Goal: Task Accomplishment & Management: Manage account settings

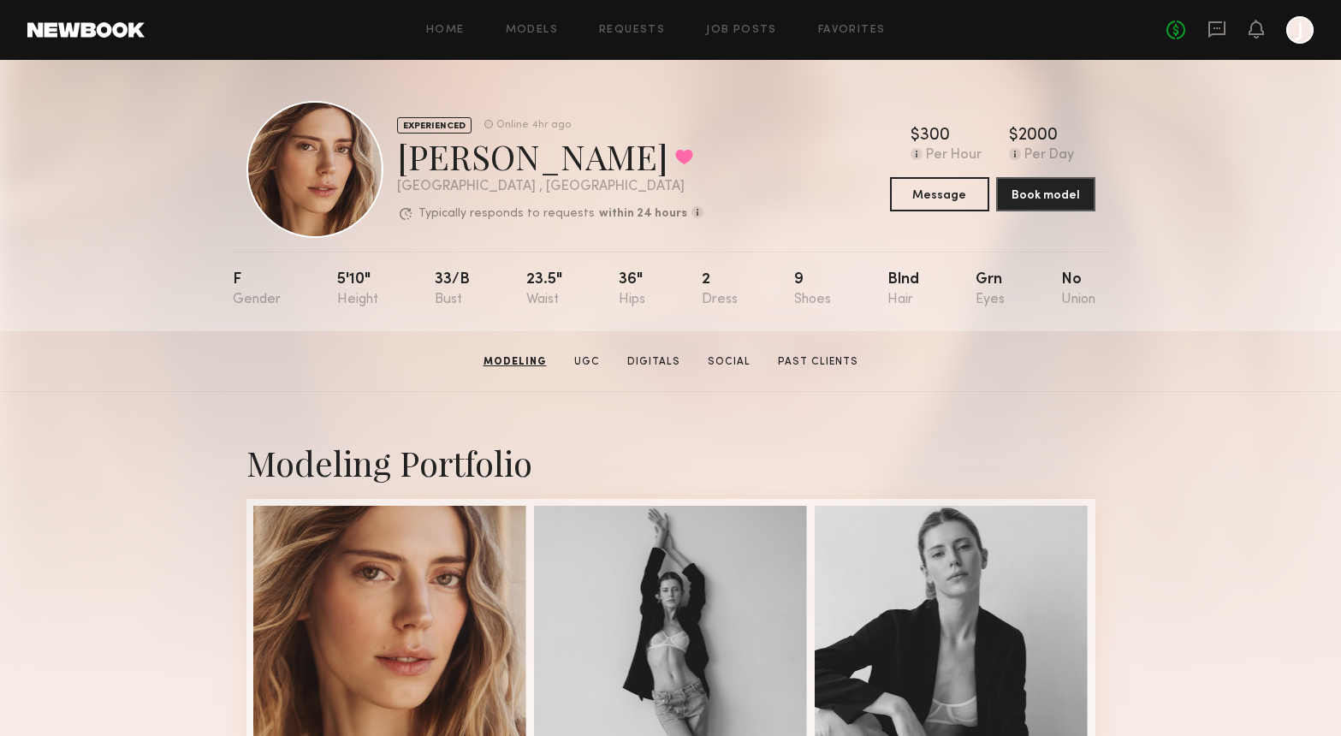
scroll to position [234, 0]
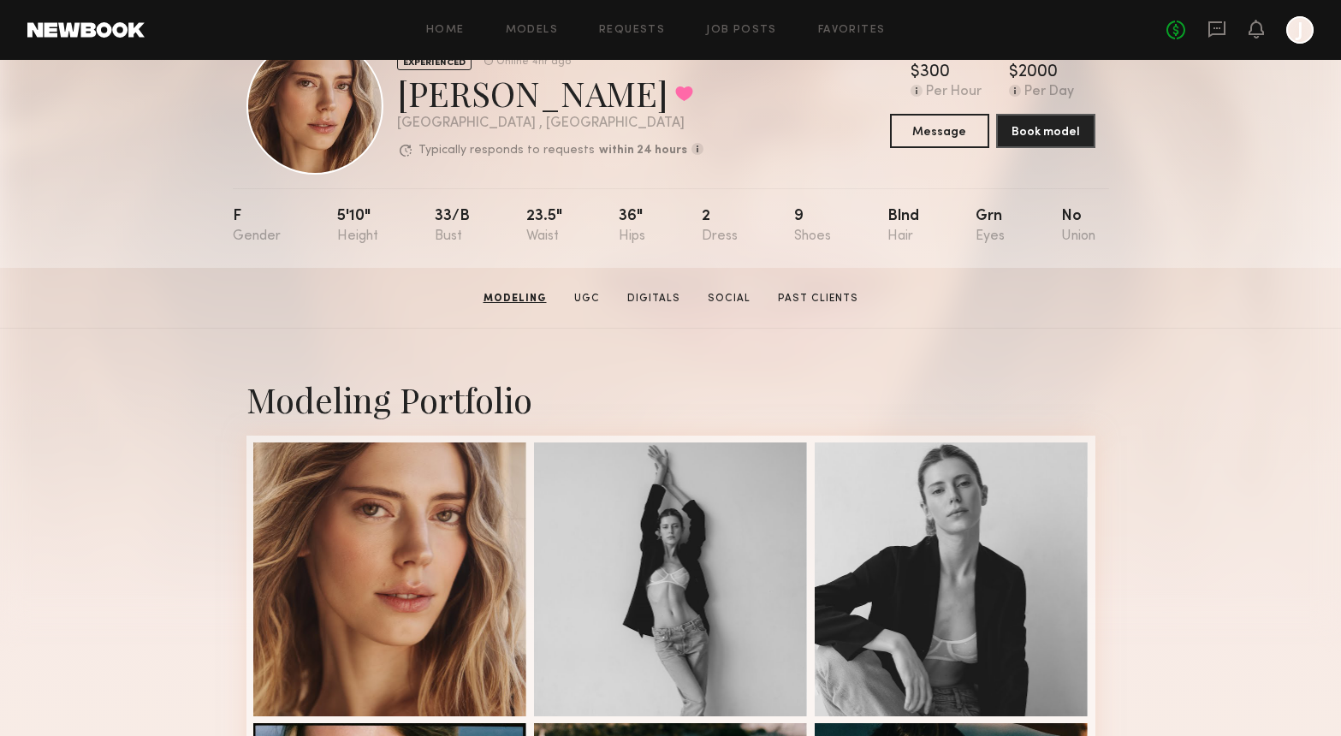
scroll to position [0, 0]
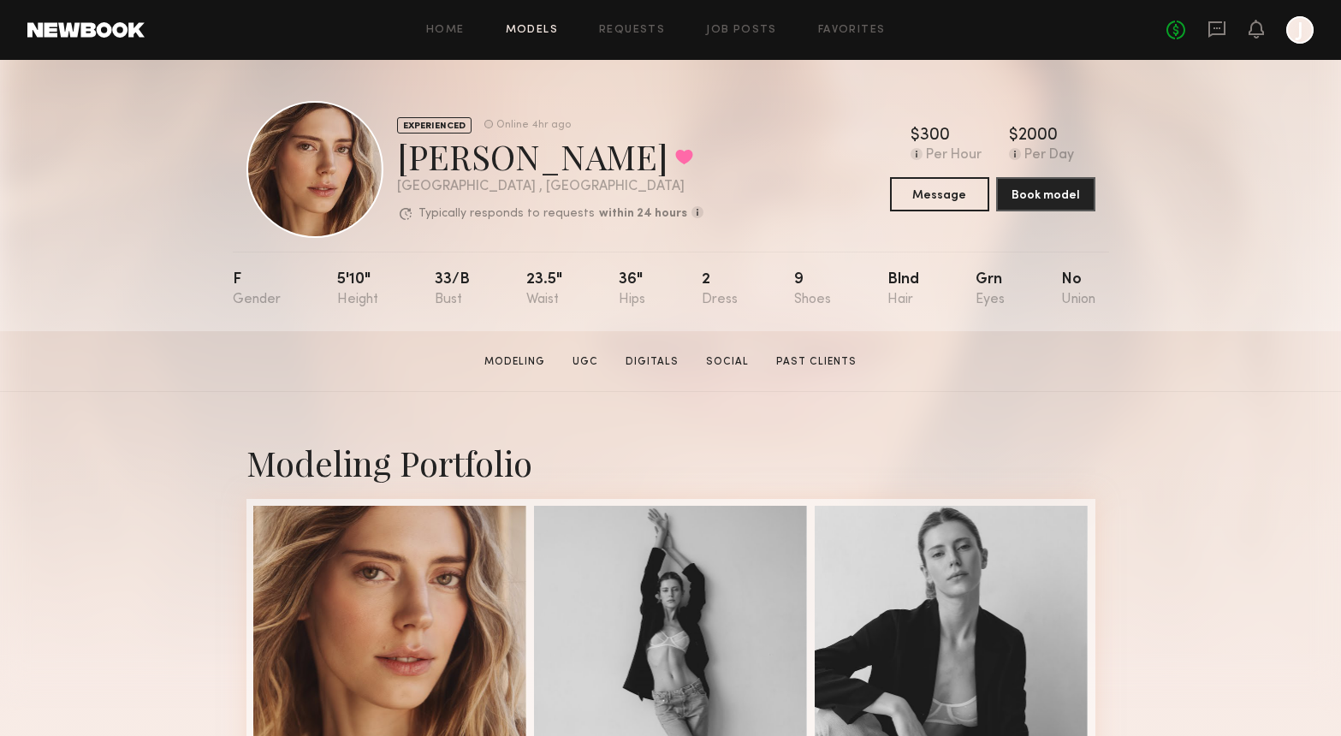
click at [529, 30] on link "Models" at bounding box center [532, 30] width 52 height 11
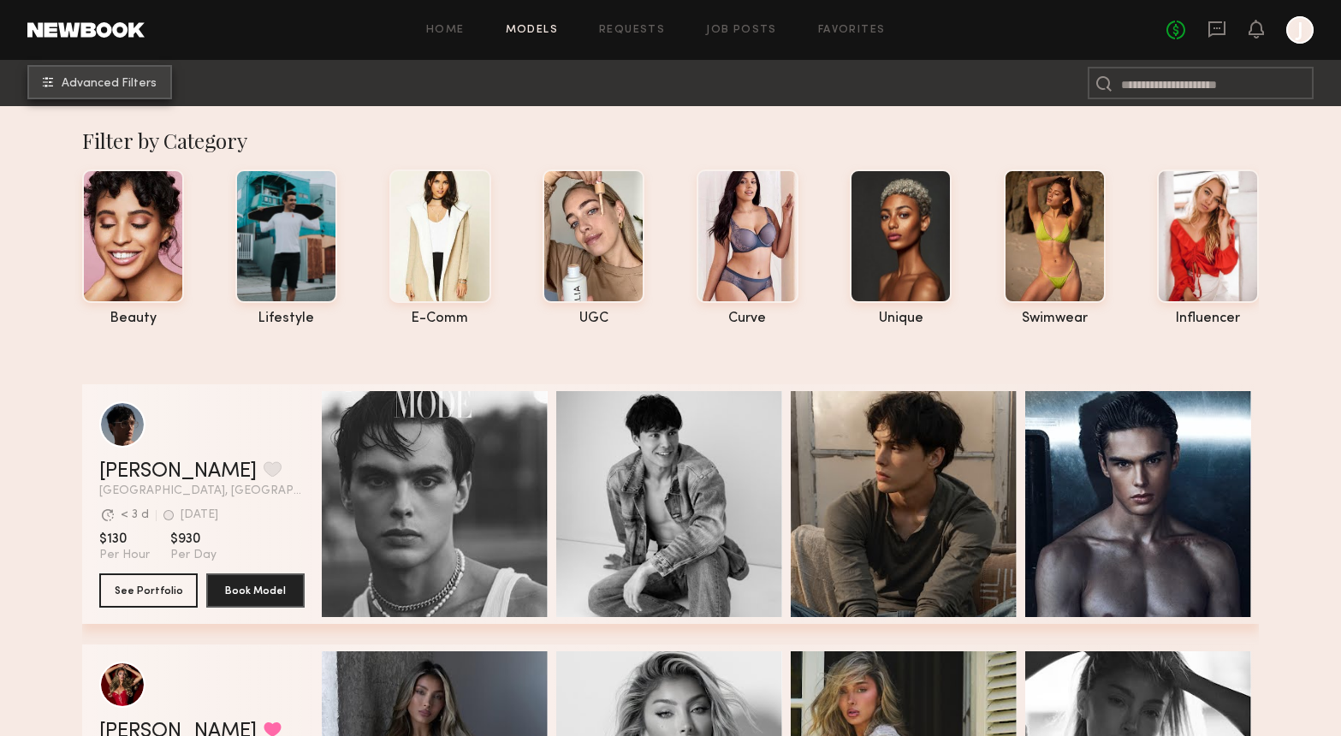
click at [124, 81] on span "Advanced Filters" at bounding box center [109, 84] width 95 height 12
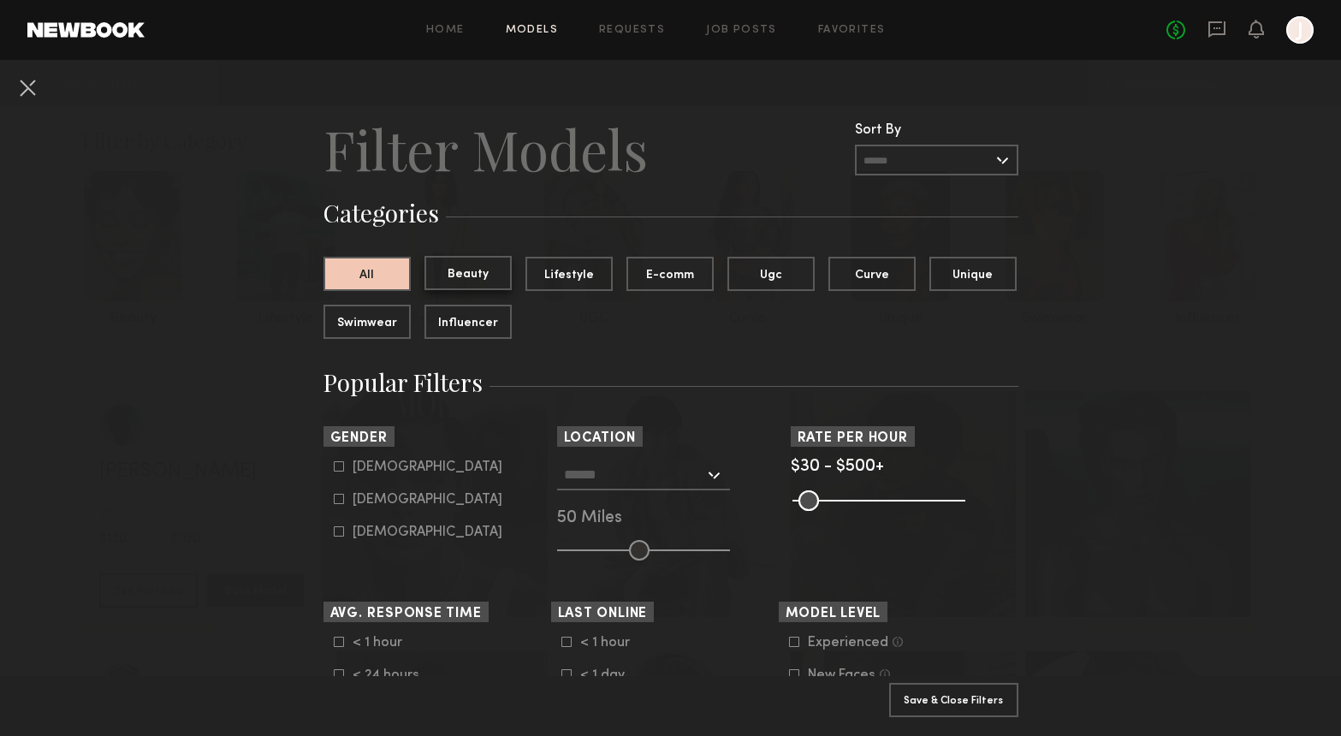
click at [485, 272] on button "Beauty" at bounding box center [467, 273] width 87 height 34
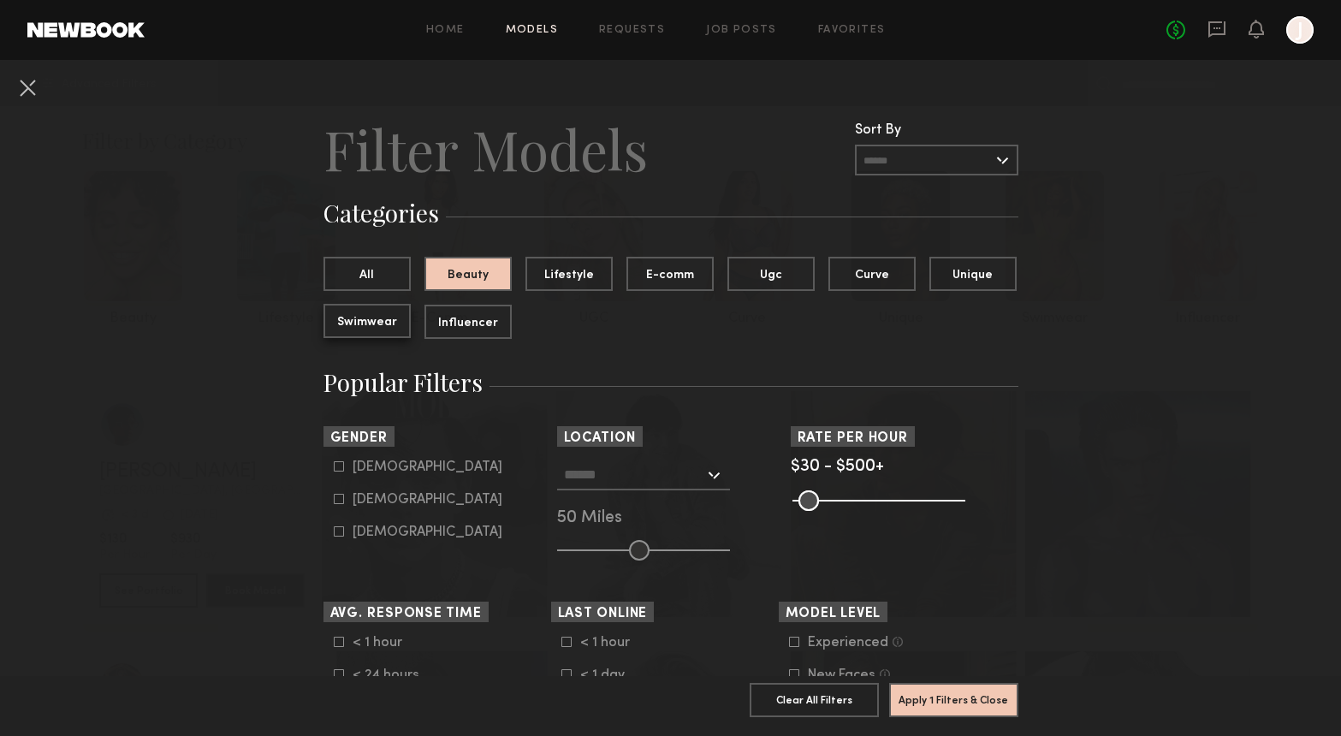
click at [345, 323] on button "Swimwear" at bounding box center [366, 321] width 87 height 34
click at [338, 501] on icon at bounding box center [339, 499] width 10 height 10
type input "**"
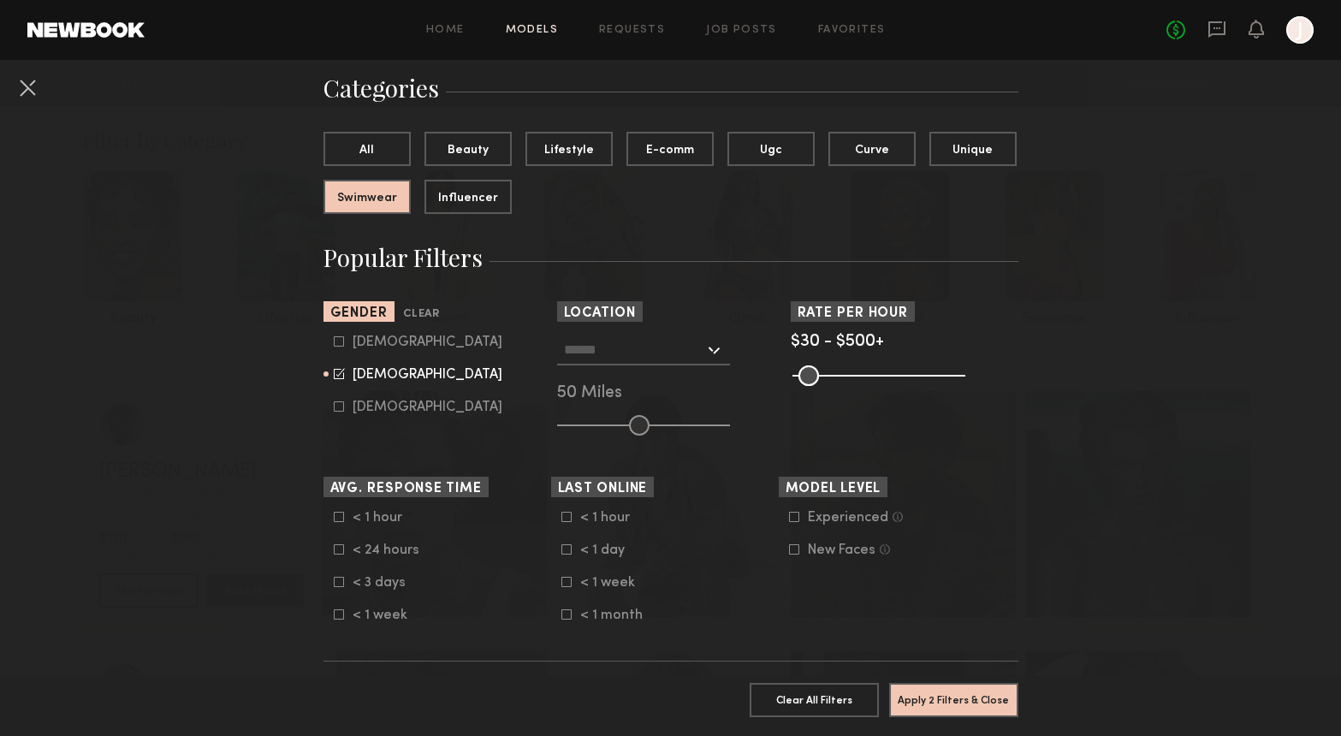
scroll to position [134, 0]
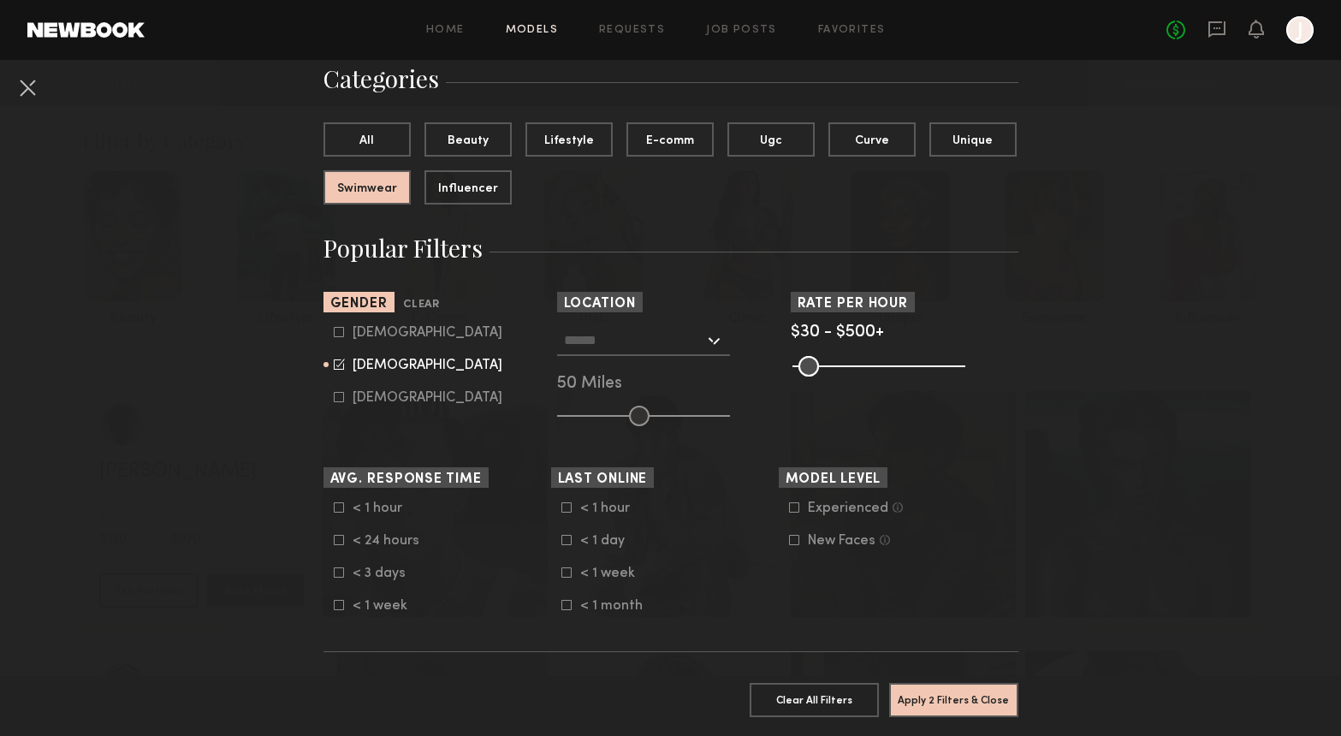
click at [714, 341] on div at bounding box center [643, 340] width 173 height 31
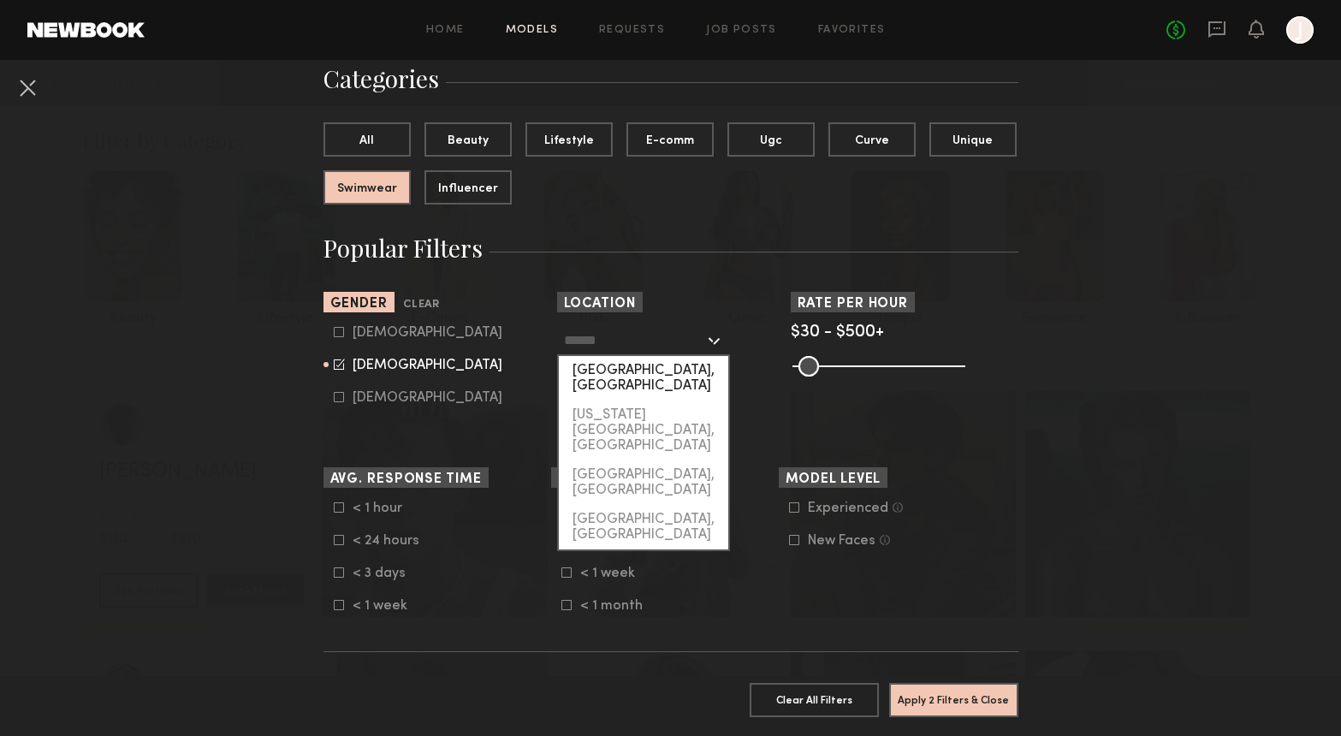
click at [663, 374] on div "[GEOGRAPHIC_DATA], [GEOGRAPHIC_DATA]" at bounding box center [643, 378] width 169 height 44
type input "**********"
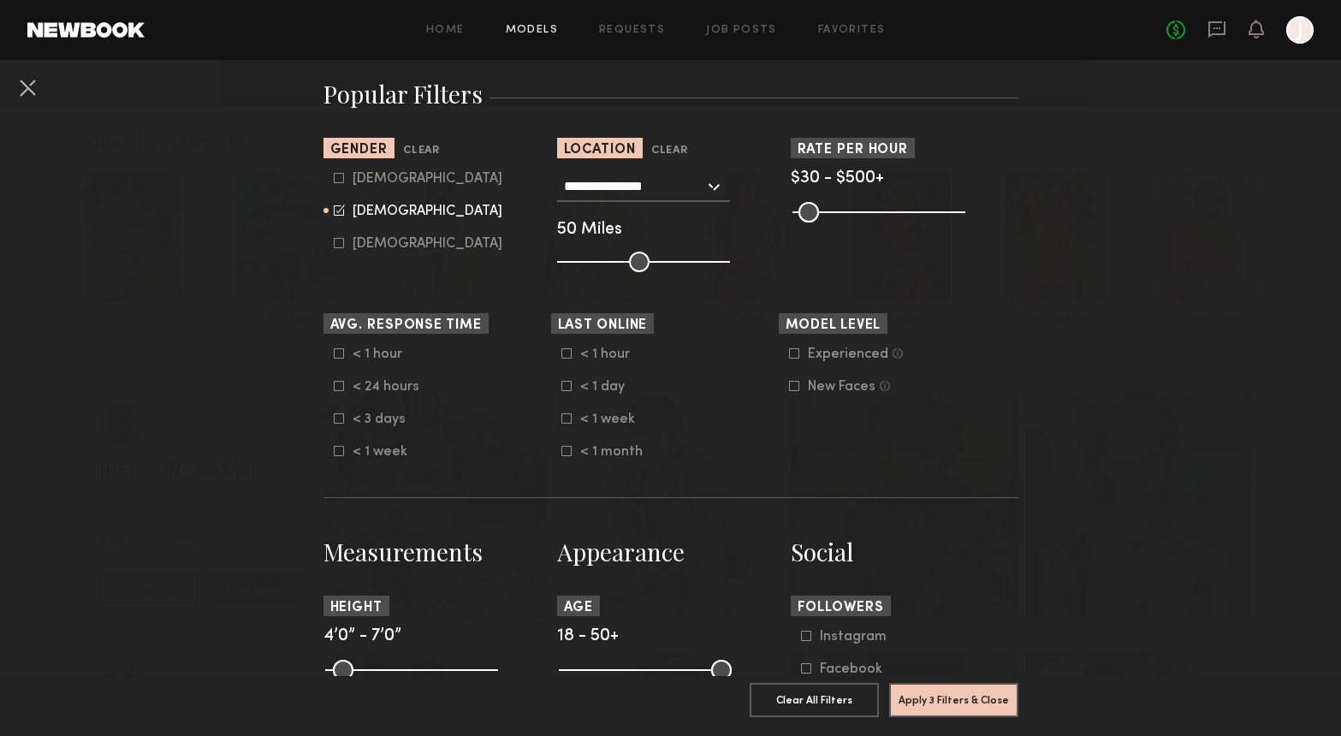
scroll to position [292, 0]
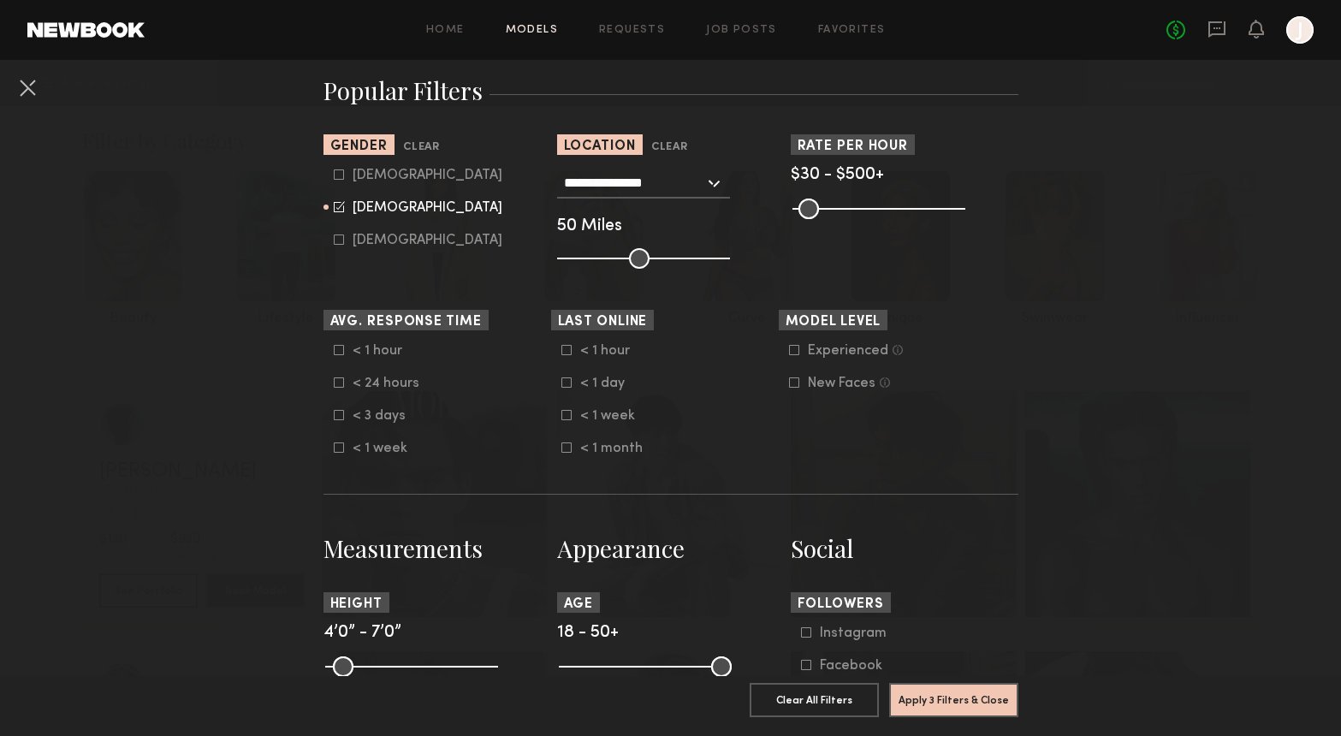
click at [789, 349] on icon at bounding box center [793, 350] width 9 height 9
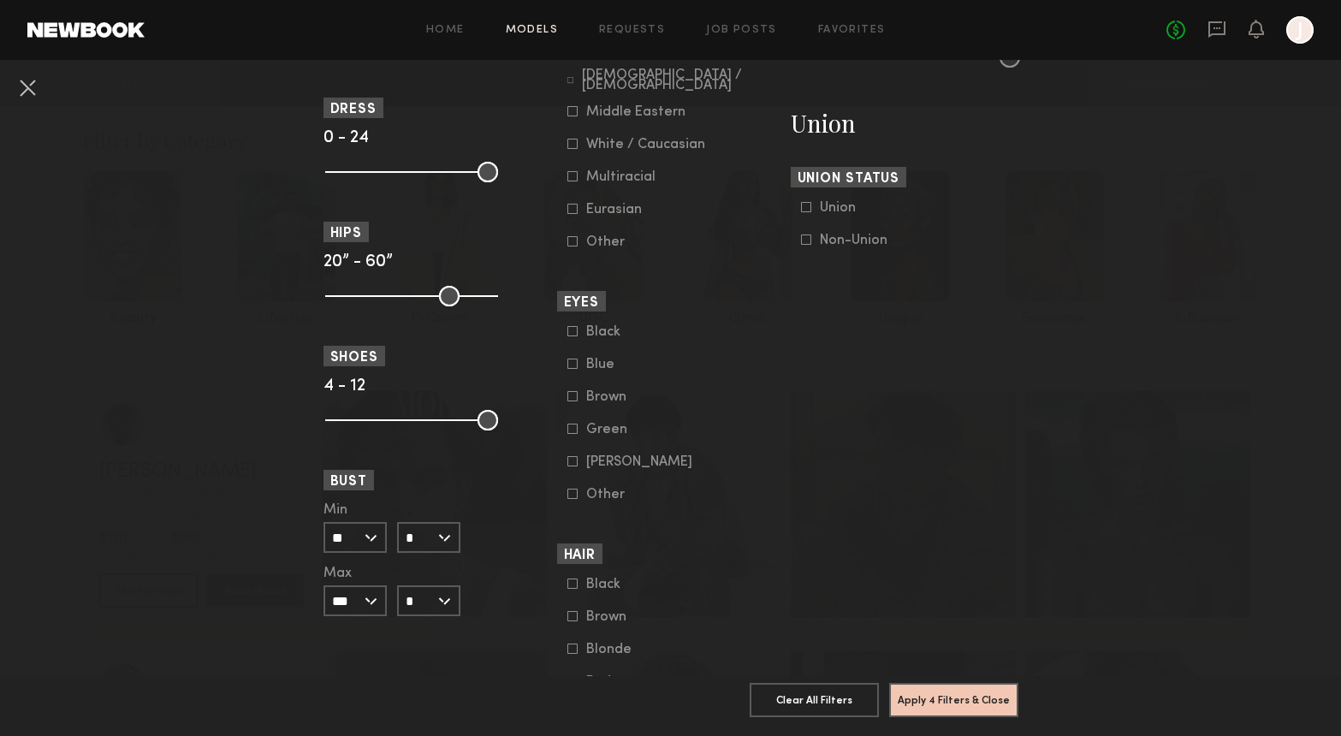
scroll to position [1040, 0]
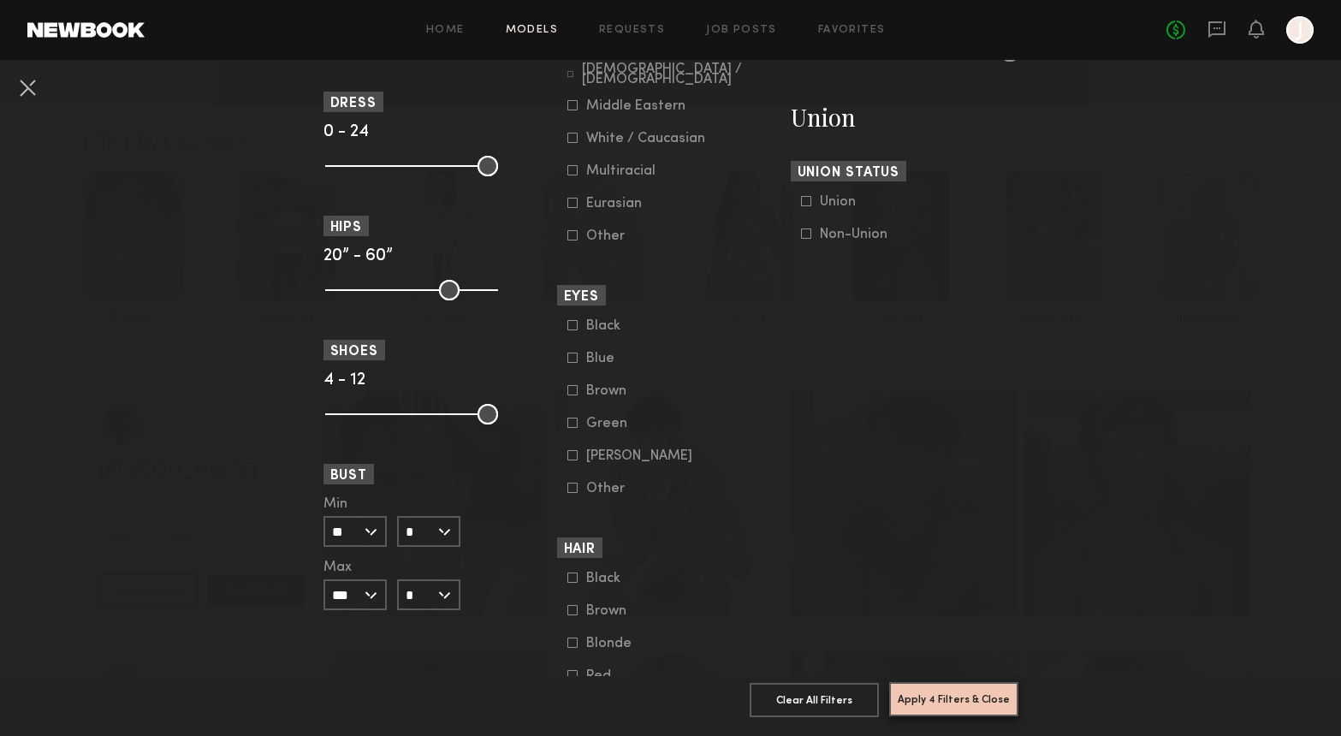
click at [949, 696] on button "Apply 4 Filters & Close" at bounding box center [953, 699] width 129 height 34
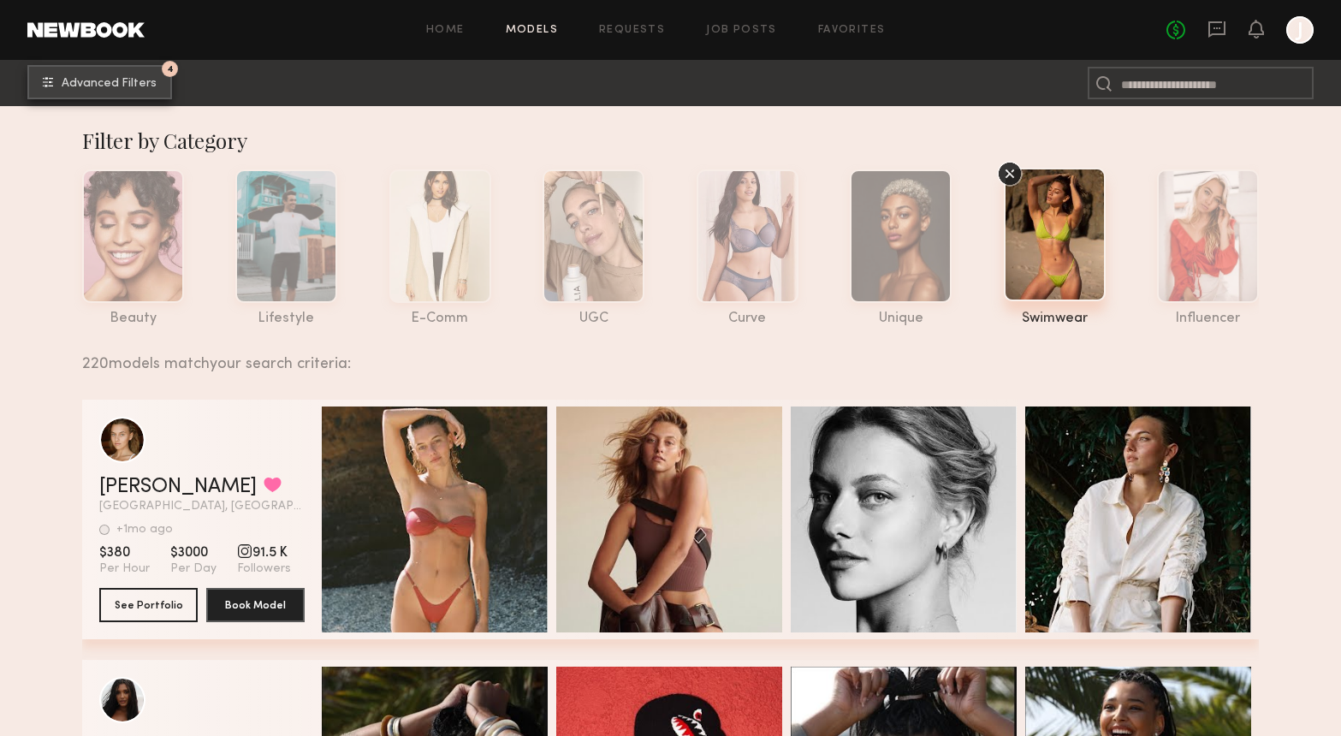
click at [116, 74] on button "4 Advanced Filters" at bounding box center [99, 82] width 145 height 34
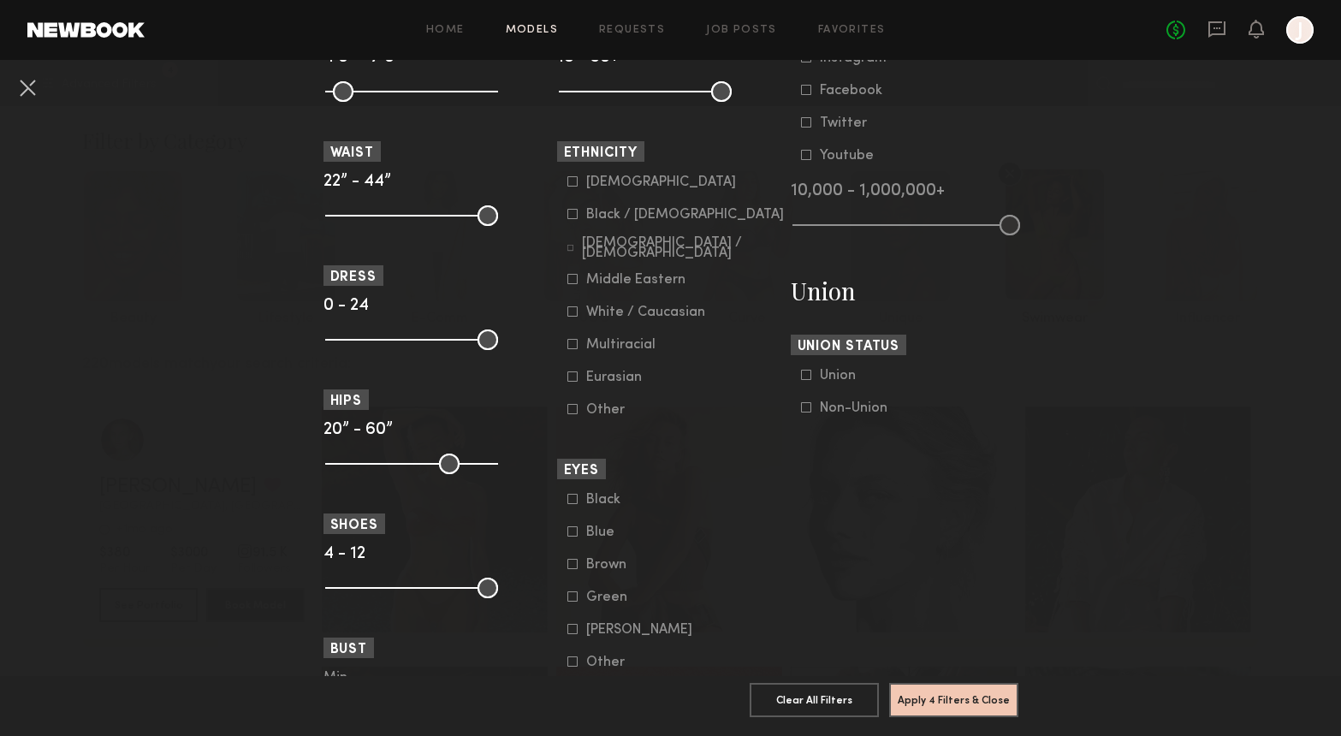
scroll to position [862, 0]
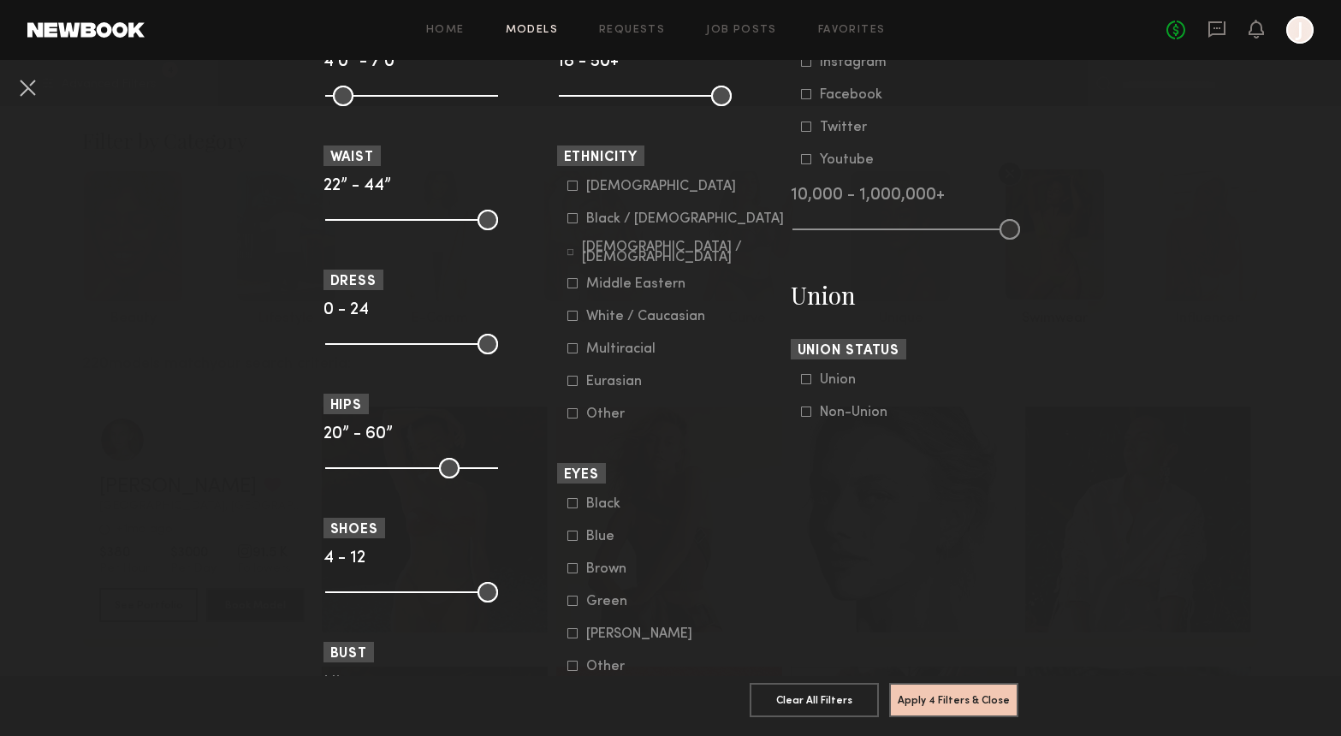
click at [572, 253] on icon at bounding box center [570, 252] width 7 height 7
drag, startPoint x: 572, startPoint y: 287, endPoint x: 572, endPoint y: 315, distance: 28.2
click at [572, 287] on icon at bounding box center [572, 283] width 10 height 10
click at [570, 321] on icon at bounding box center [572, 316] width 10 height 10
click at [572, 353] on icon at bounding box center [572, 348] width 10 height 10
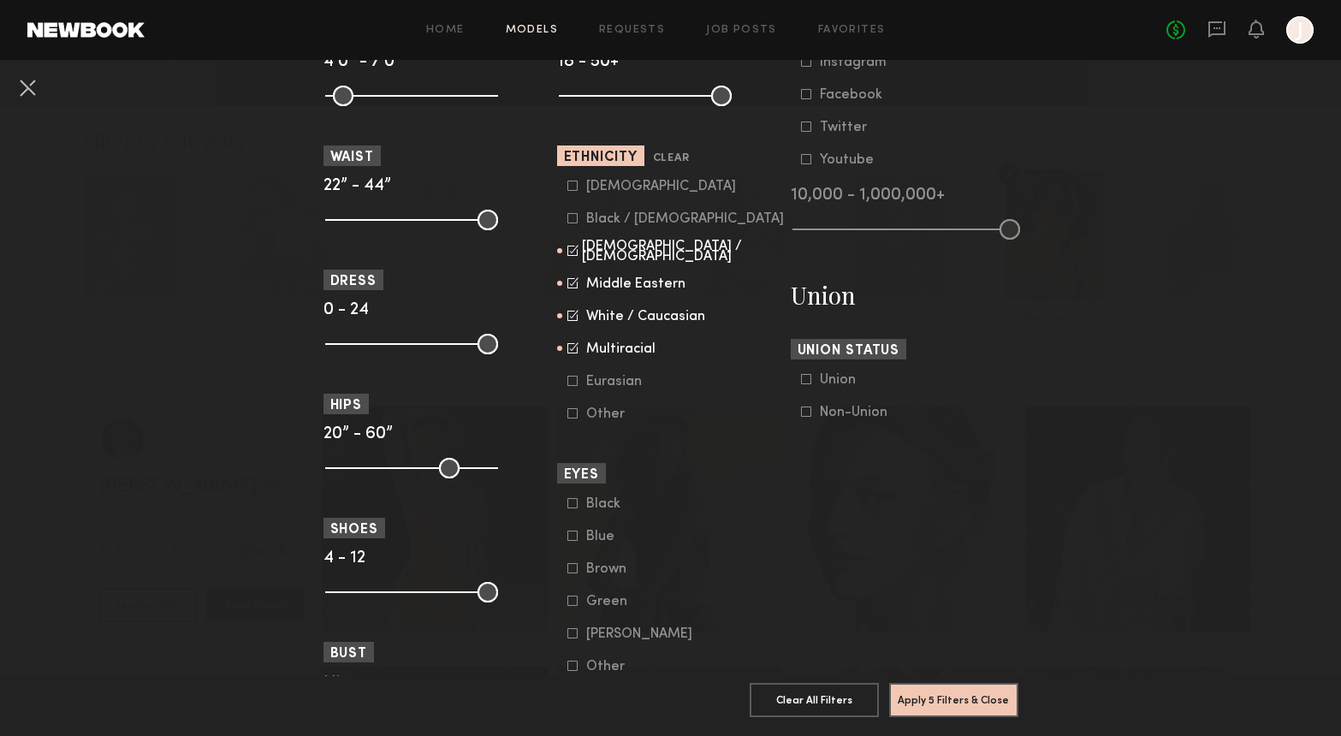
click at [575, 386] on icon at bounding box center [572, 381] width 10 height 10
click at [951, 695] on button "Apply 5 Filters & Close" at bounding box center [953, 699] width 129 height 34
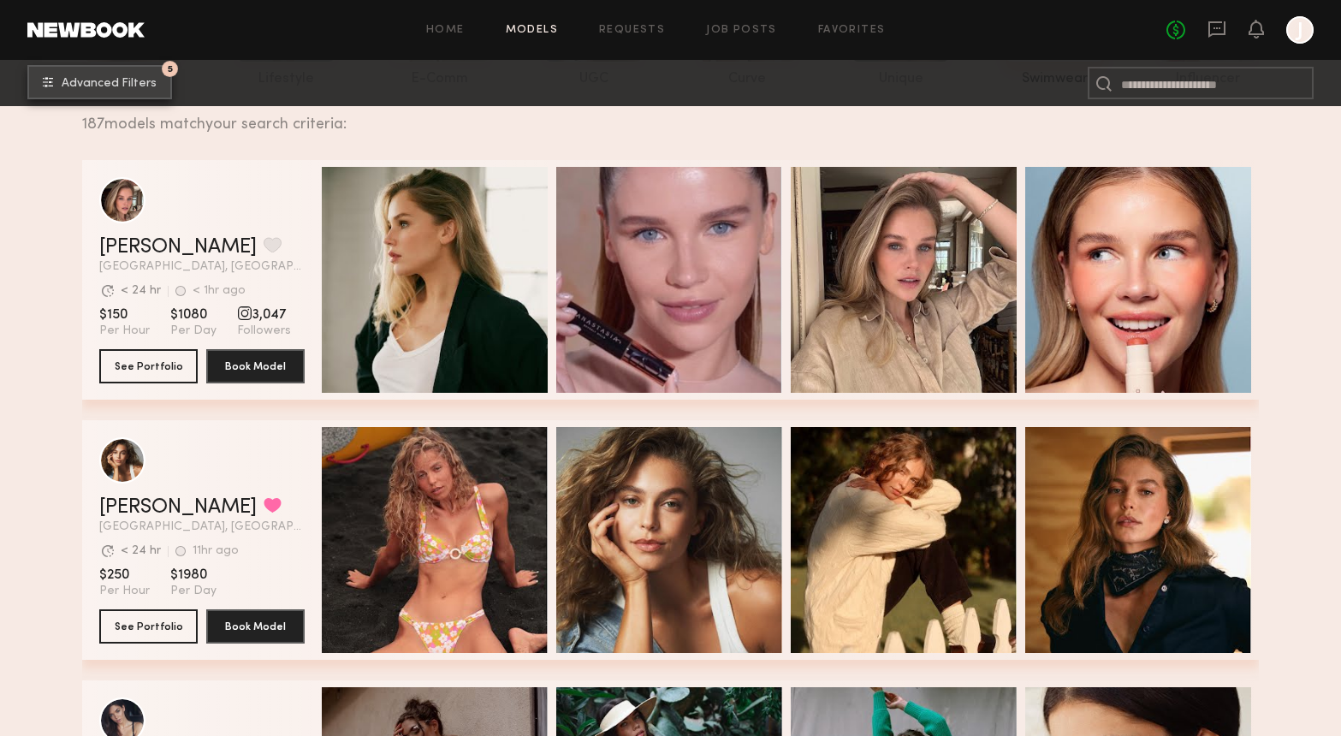
scroll to position [246, 0]
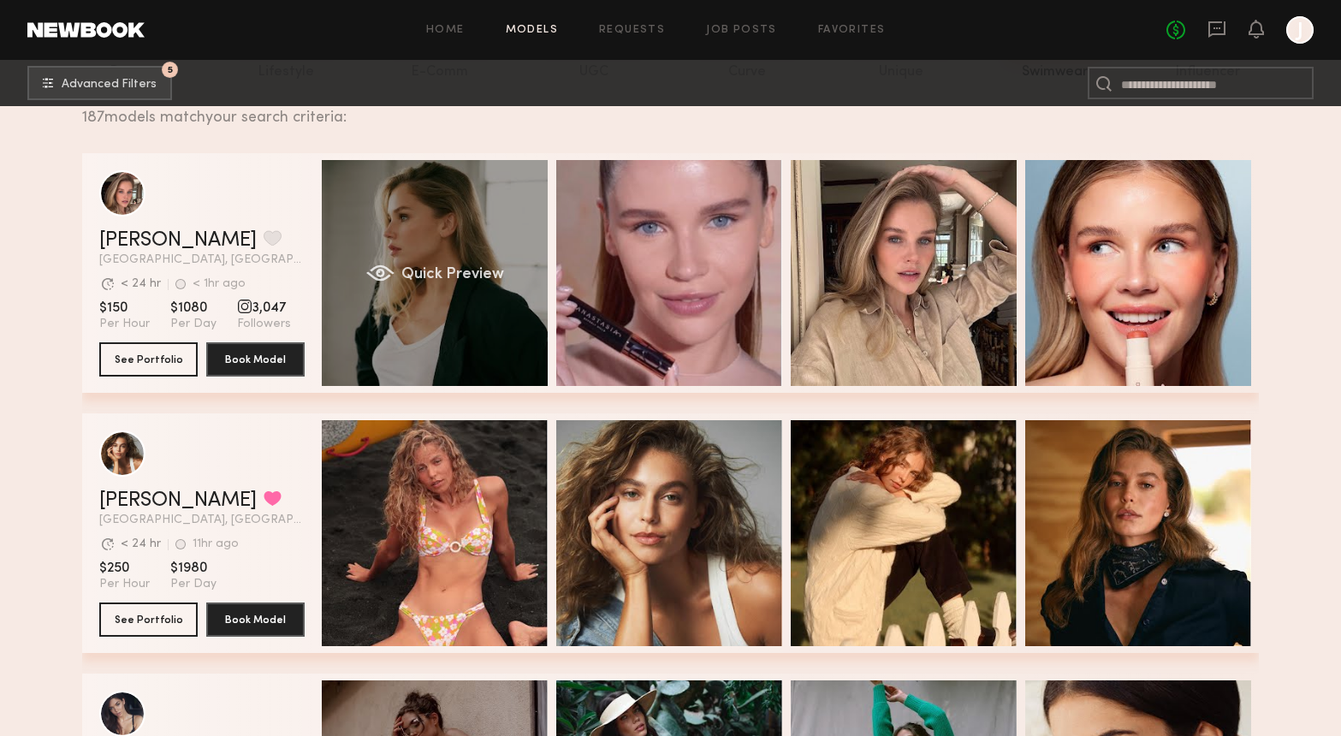
click at [505, 266] on div "Quick Preview" at bounding box center [435, 273] width 226 height 226
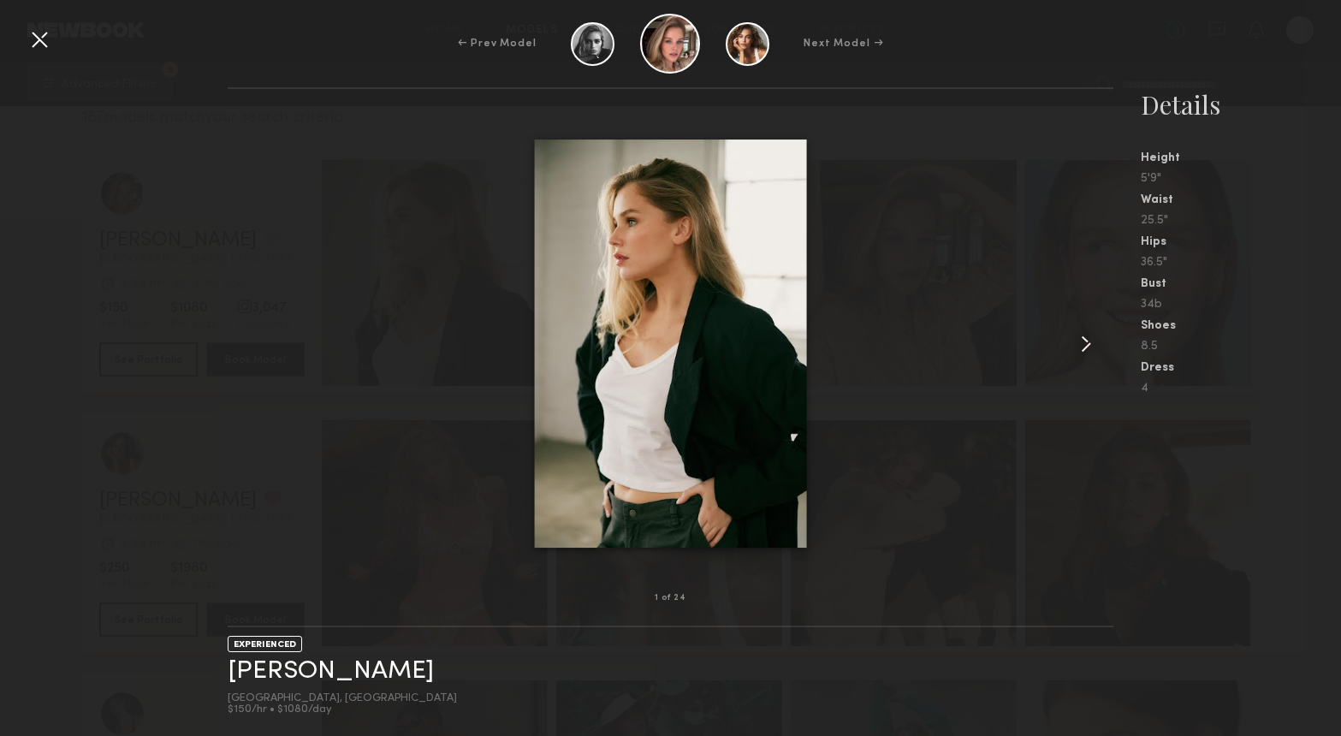
click at [1093, 344] on common-icon at bounding box center [1085, 343] width 27 height 27
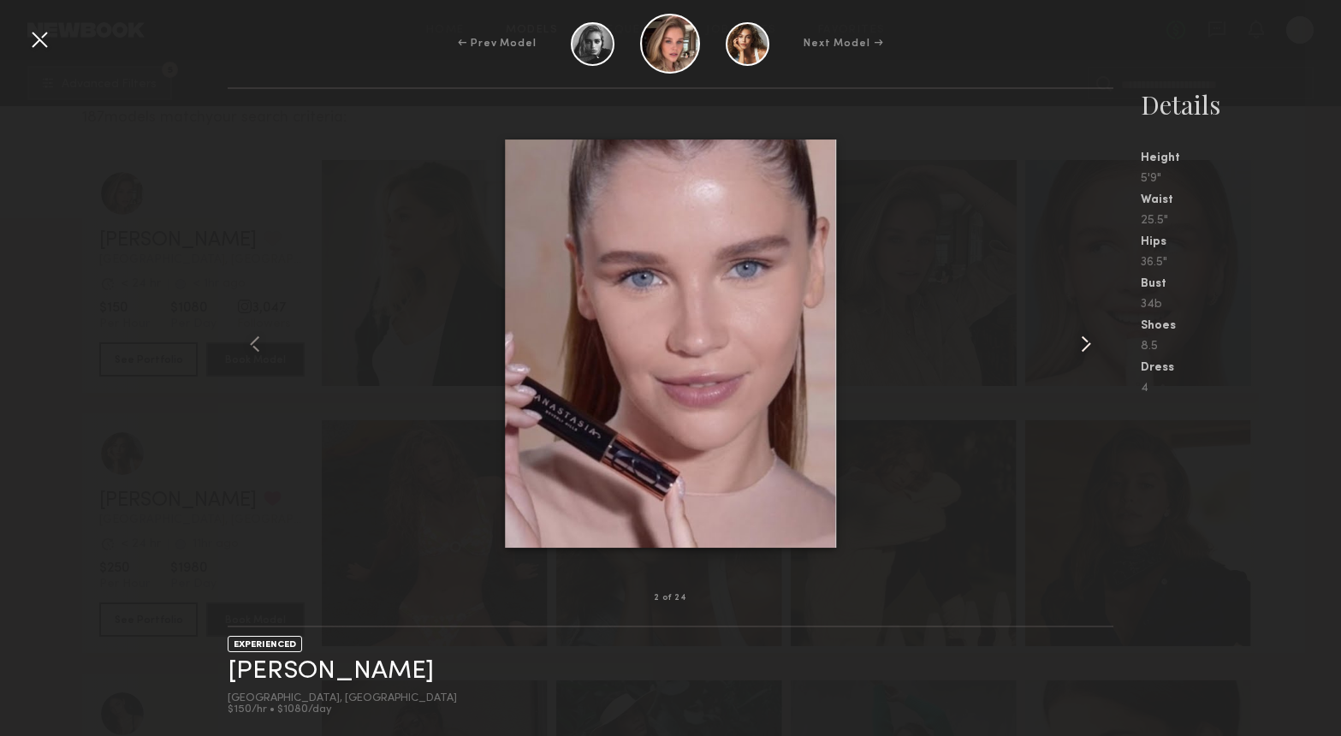
click at [1093, 344] on common-icon at bounding box center [1085, 343] width 27 height 27
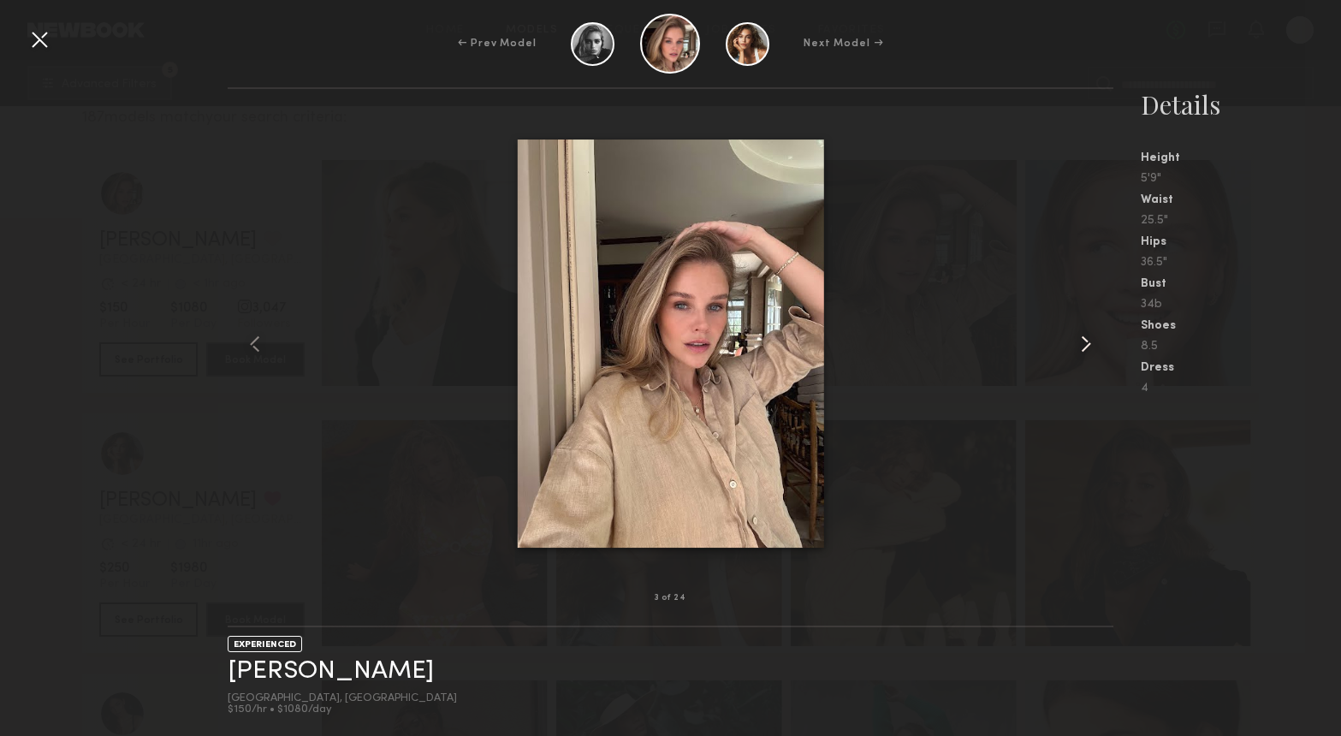
click at [1093, 344] on common-icon at bounding box center [1085, 343] width 27 height 27
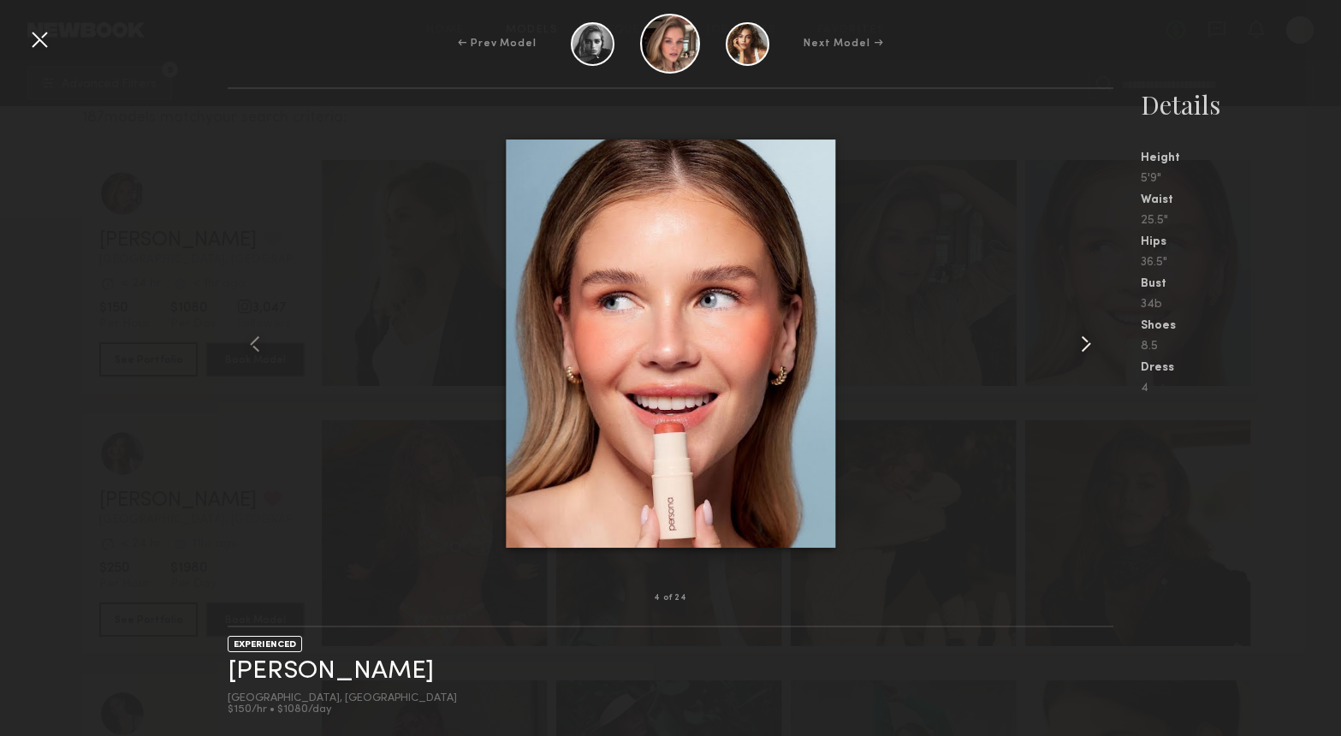
click at [1093, 344] on common-icon at bounding box center [1085, 343] width 27 height 27
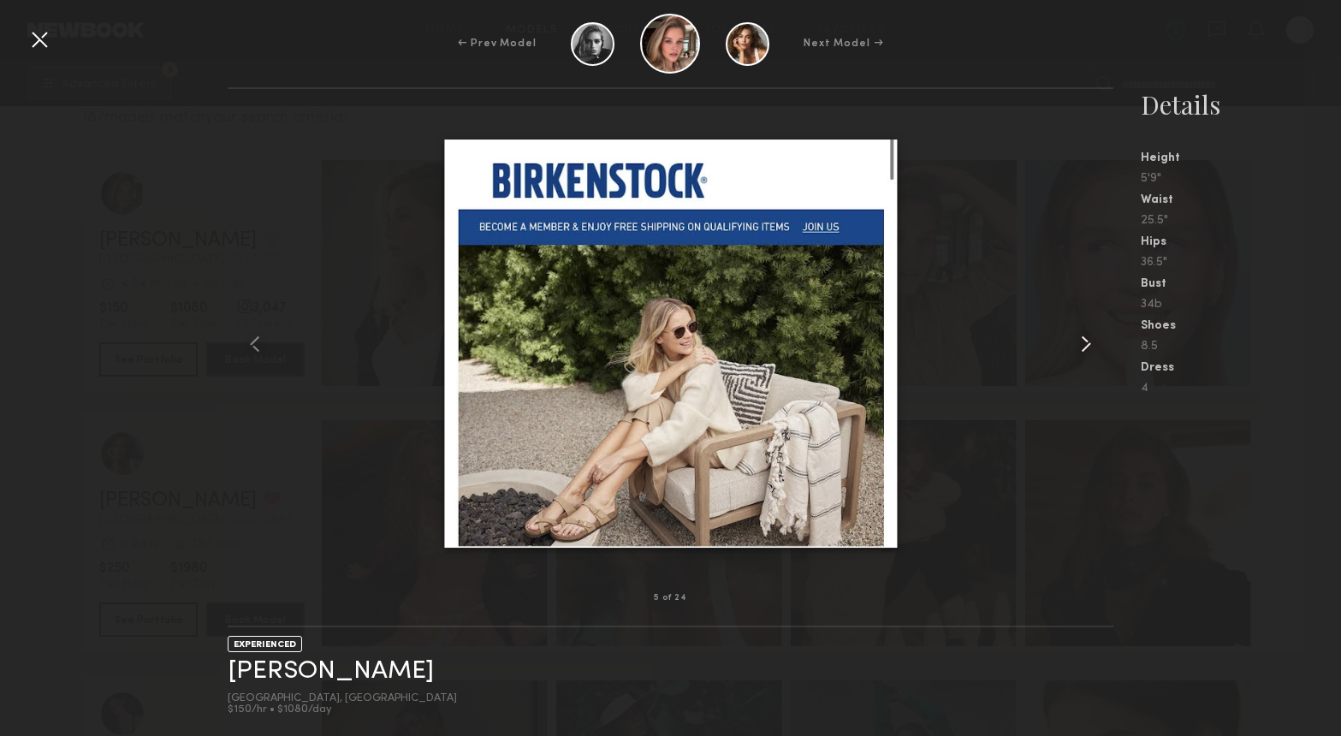
click at [1093, 344] on common-icon at bounding box center [1085, 343] width 27 height 27
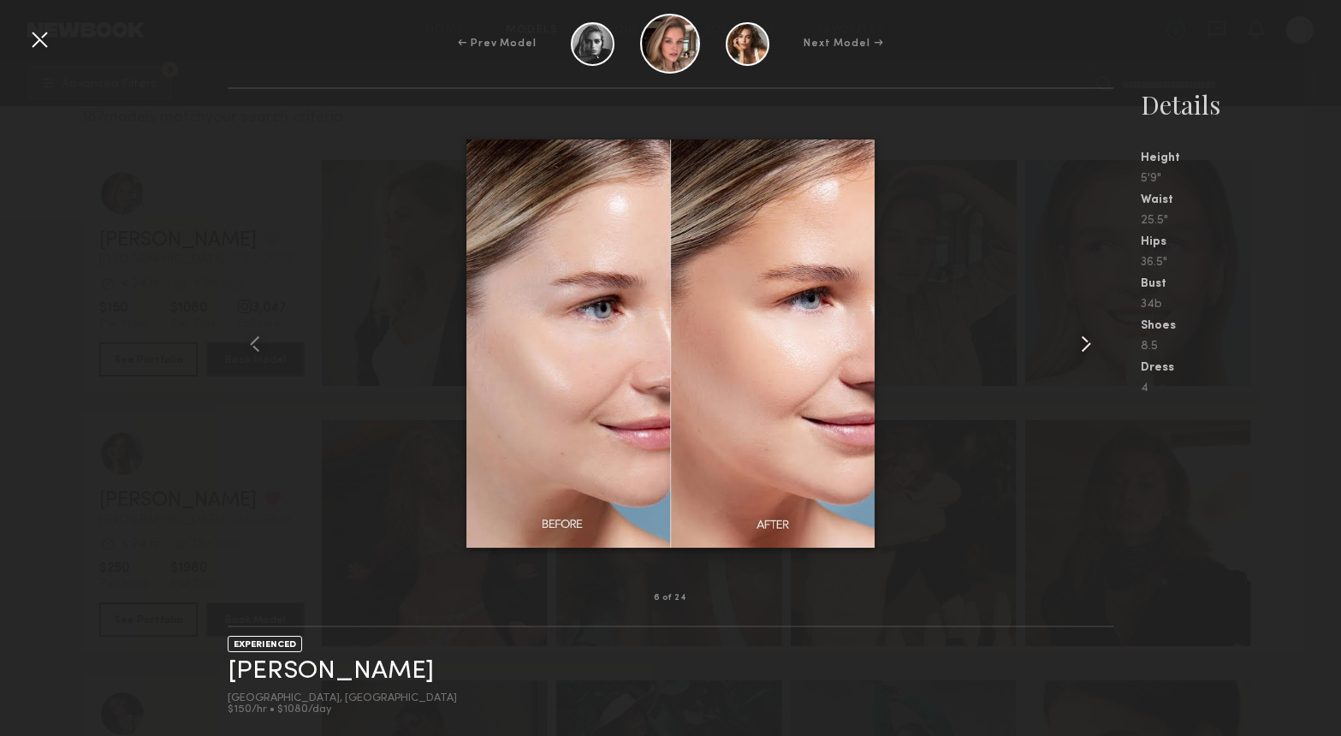
click at [1093, 344] on common-icon at bounding box center [1085, 343] width 27 height 27
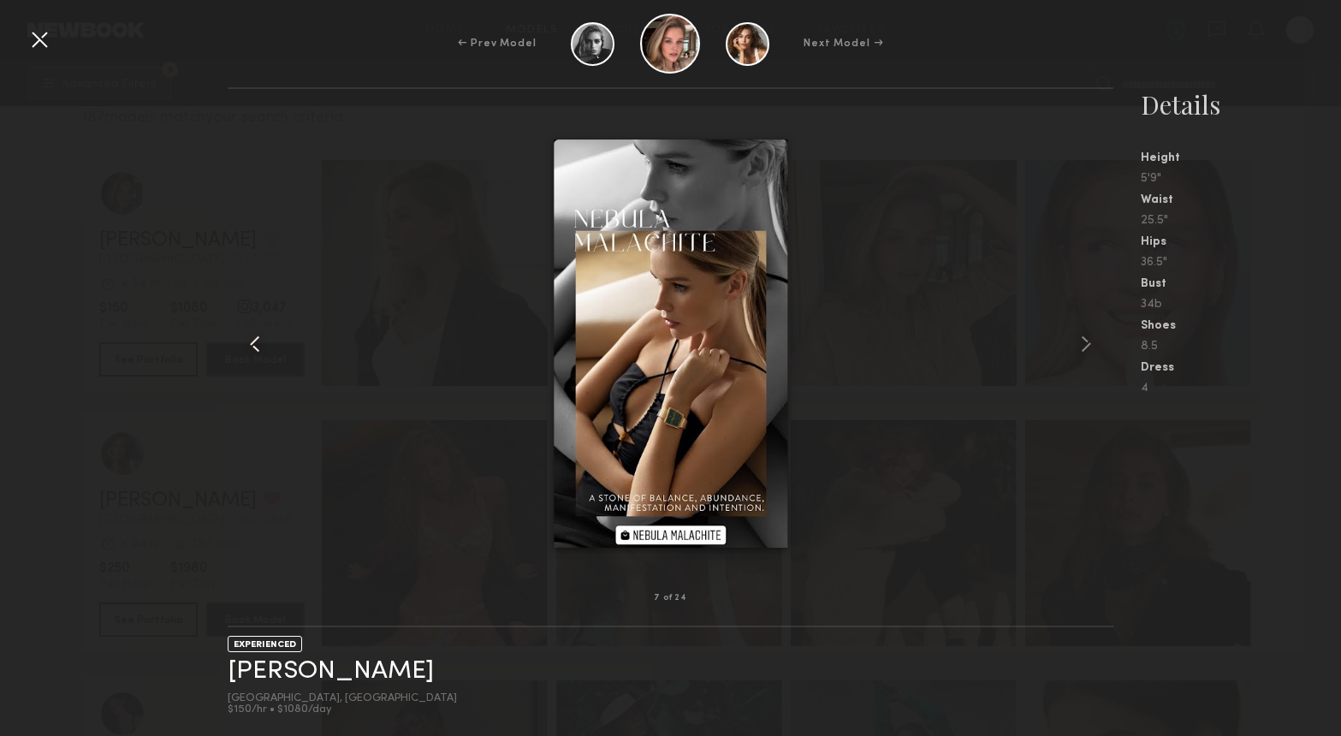
click at [252, 350] on common-icon at bounding box center [254, 343] width 27 height 27
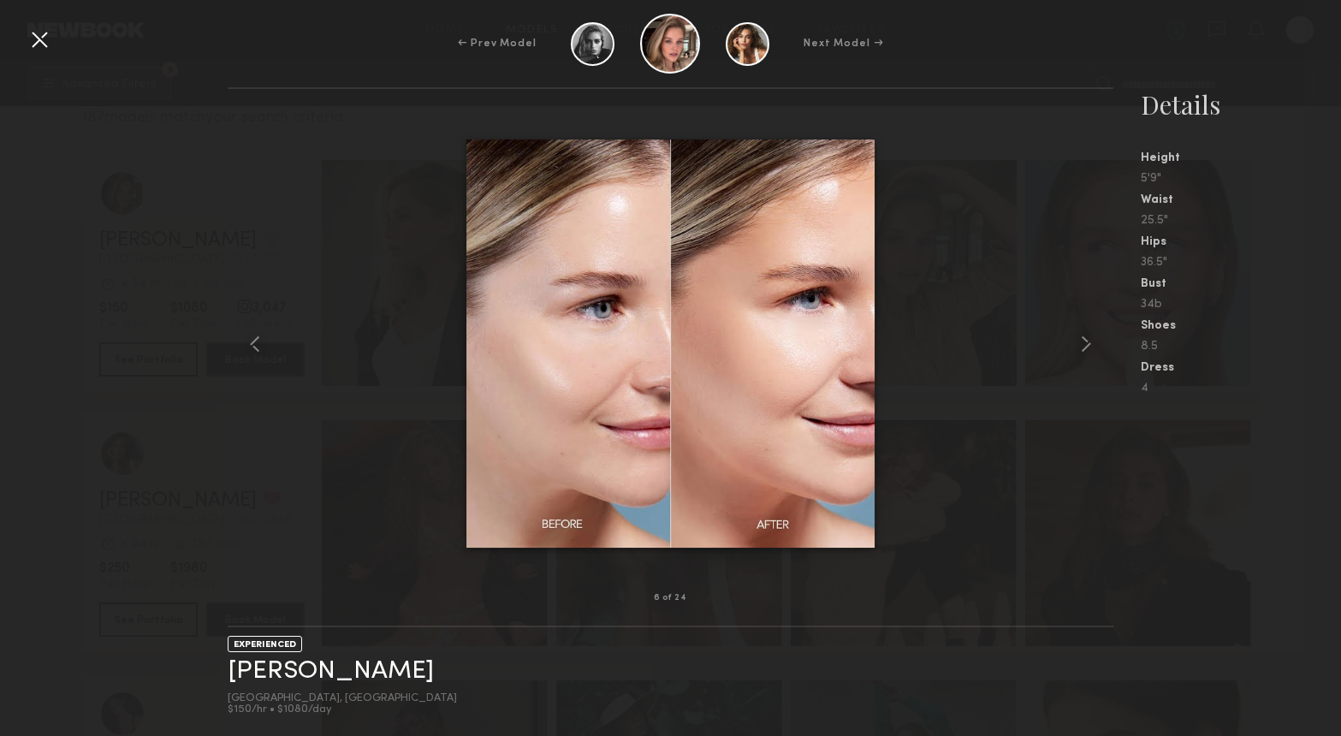
click at [39, 35] on div at bounding box center [39, 39] width 27 height 27
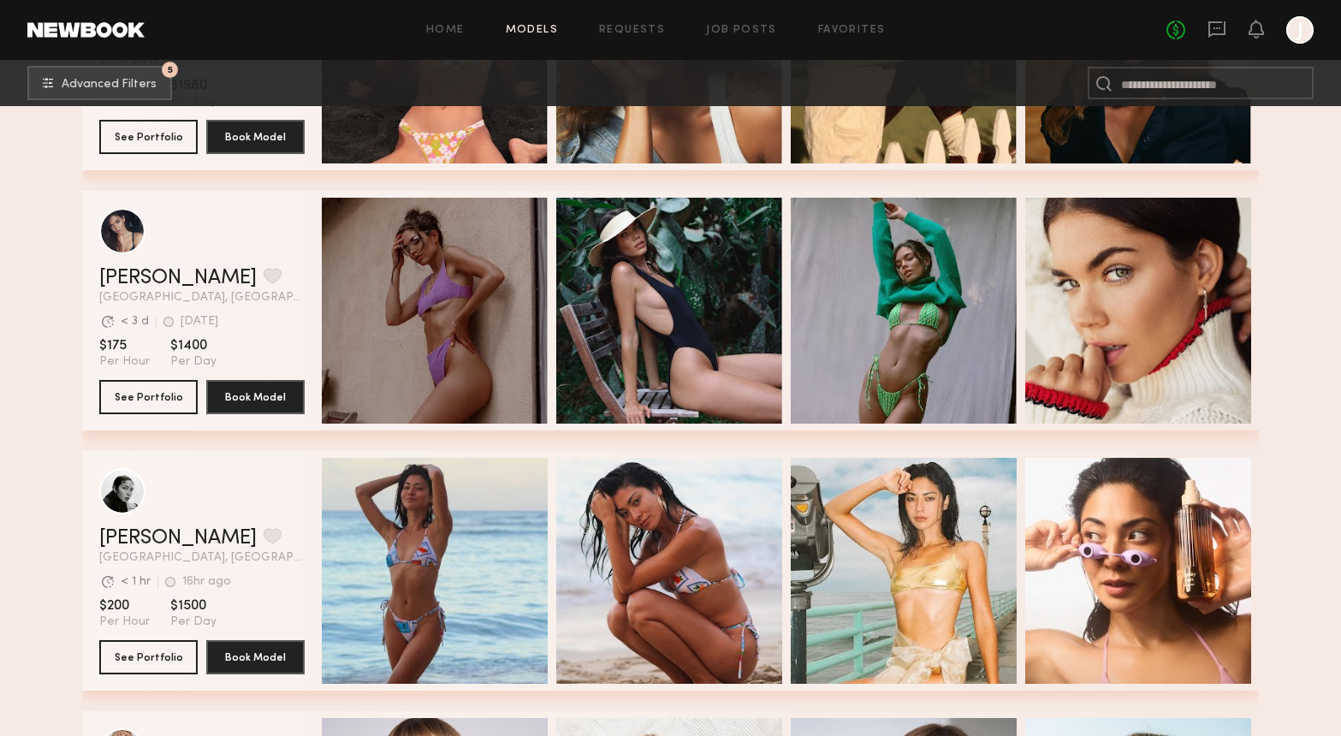
scroll to position [733, 0]
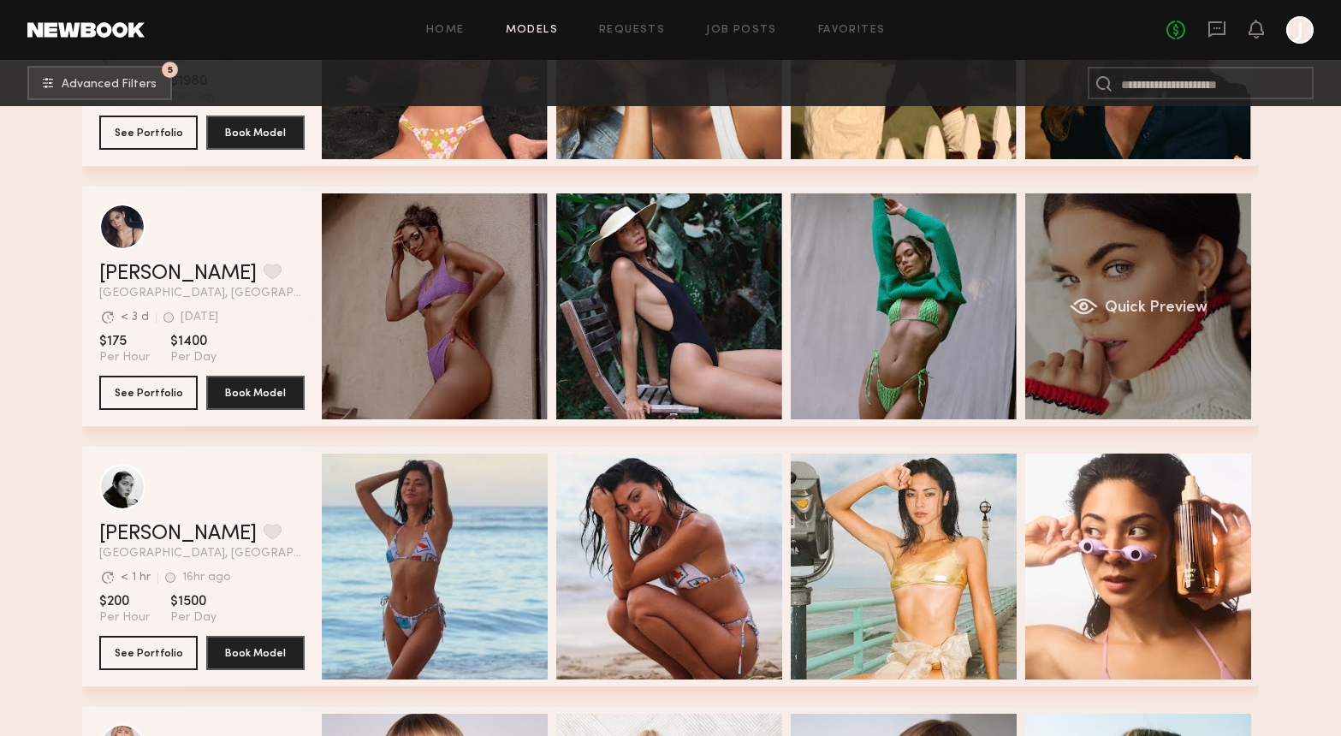
click at [1104, 335] on div "Quick Preview" at bounding box center [1138, 306] width 226 height 226
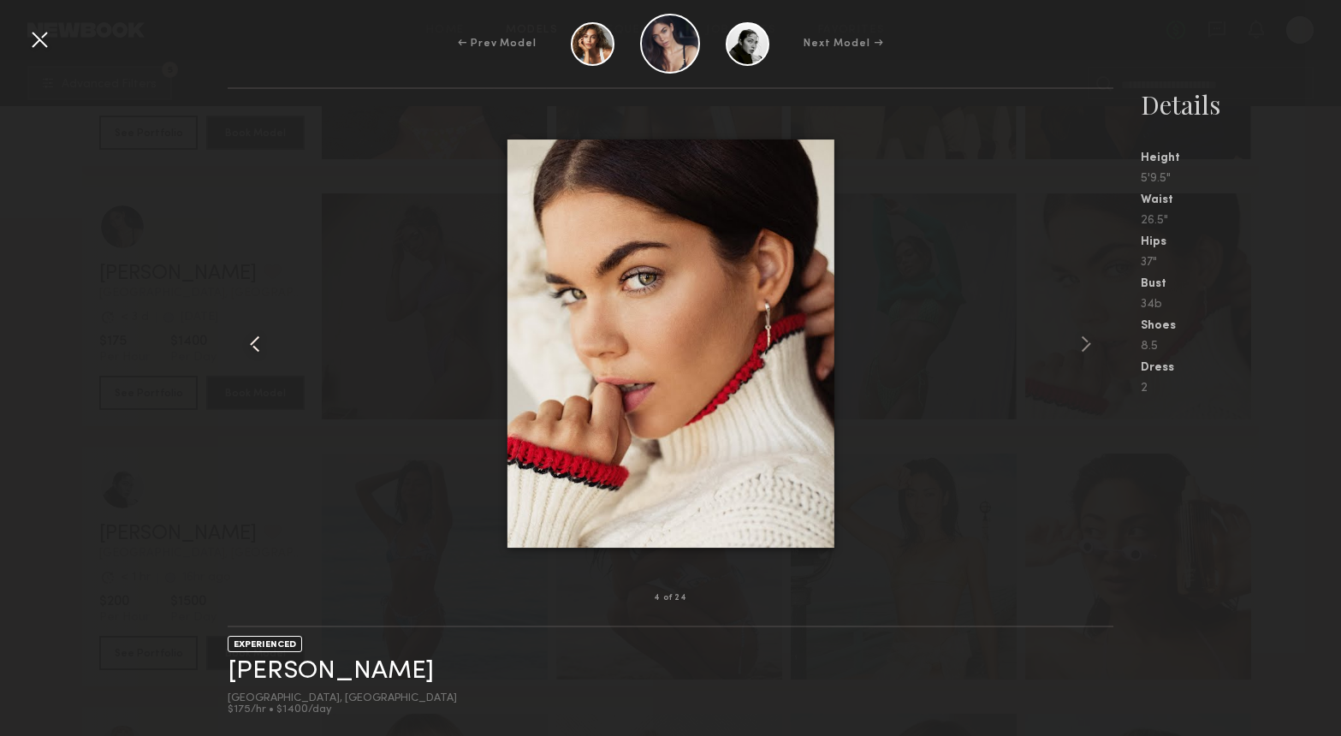
click at [257, 339] on common-icon at bounding box center [254, 343] width 27 height 27
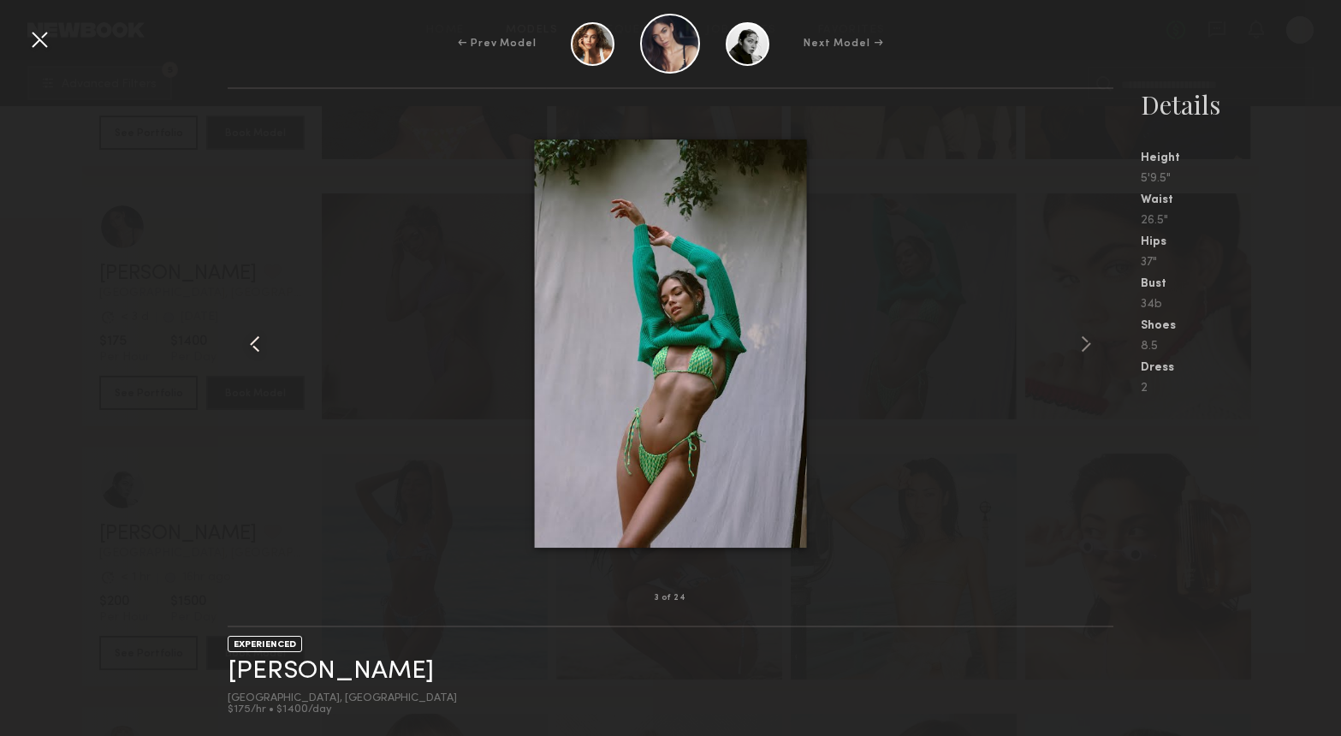
click at [257, 339] on common-icon at bounding box center [254, 343] width 27 height 27
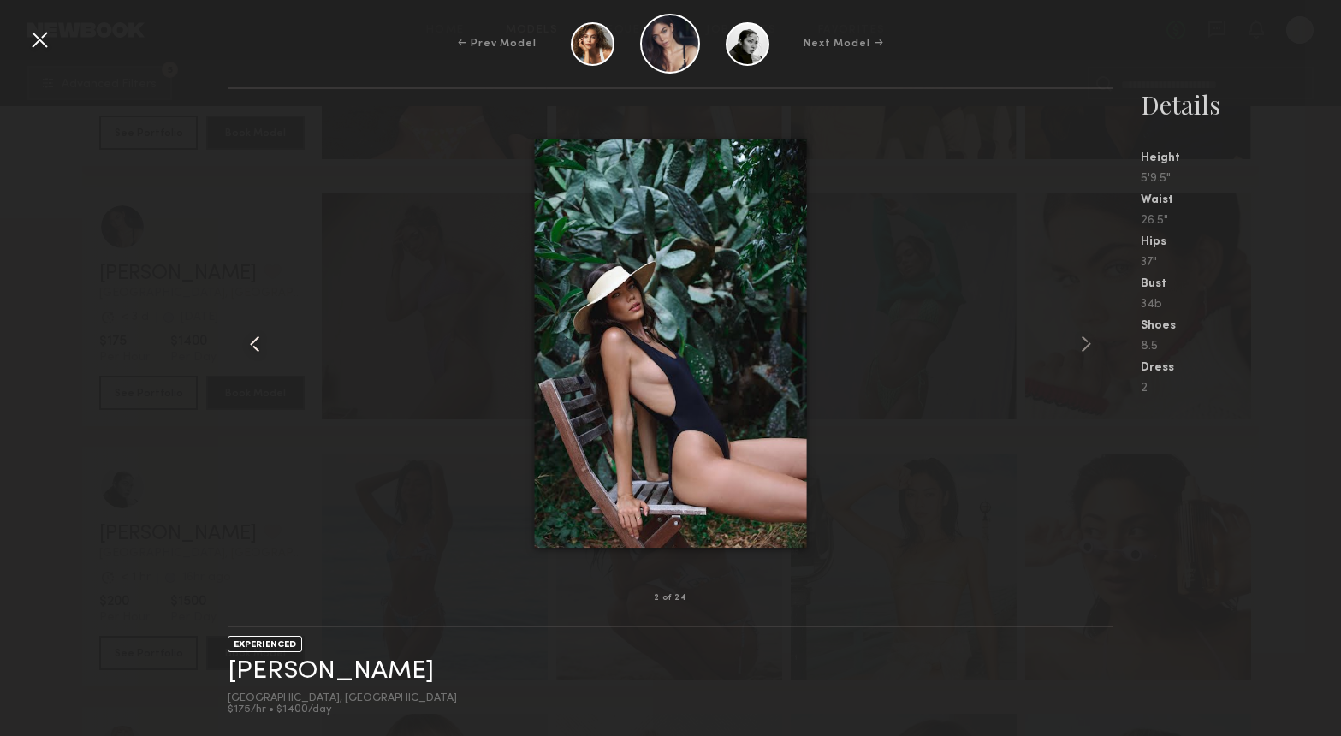
click at [257, 339] on common-icon at bounding box center [254, 343] width 27 height 27
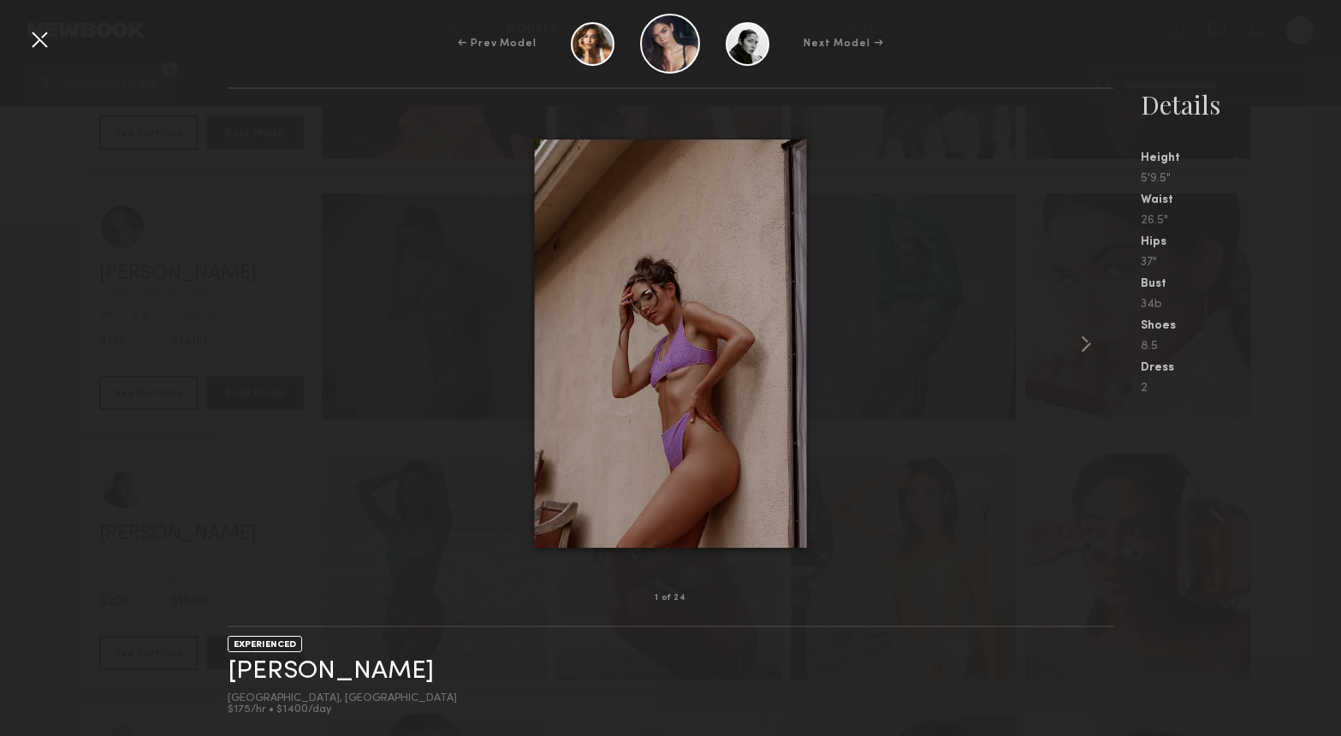
click at [257, 339] on div at bounding box center [670, 343] width 885 height 454
click at [44, 39] on div at bounding box center [39, 39] width 27 height 27
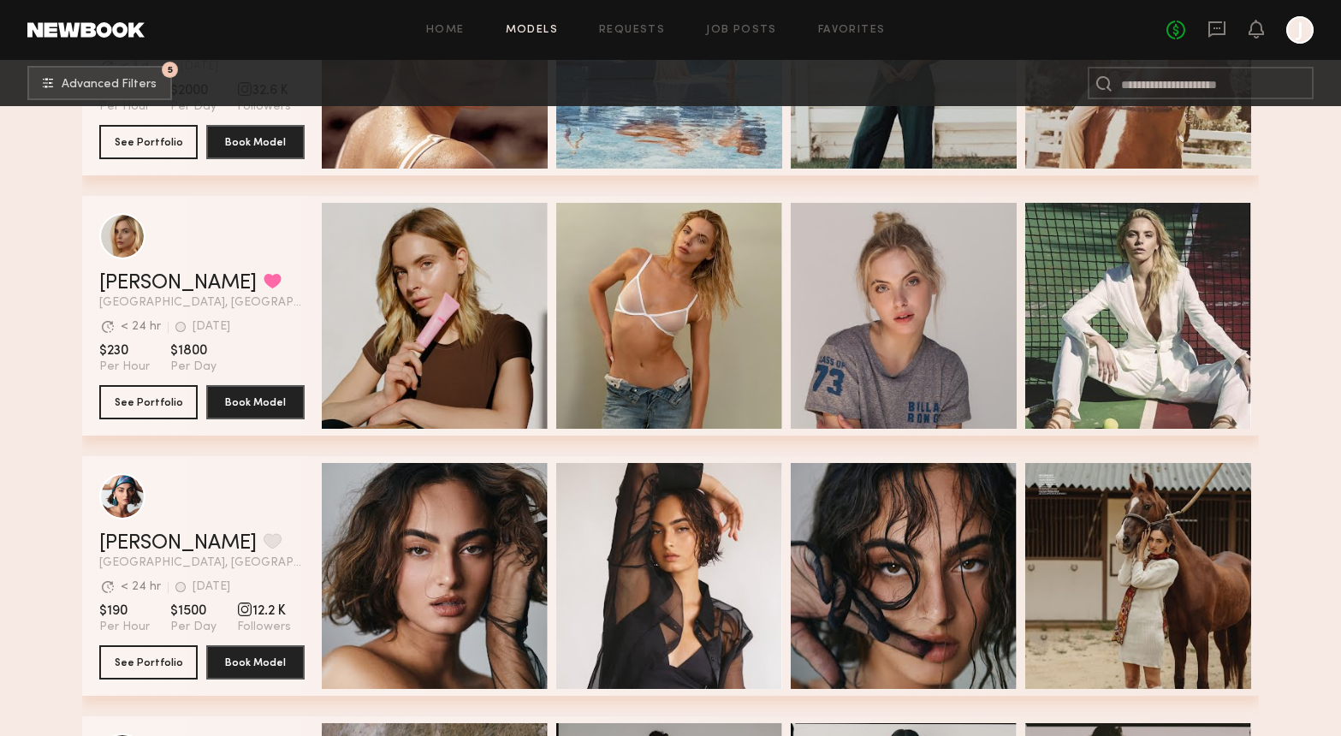
scroll to position [2027, 0]
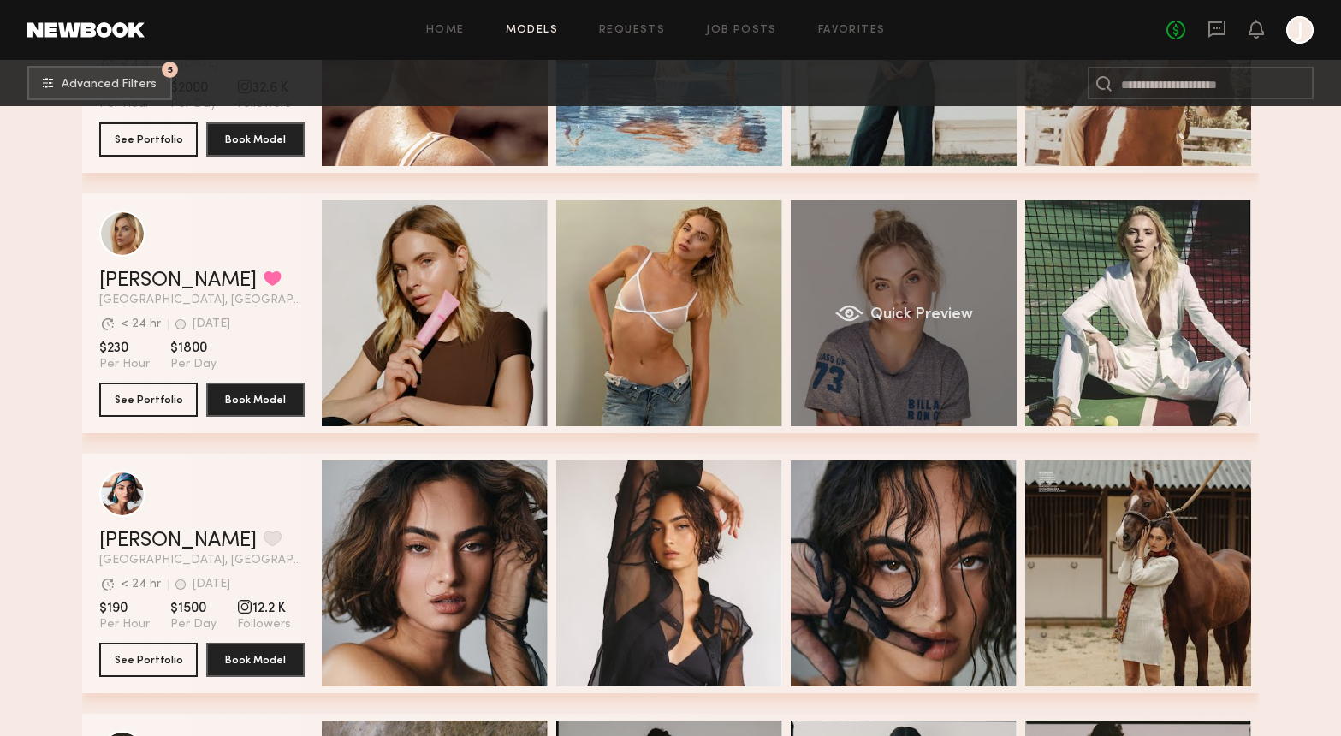
click at [934, 378] on div "Quick Preview" at bounding box center [904, 313] width 226 height 226
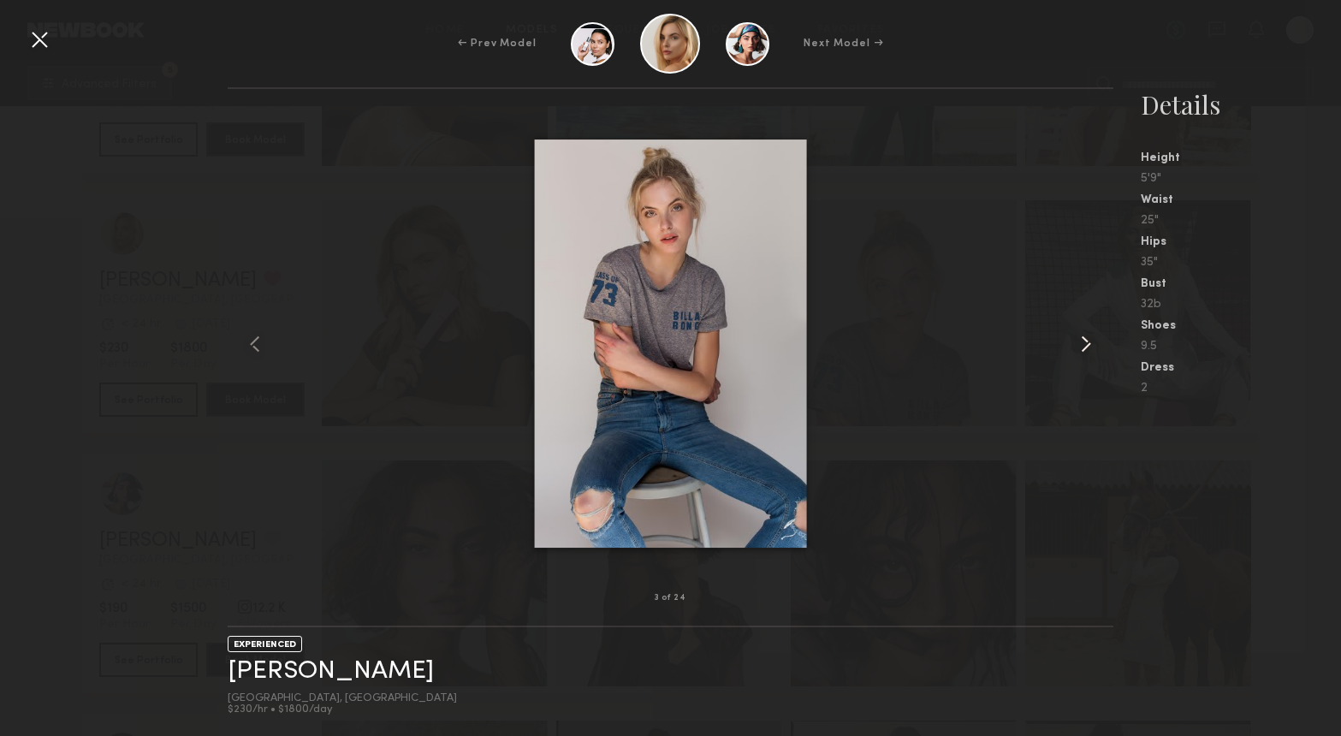
click at [1081, 349] on common-icon at bounding box center [1085, 343] width 27 height 27
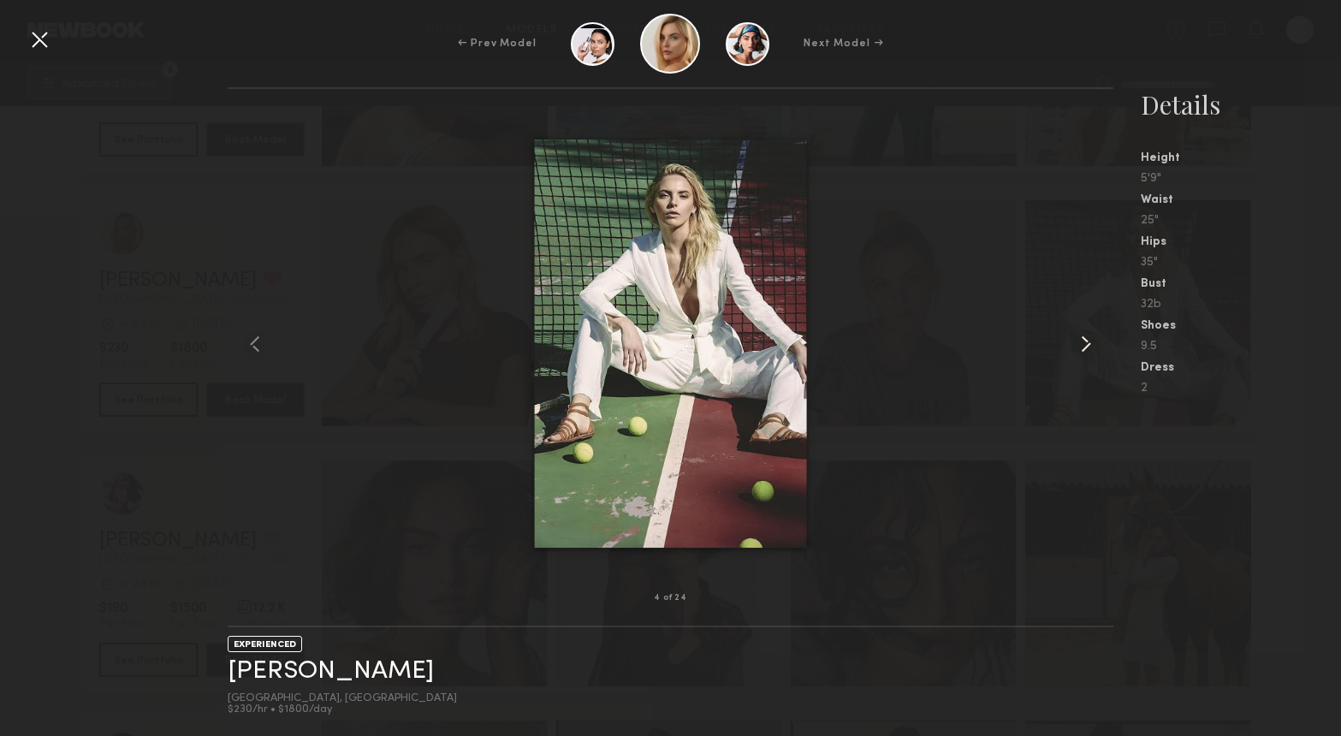
click at [1081, 349] on common-icon at bounding box center [1085, 343] width 27 height 27
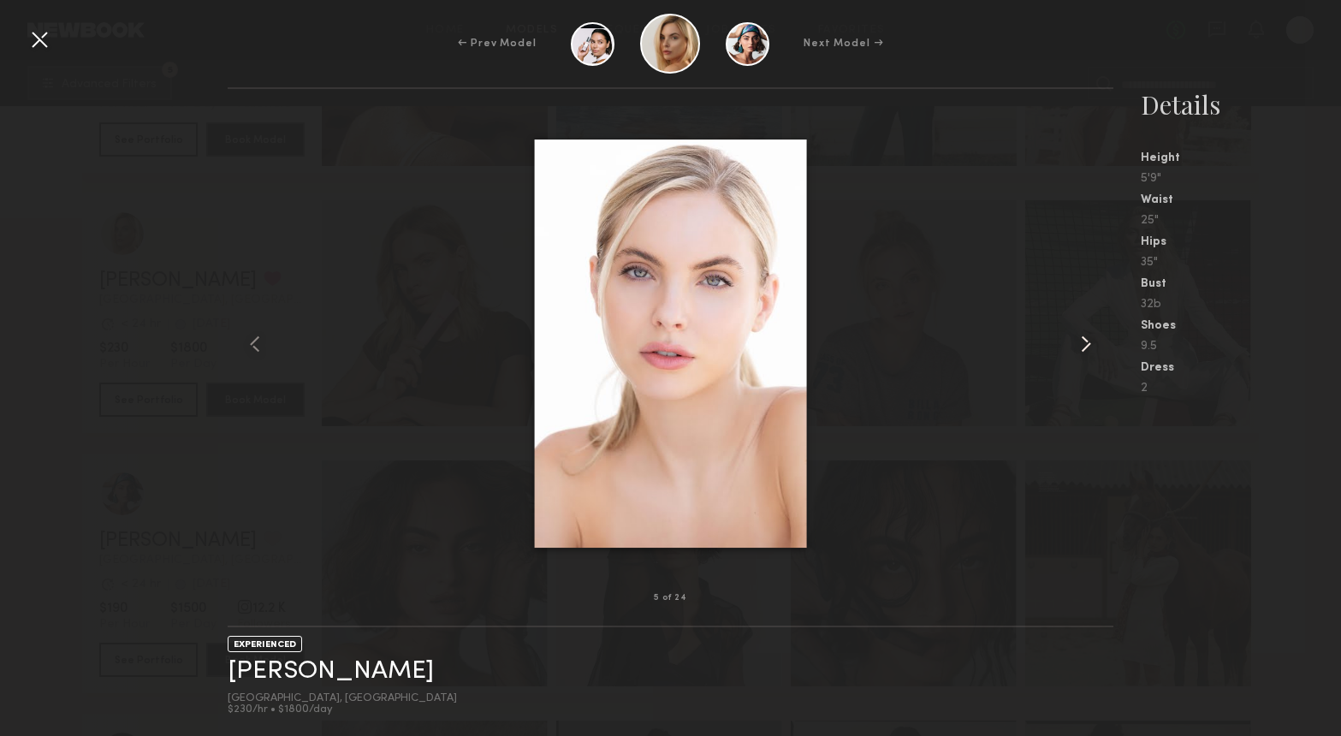
click at [1081, 349] on common-icon at bounding box center [1085, 343] width 27 height 27
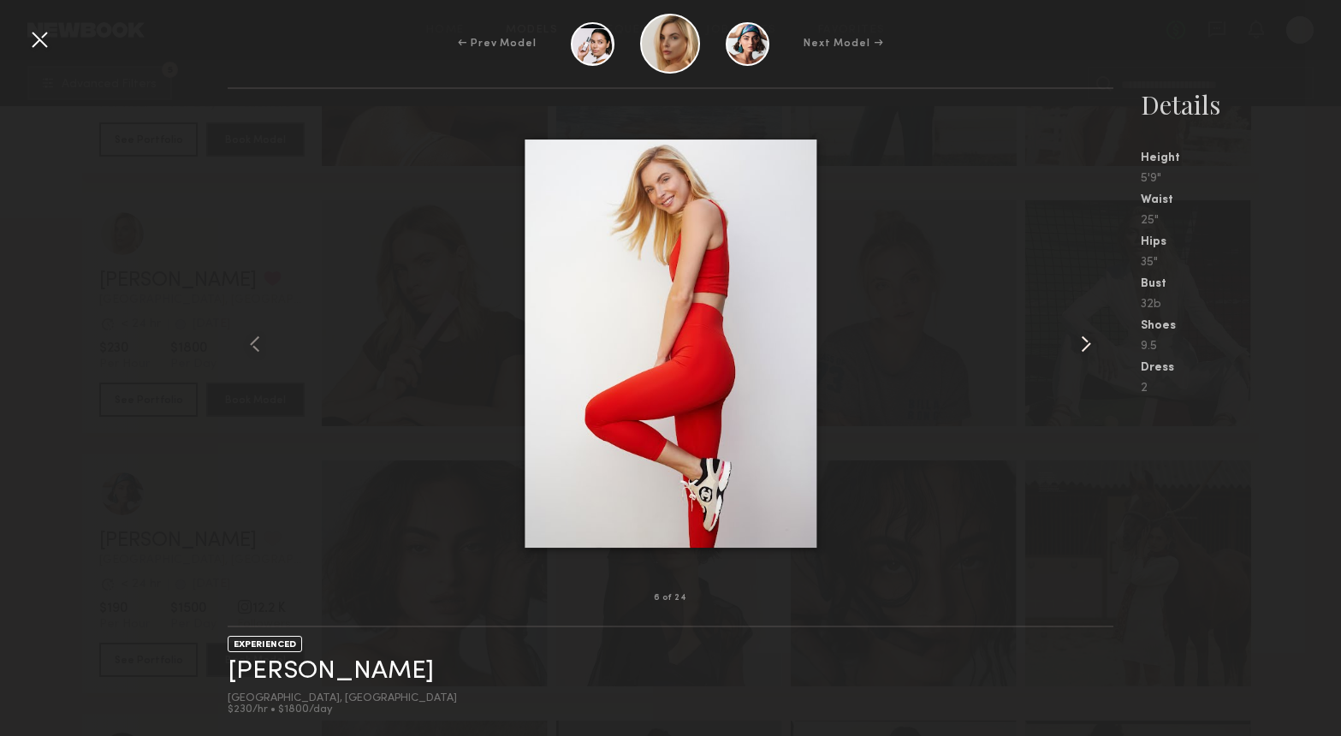
click at [1081, 349] on common-icon at bounding box center [1085, 343] width 27 height 27
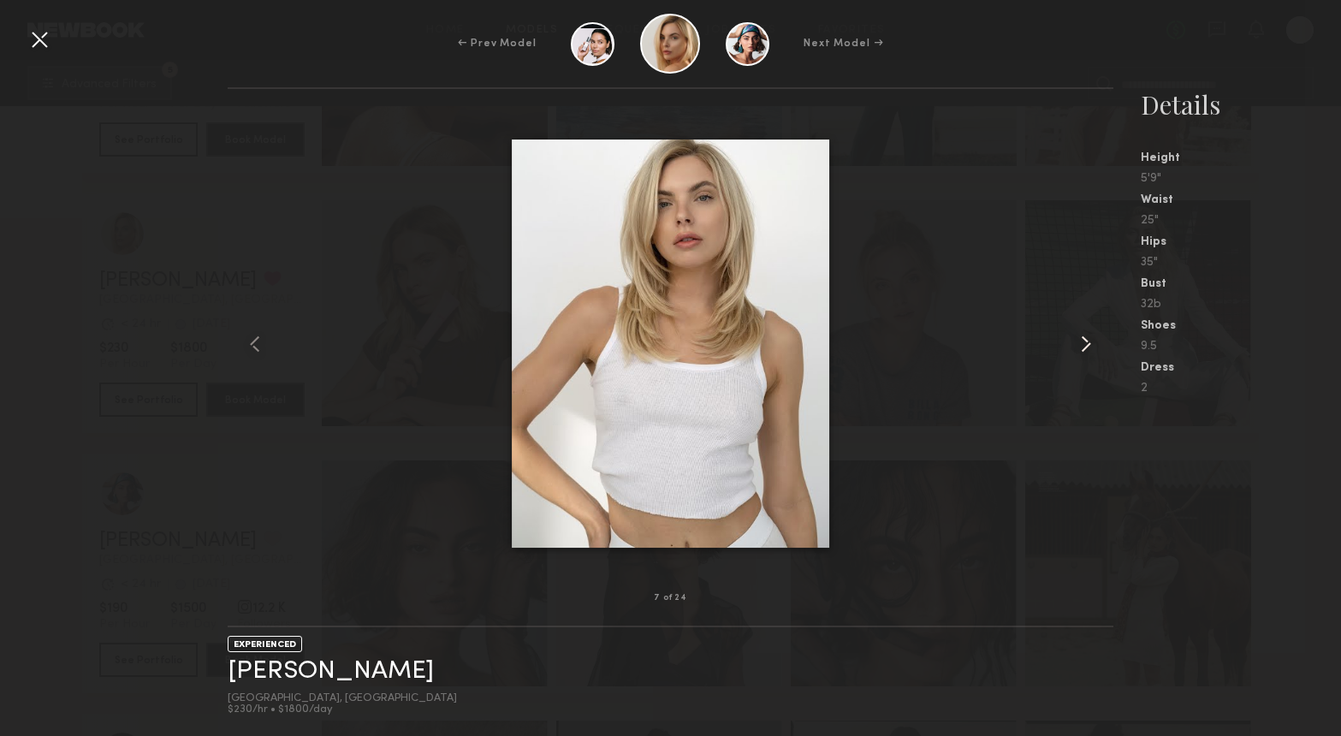
click at [1081, 349] on common-icon at bounding box center [1085, 343] width 27 height 27
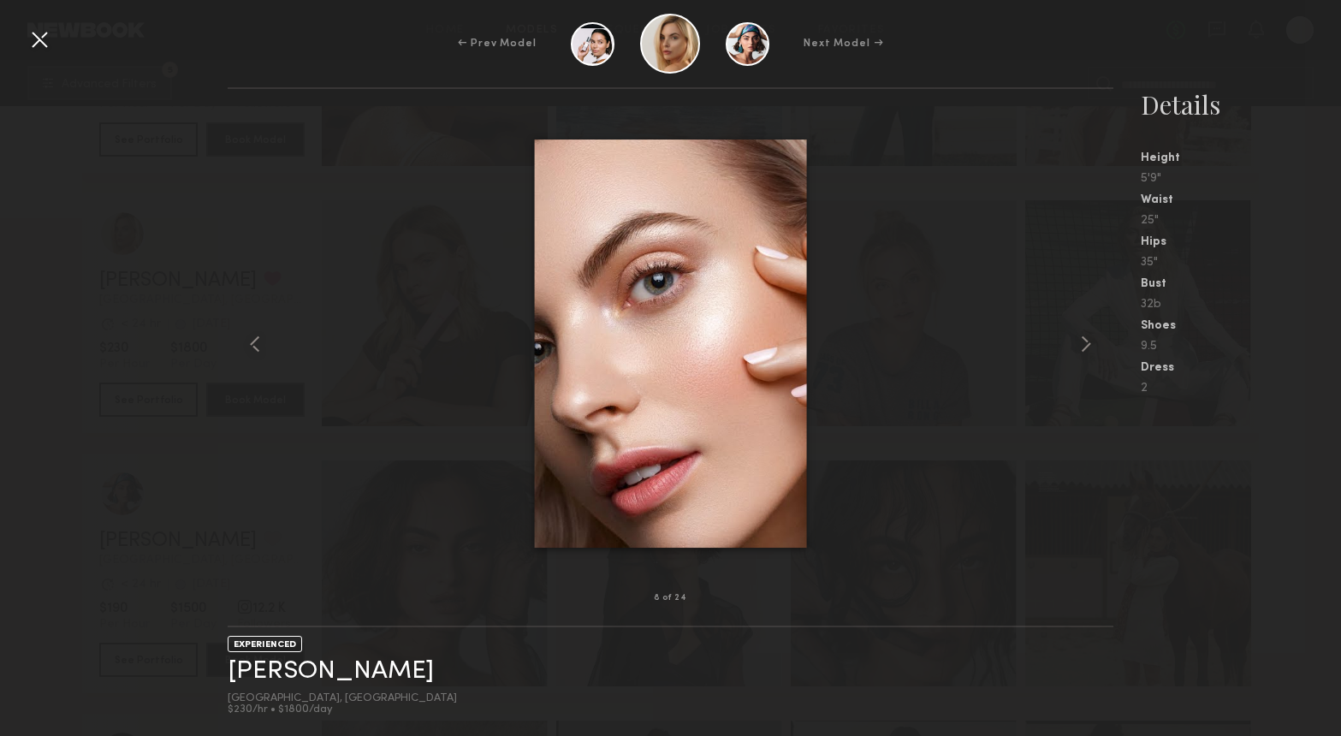
click at [37, 41] on div at bounding box center [39, 39] width 27 height 27
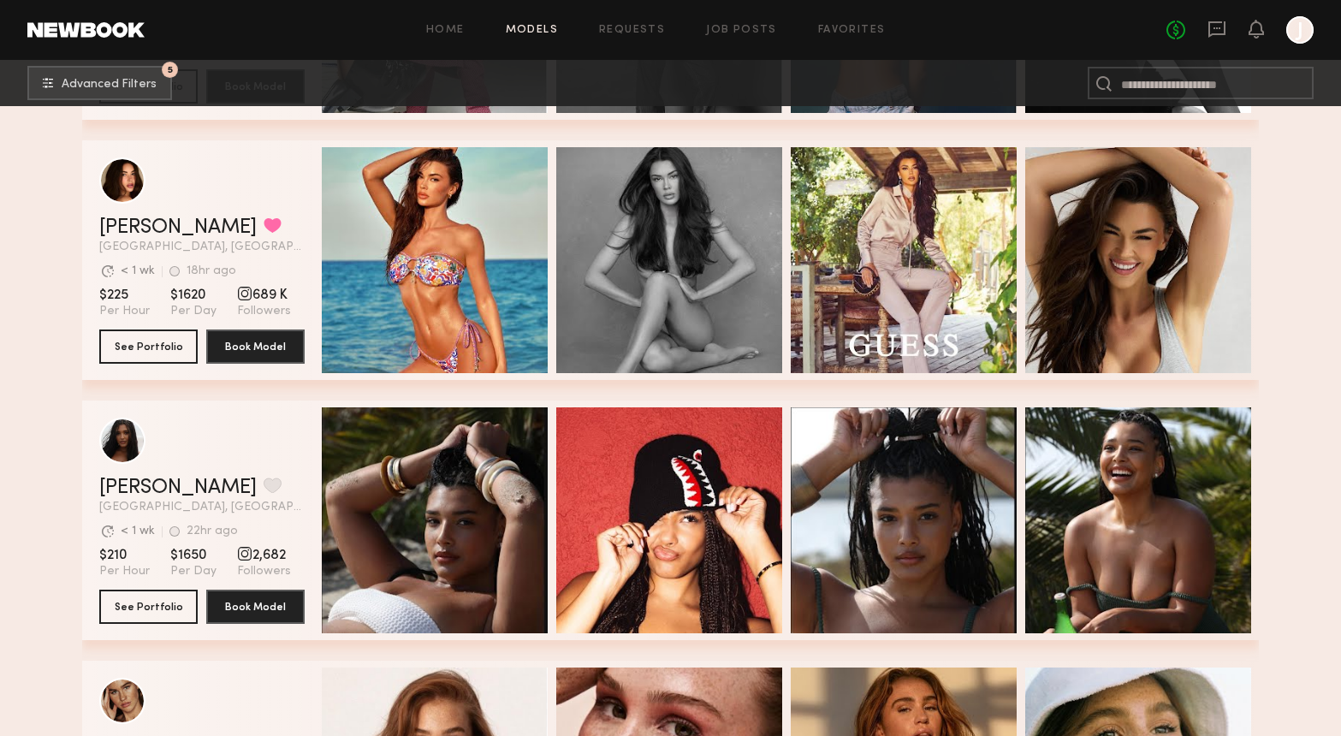
scroll to position [4694, 0]
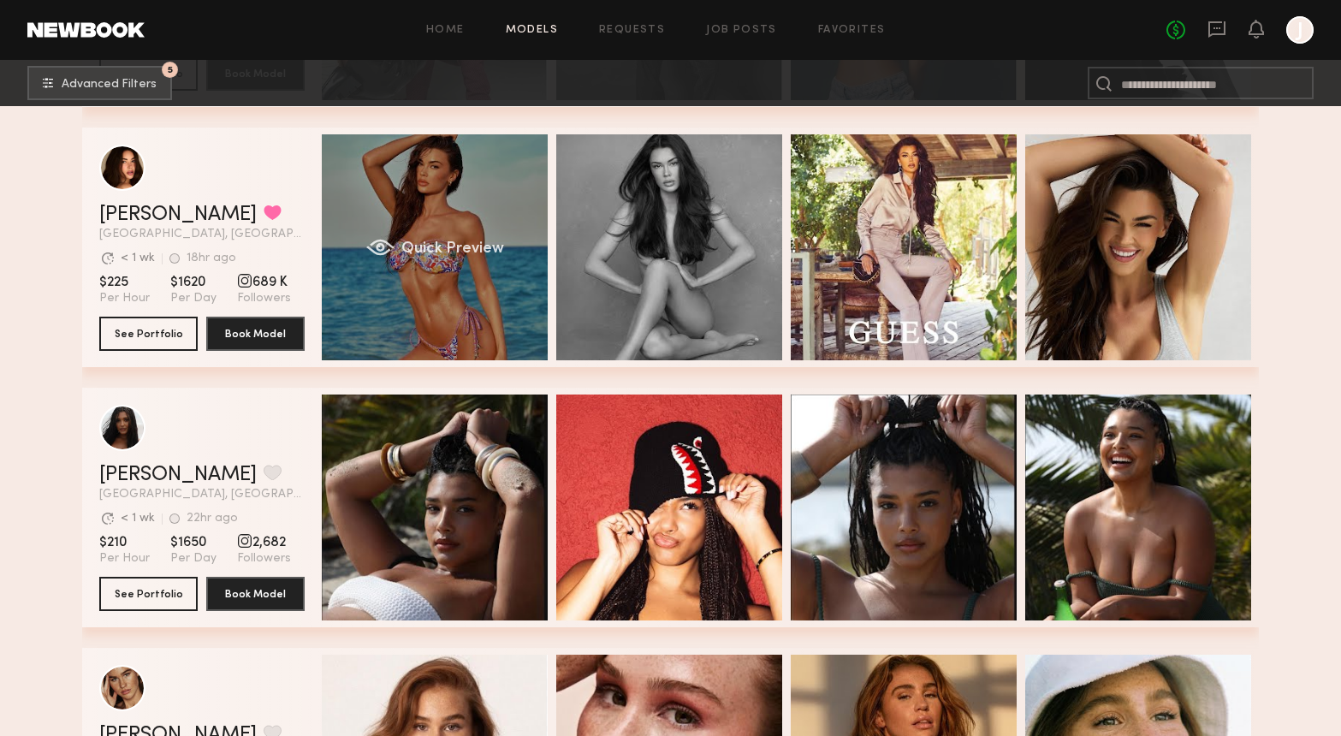
click at [489, 299] on div "Quick Preview" at bounding box center [435, 247] width 226 height 226
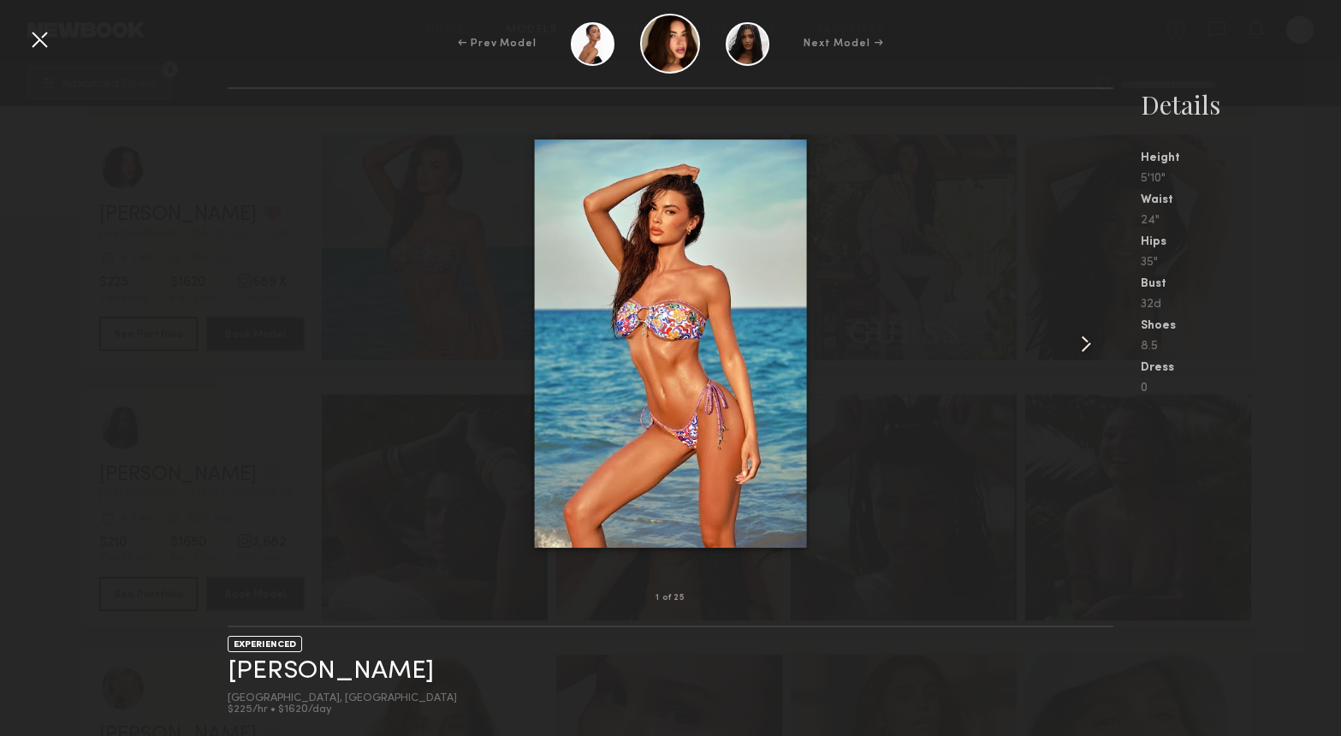
click at [1095, 342] on common-icon at bounding box center [1085, 343] width 27 height 27
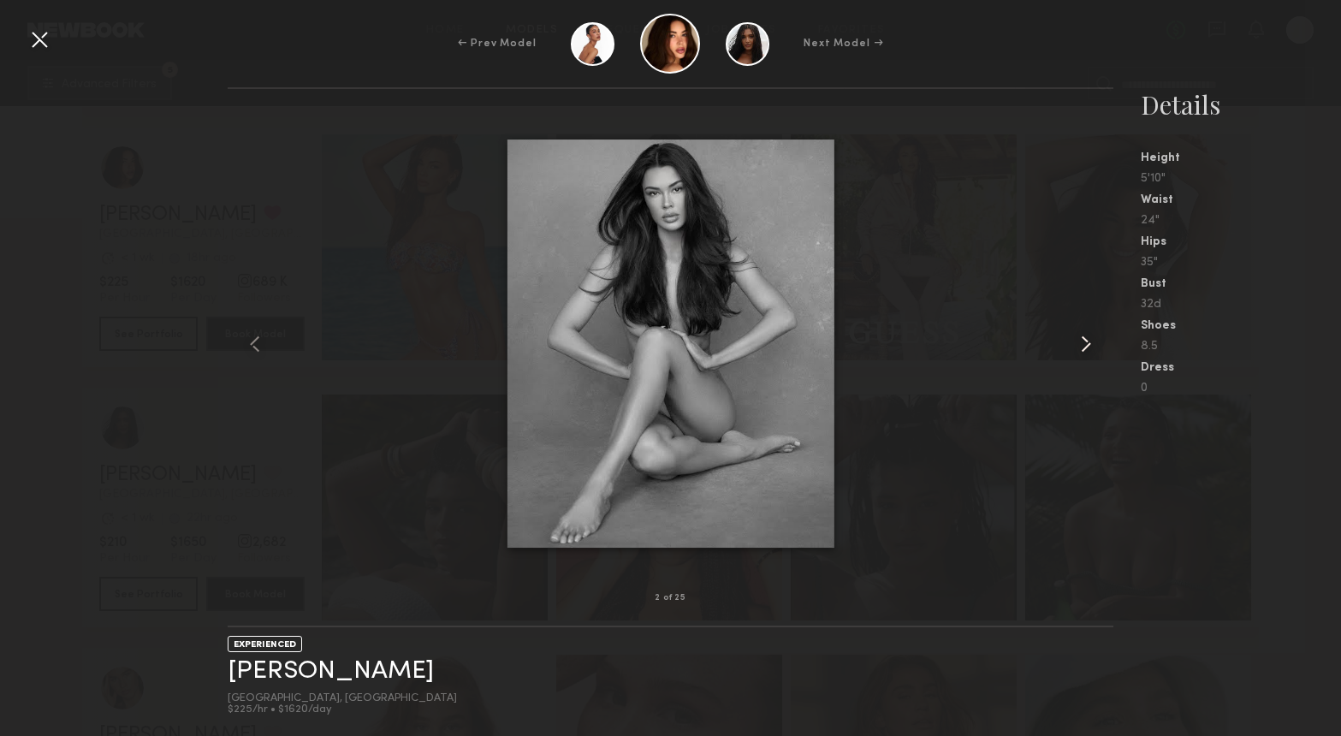
click at [1095, 342] on common-icon at bounding box center [1085, 343] width 27 height 27
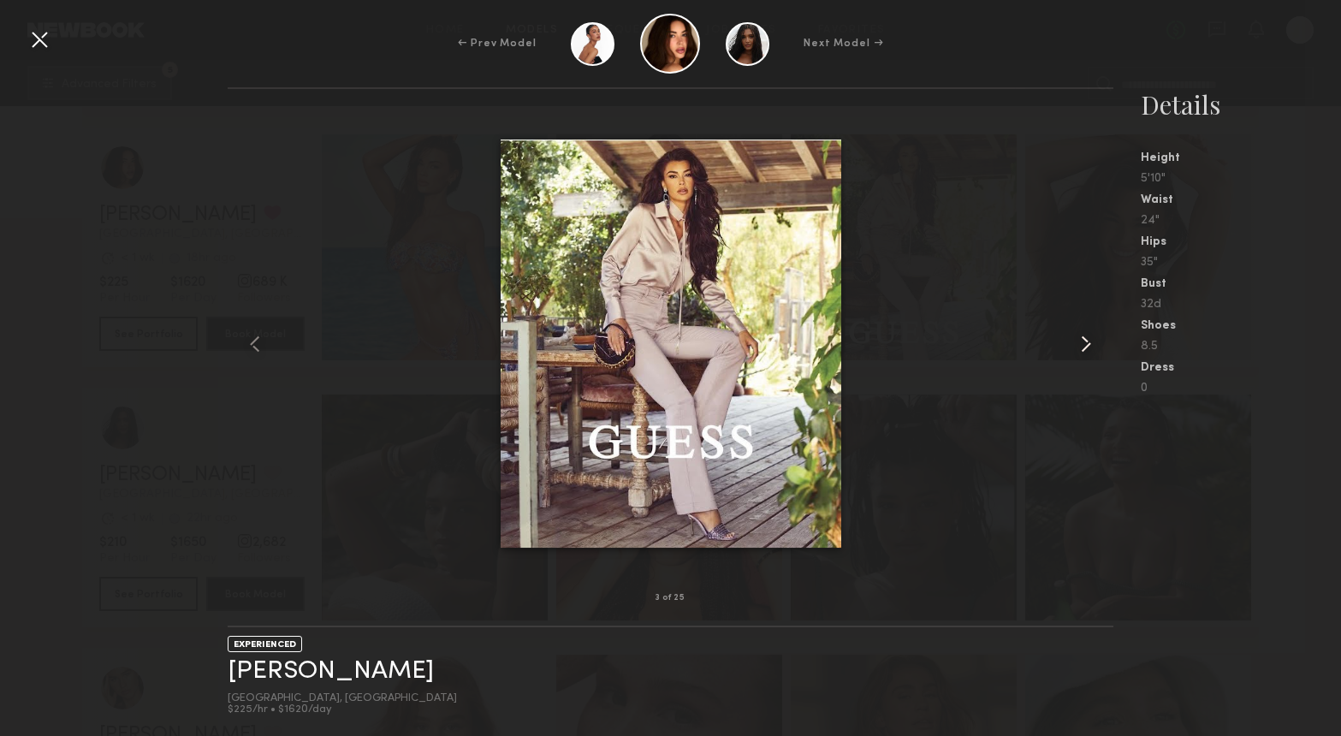
click at [1095, 342] on common-icon at bounding box center [1085, 343] width 27 height 27
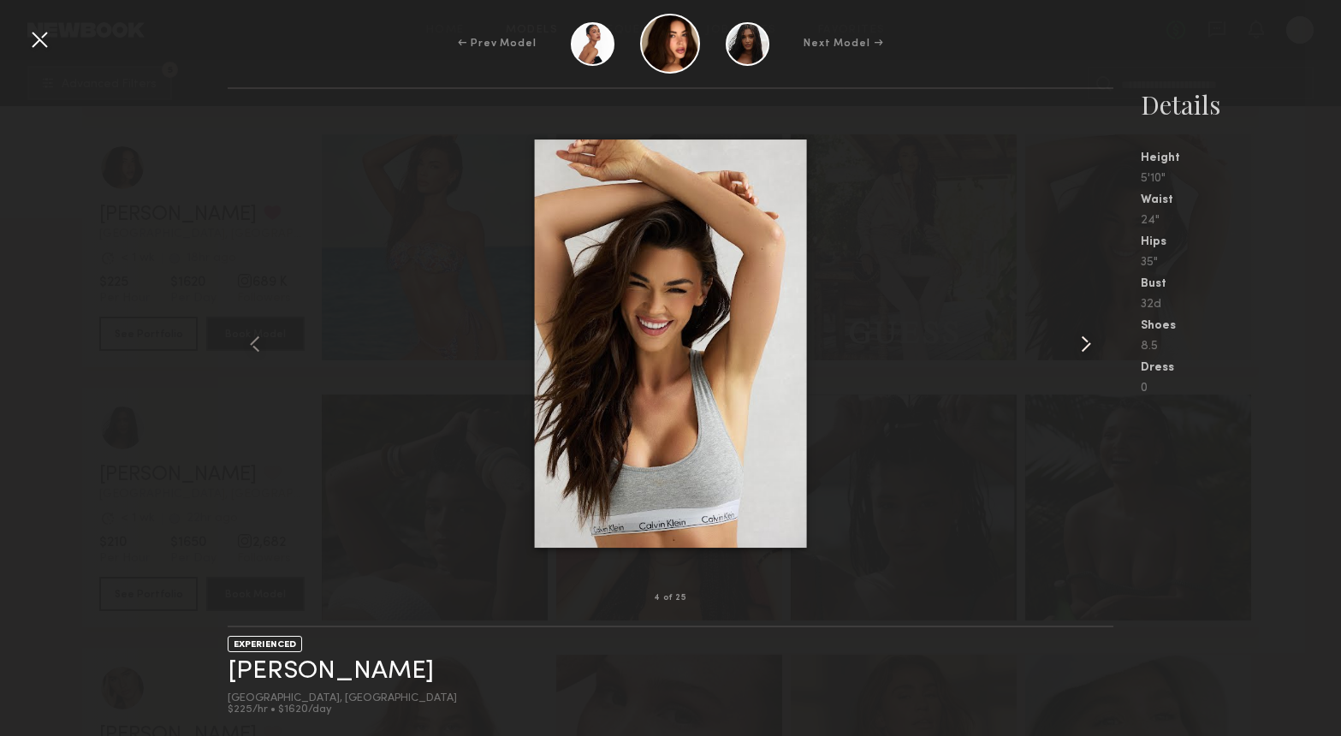
click at [1095, 342] on common-icon at bounding box center [1085, 343] width 27 height 27
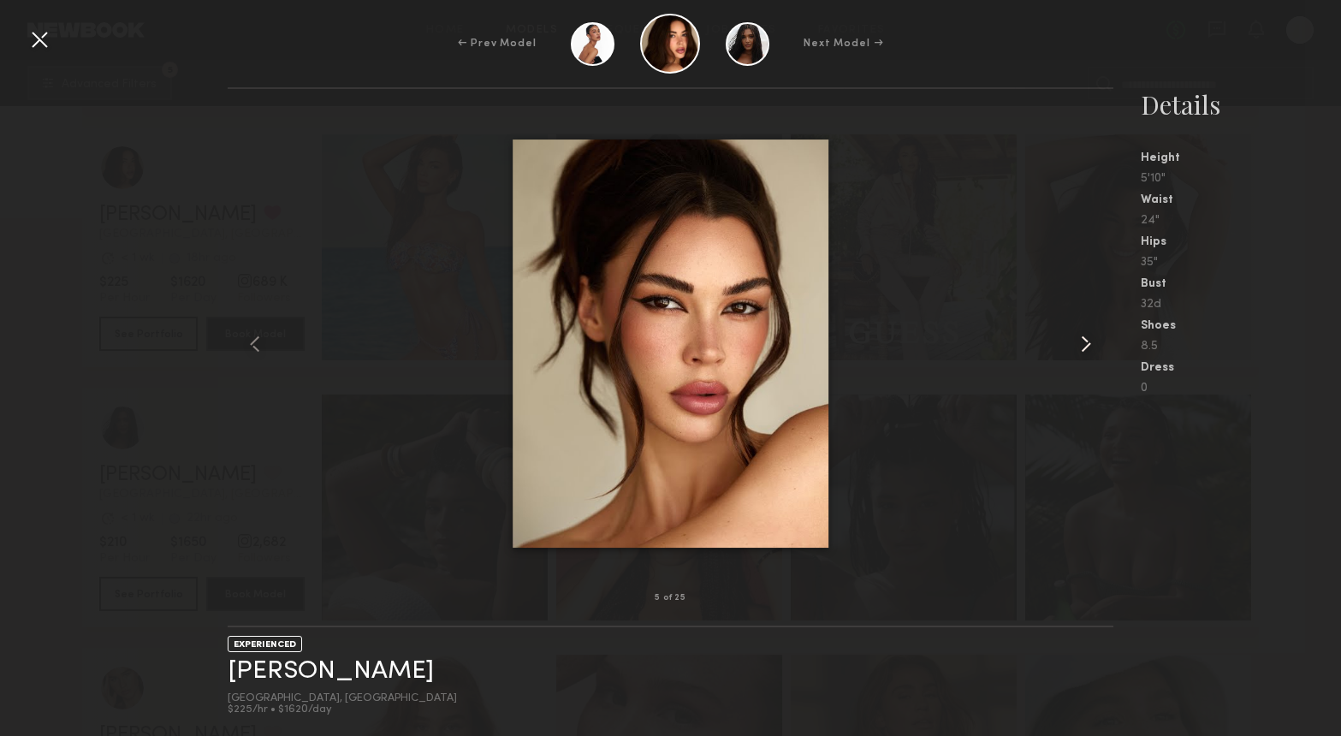
click at [1095, 342] on common-icon at bounding box center [1085, 343] width 27 height 27
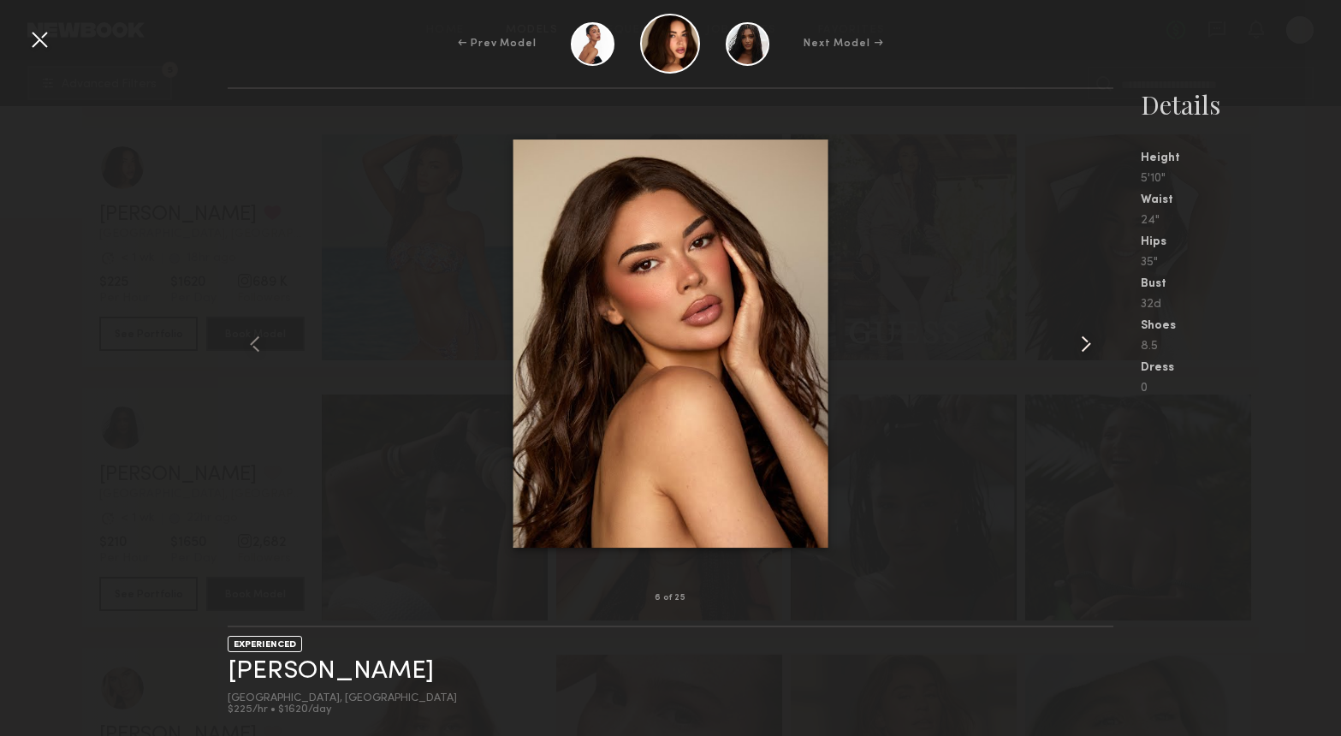
click at [1095, 342] on common-icon at bounding box center [1085, 343] width 27 height 27
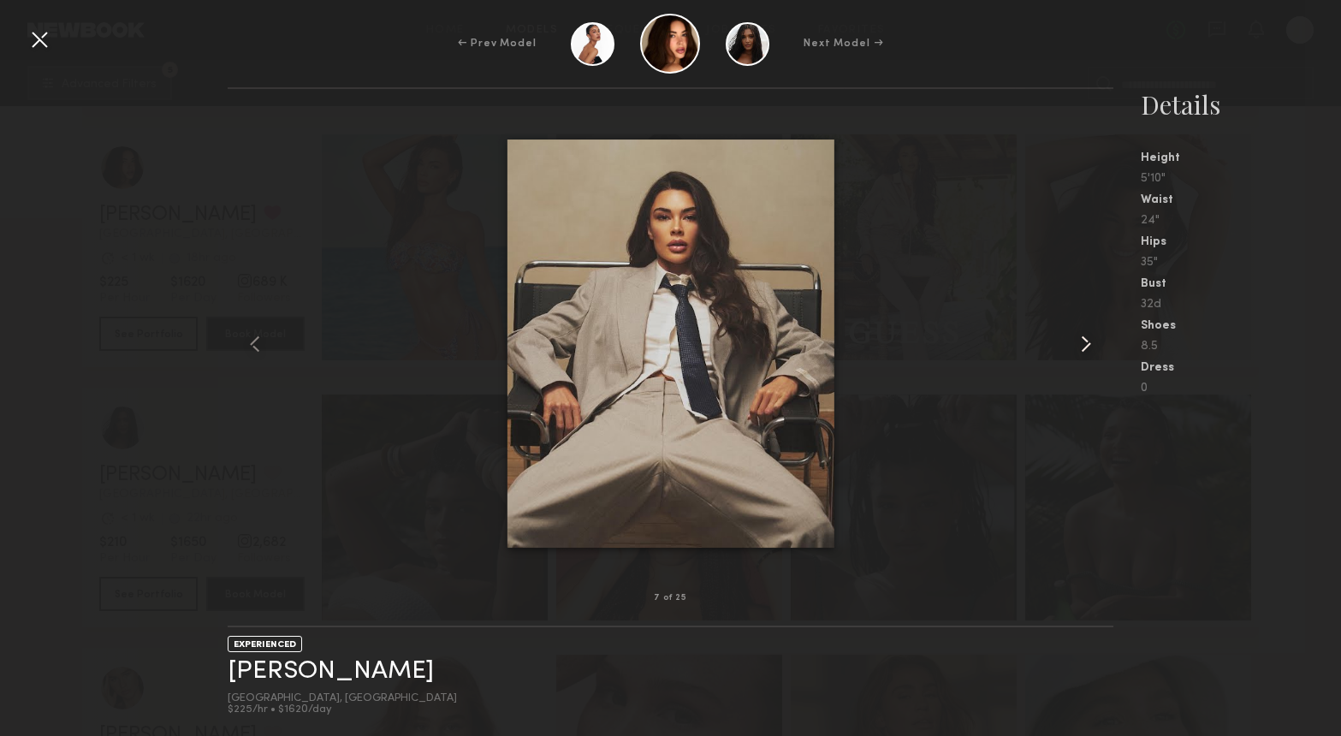
click at [1095, 342] on common-icon at bounding box center [1085, 343] width 27 height 27
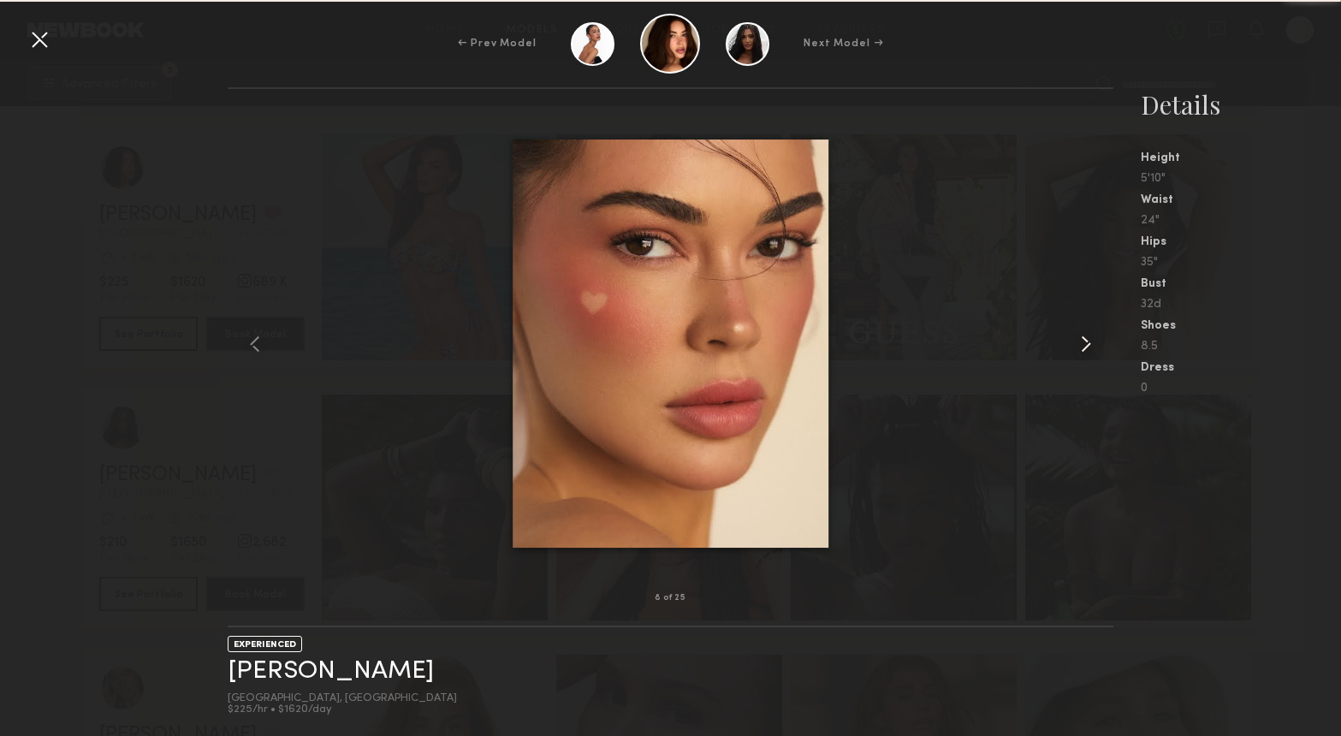
click at [1095, 342] on common-icon at bounding box center [1085, 343] width 27 height 27
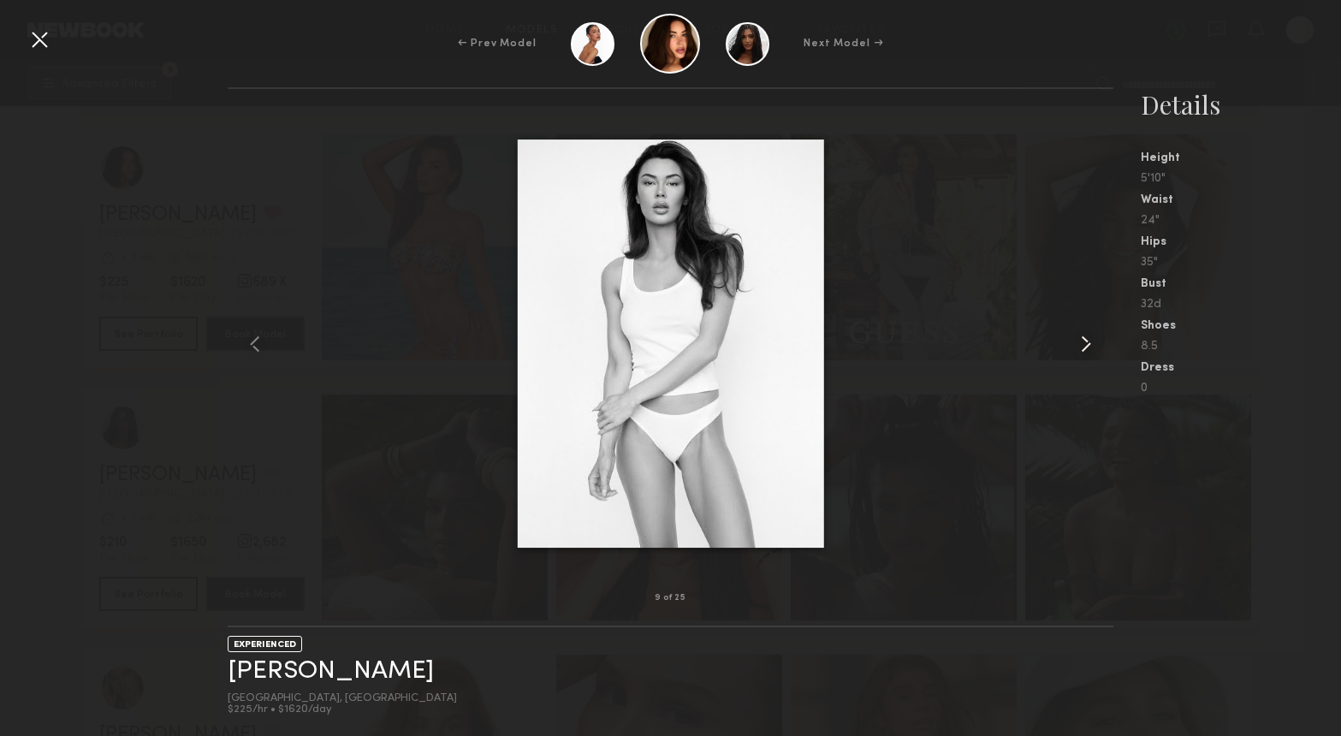
click at [1095, 342] on common-icon at bounding box center [1085, 343] width 27 height 27
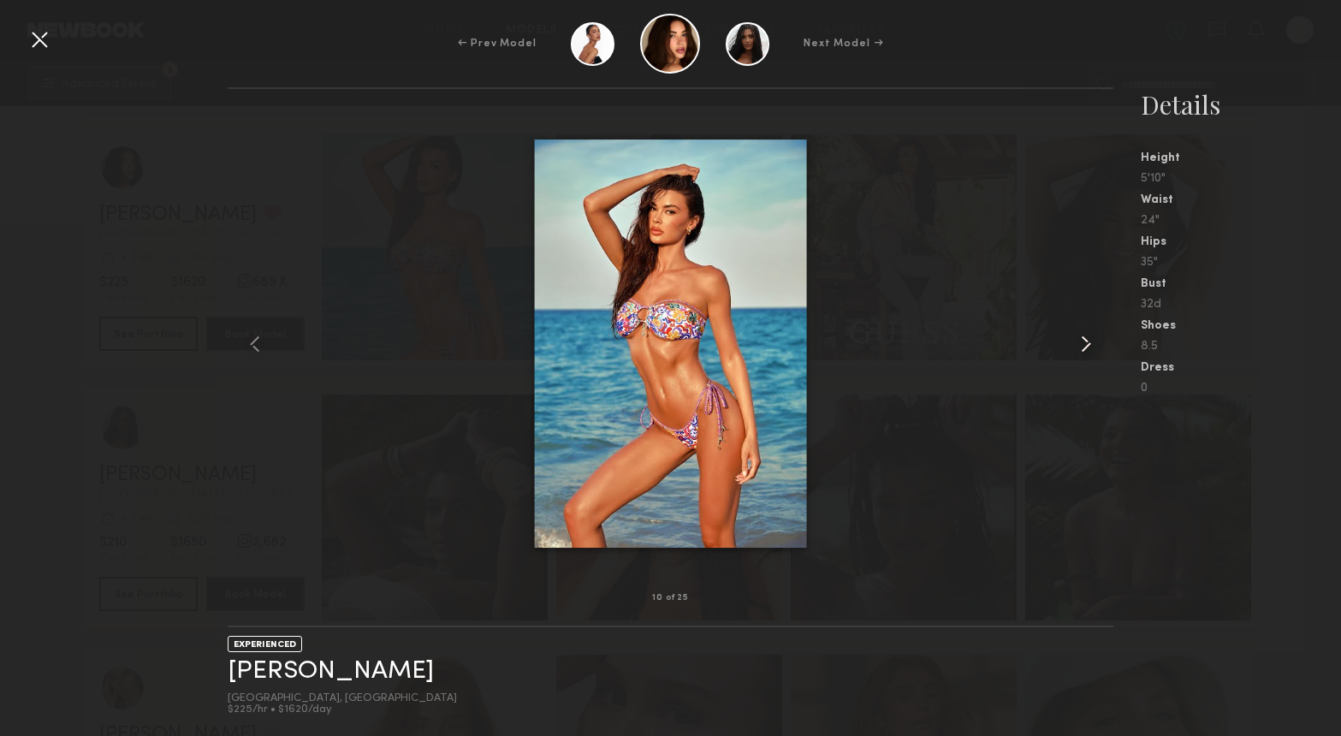
click at [1095, 342] on common-icon at bounding box center [1085, 343] width 27 height 27
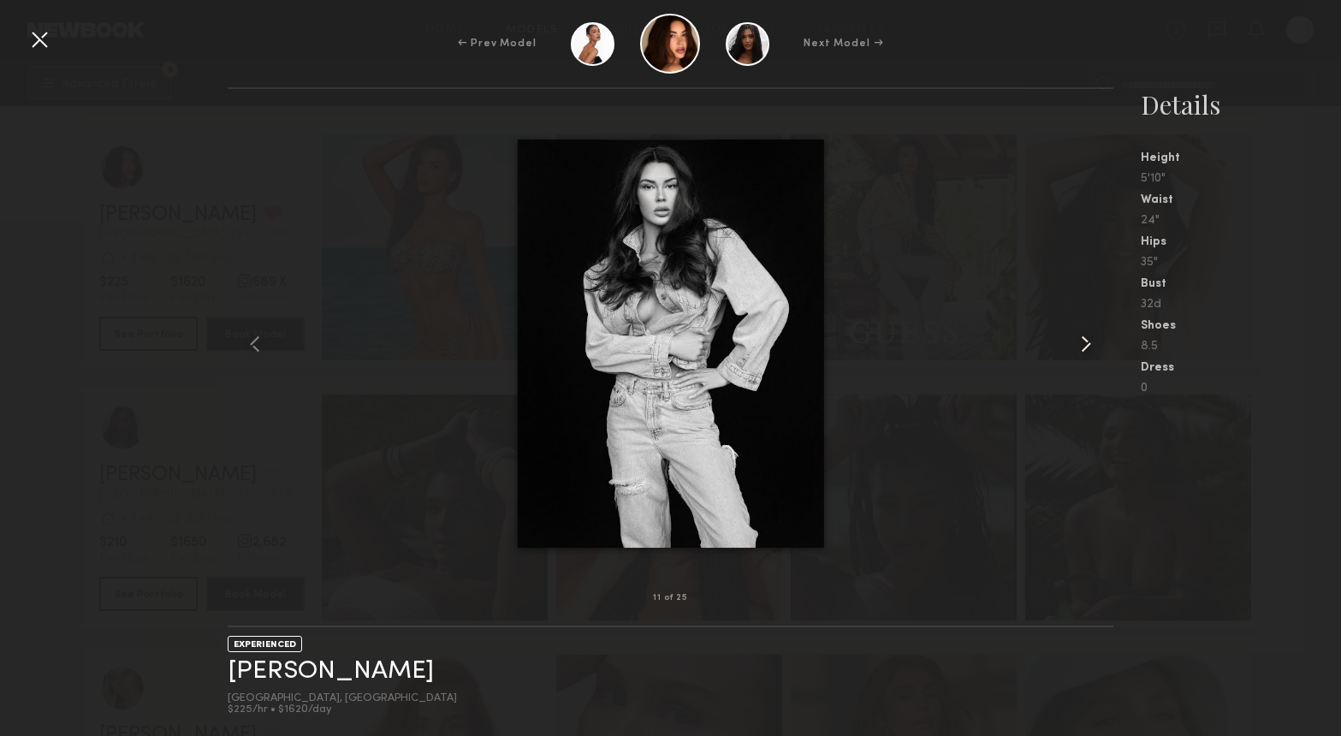
click at [1095, 342] on common-icon at bounding box center [1085, 343] width 27 height 27
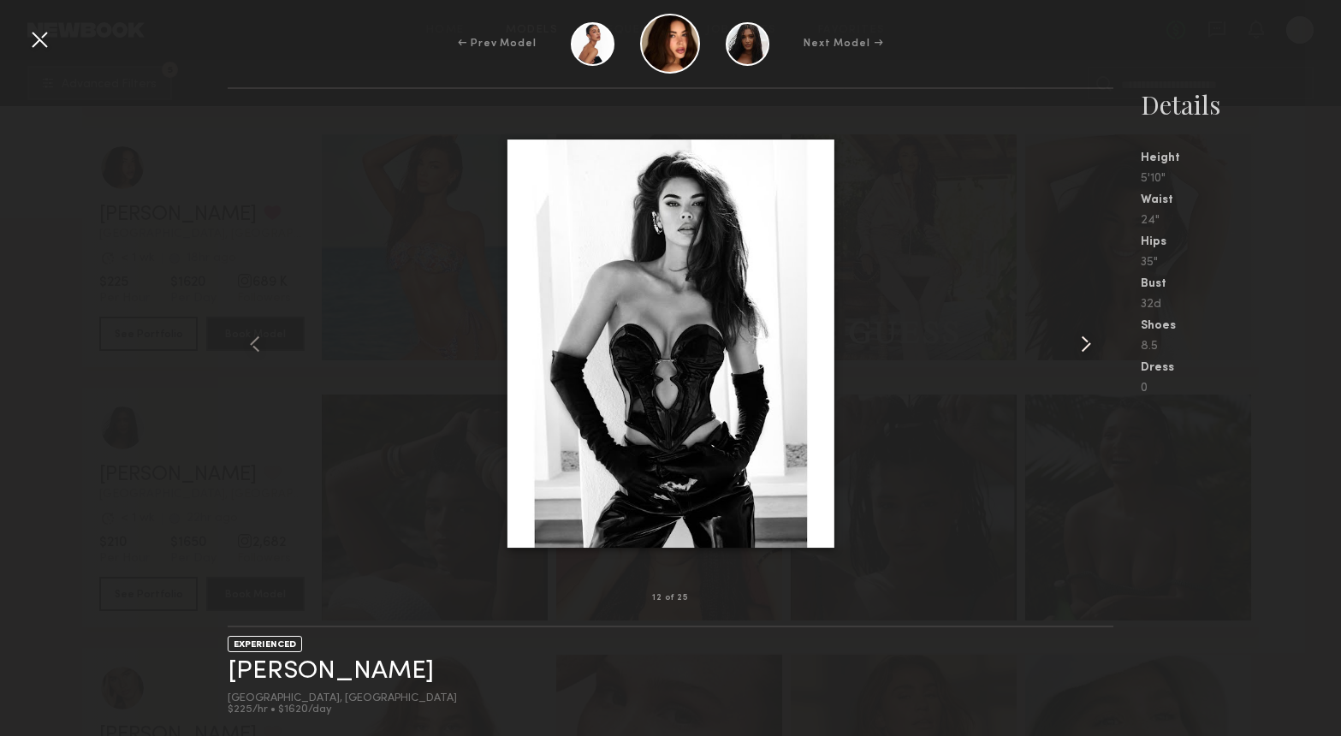
click at [1095, 342] on common-icon at bounding box center [1085, 343] width 27 height 27
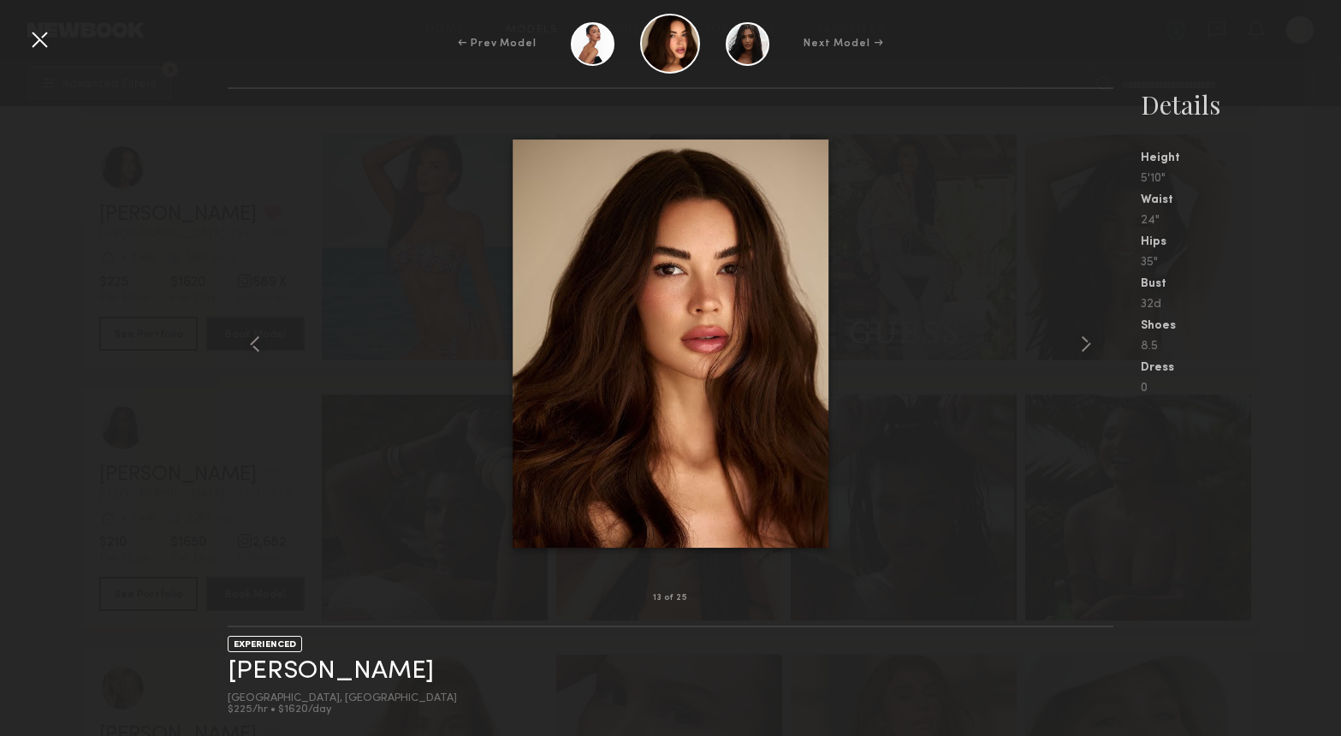
click at [37, 38] on div at bounding box center [39, 39] width 27 height 27
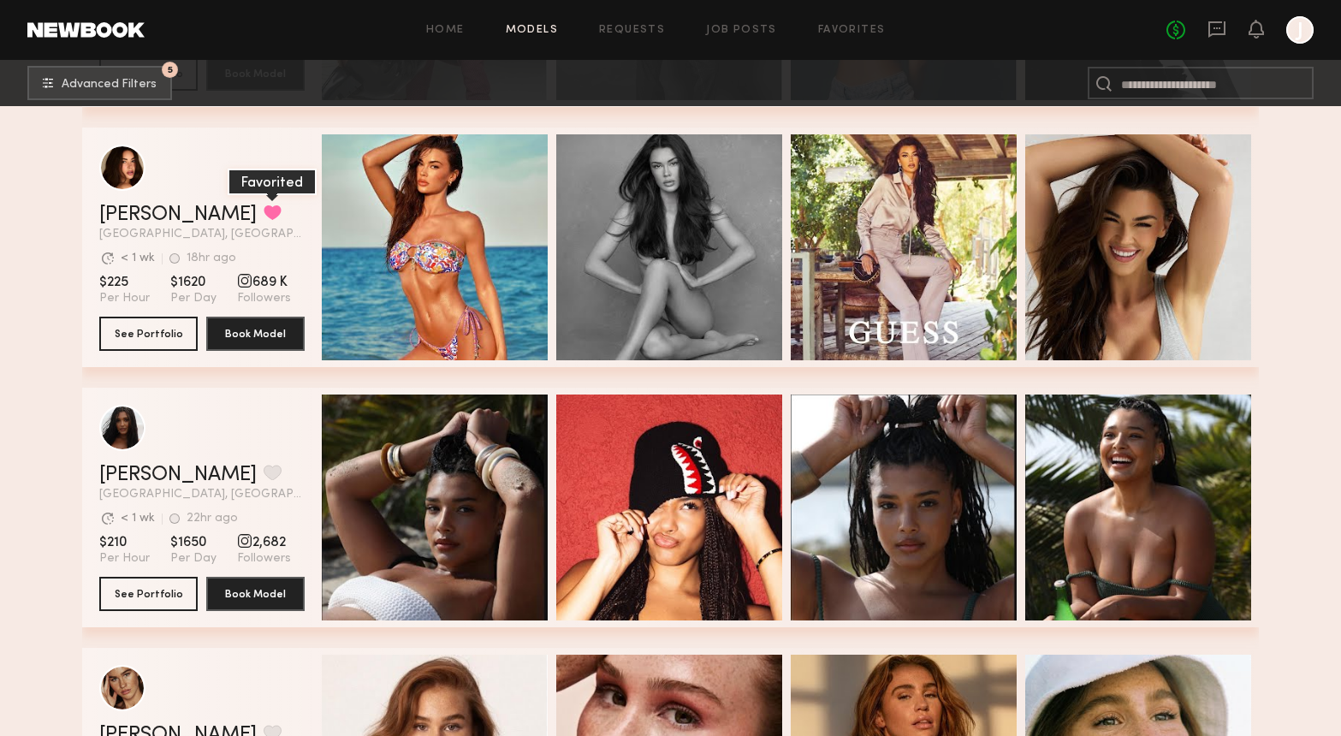
click at [264, 208] on button "grid" at bounding box center [273, 211] width 18 height 15
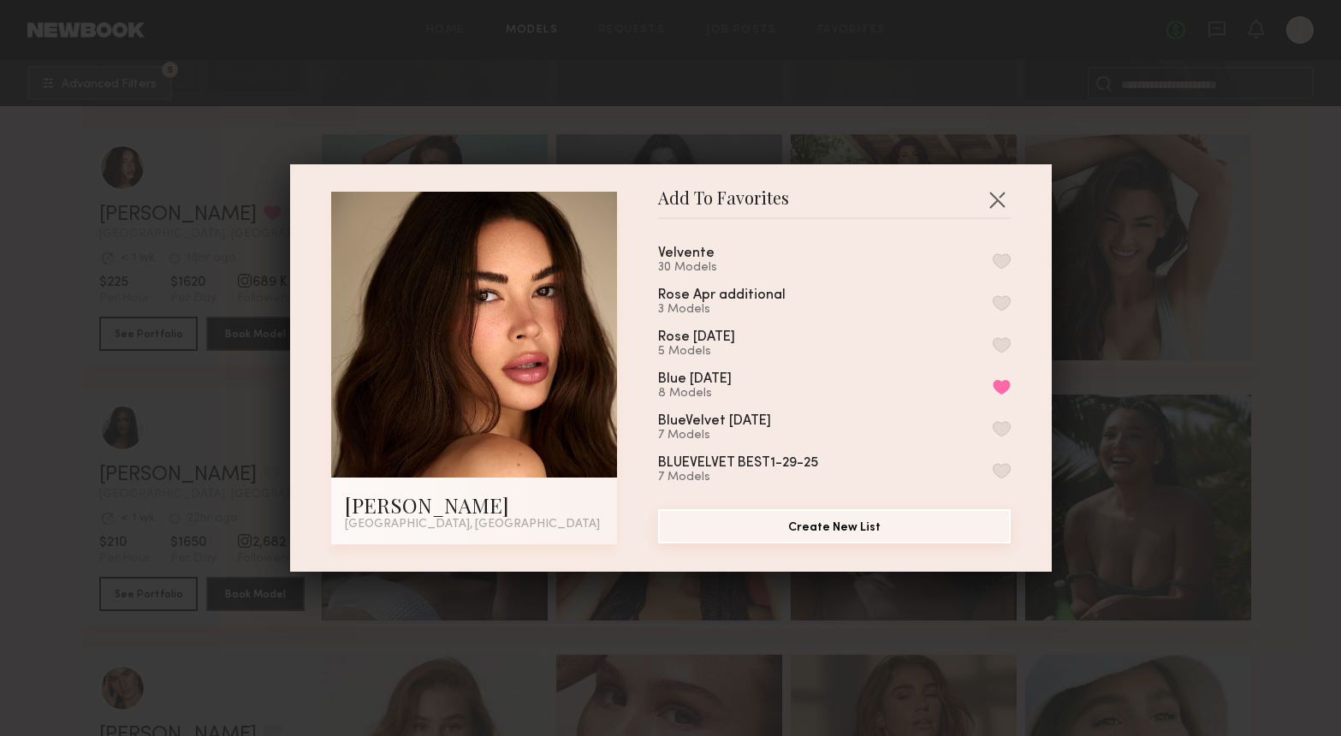
click at [820, 527] on button "Create New List" at bounding box center [834, 526] width 352 height 34
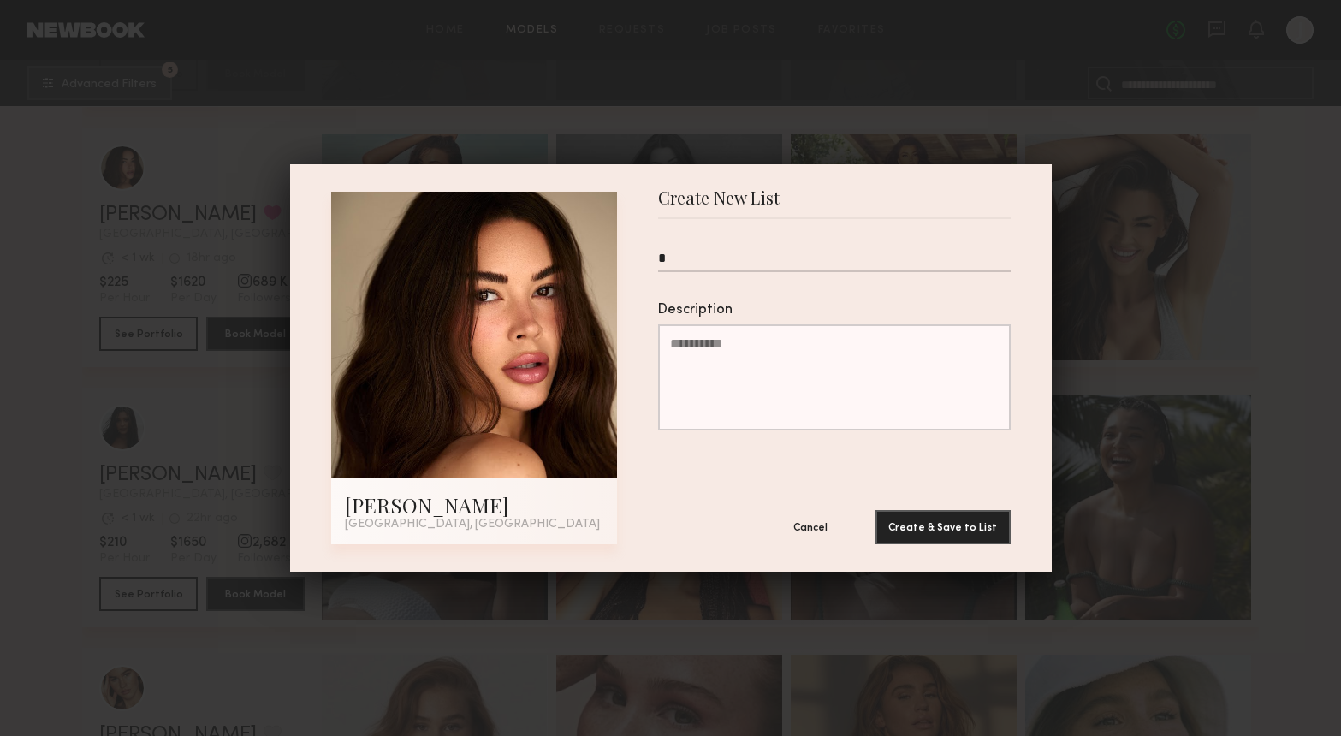
type input "*"
type input "*********"
click at [931, 527] on button "Create & Save to List" at bounding box center [942, 526] width 135 height 34
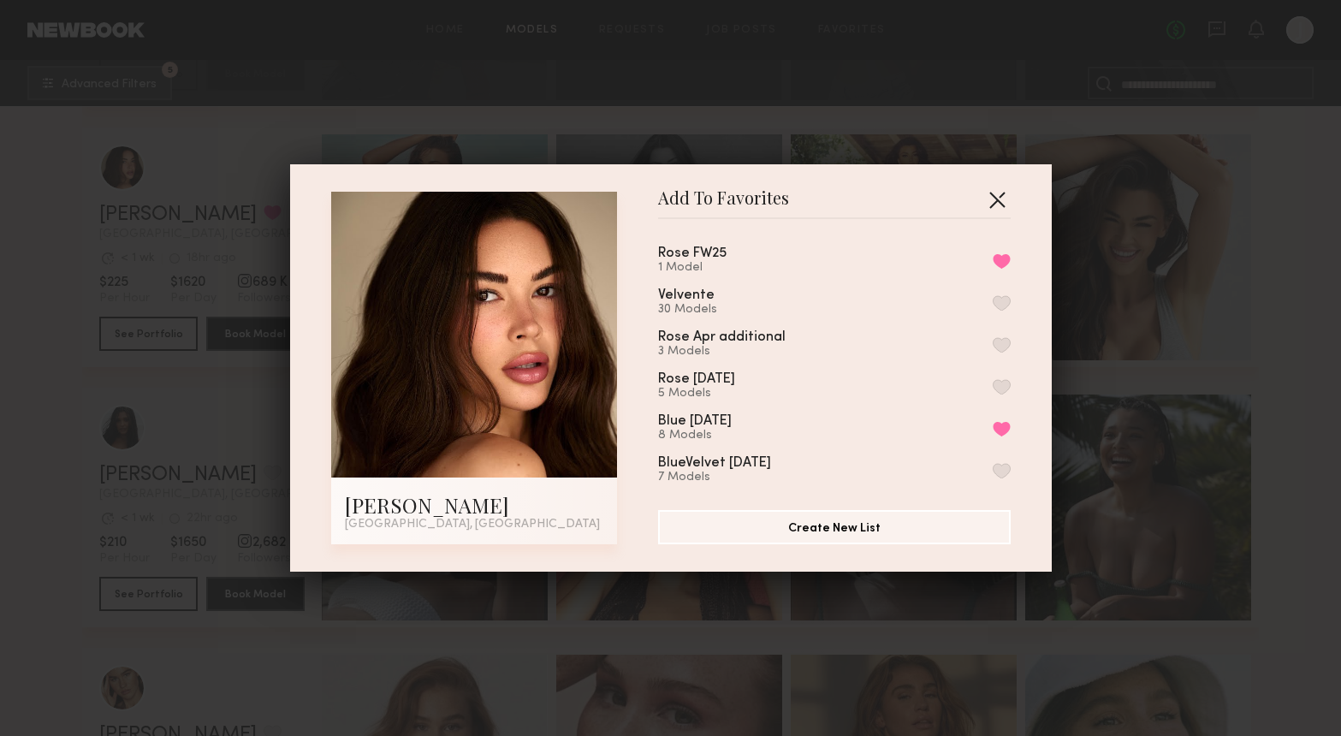
click at [1000, 194] on button "button" at bounding box center [996, 199] width 27 height 27
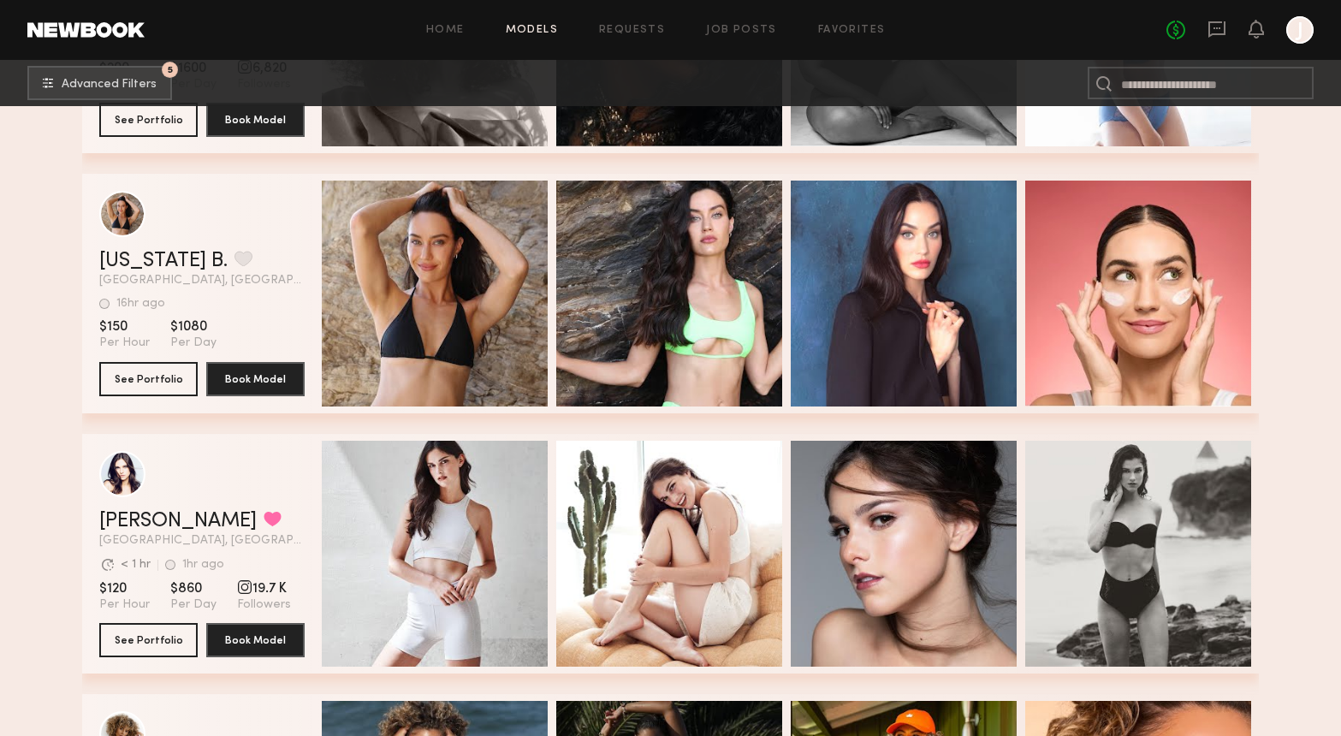
scroll to position [14036, 0]
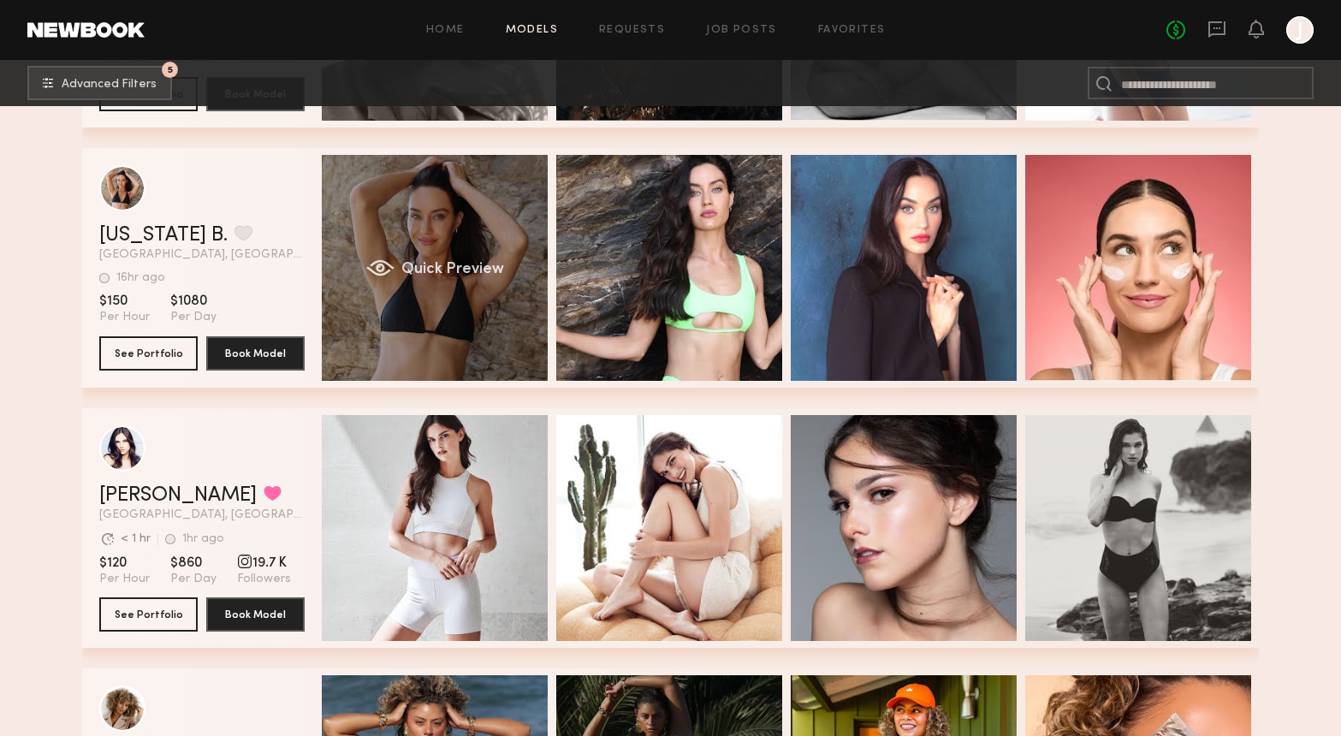
click at [492, 318] on div "Quick Preview" at bounding box center [435, 268] width 226 height 226
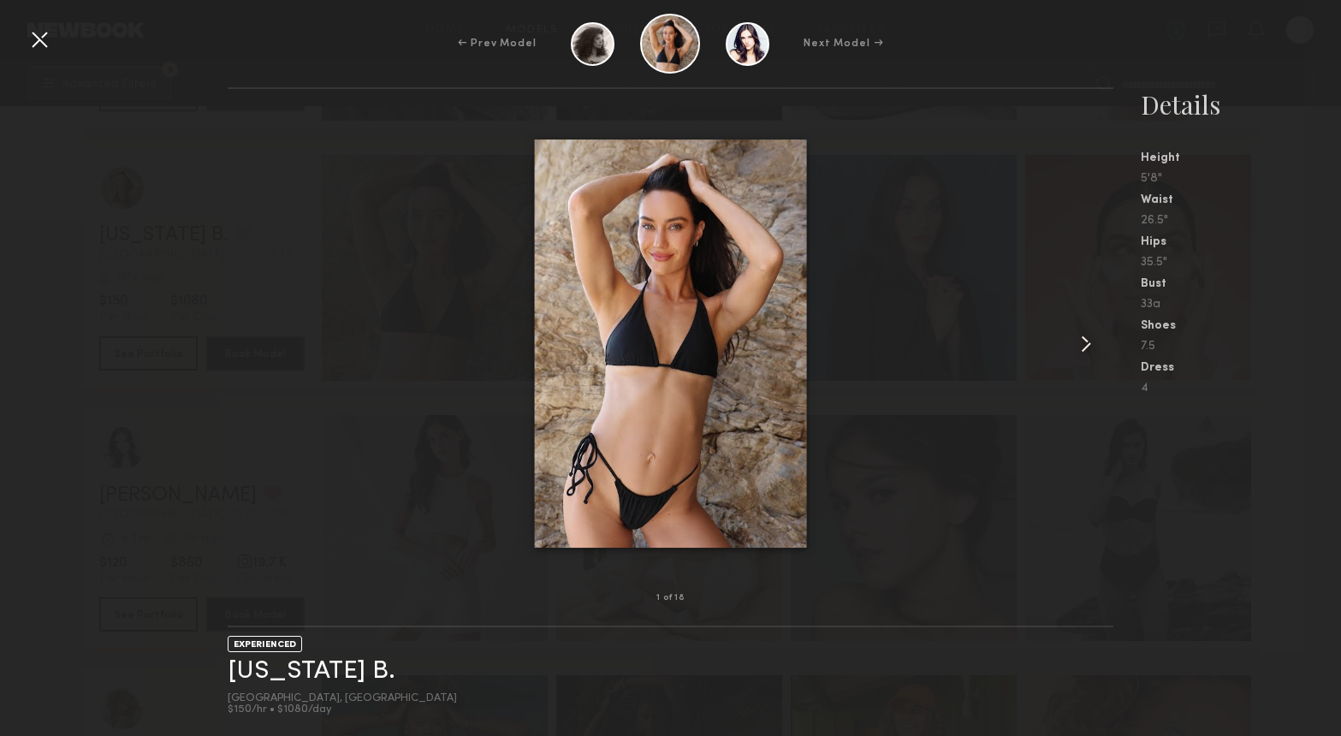
click at [1088, 336] on common-icon at bounding box center [1085, 343] width 27 height 27
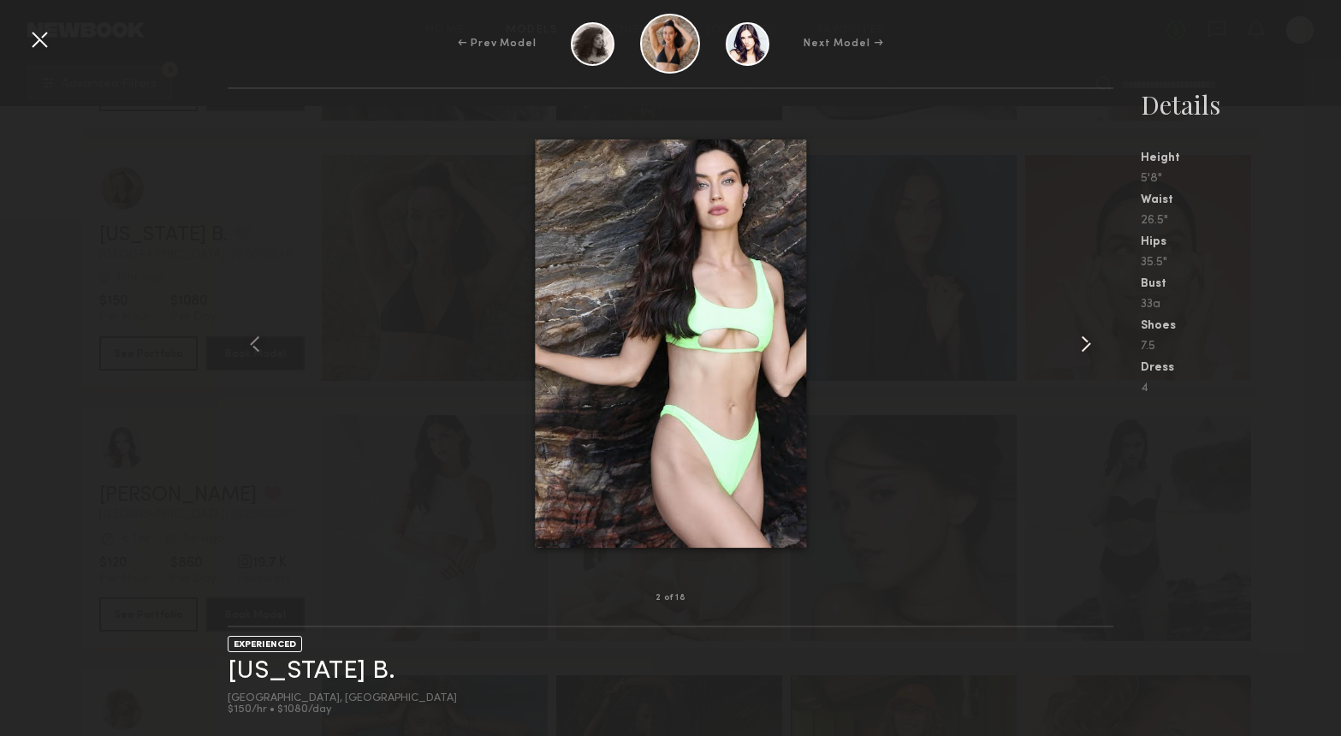
click at [1088, 336] on common-icon at bounding box center [1085, 343] width 27 height 27
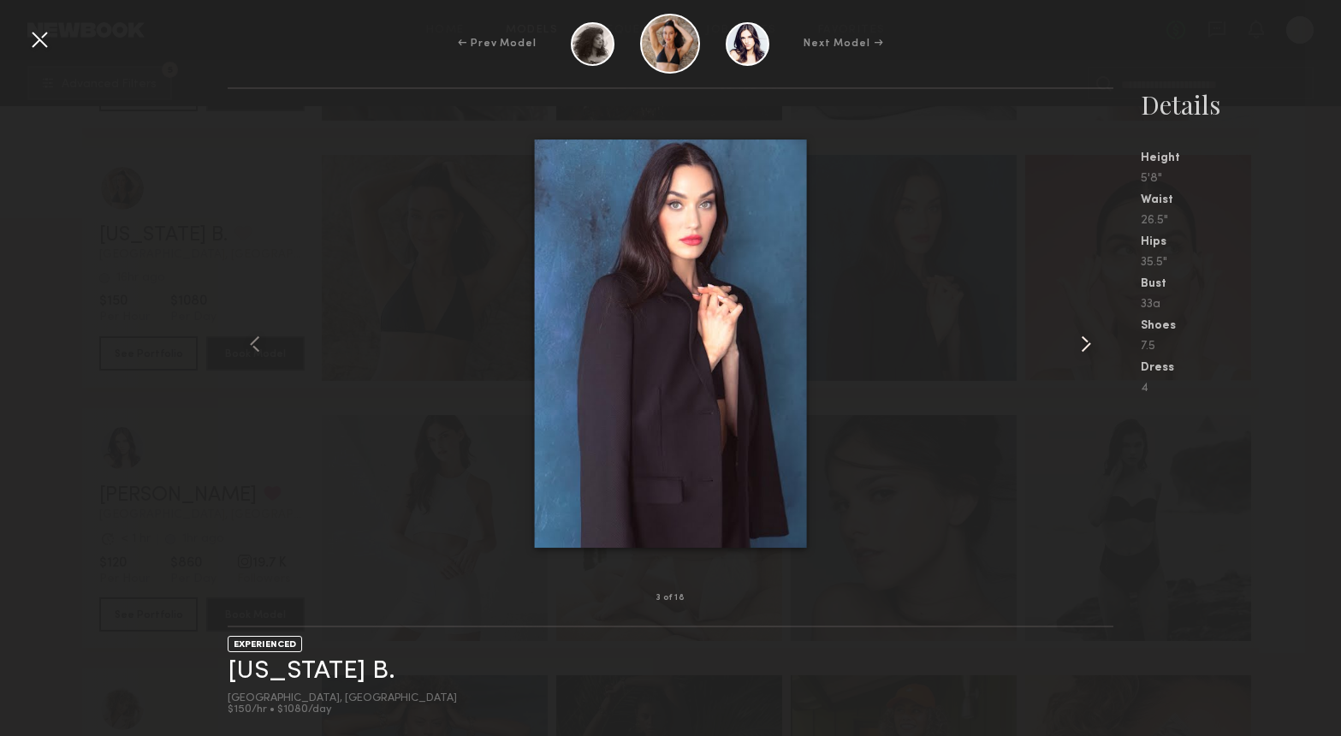
click at [1088, 336] on common-icon at bounding box center [1085, 343] width 27 height 27
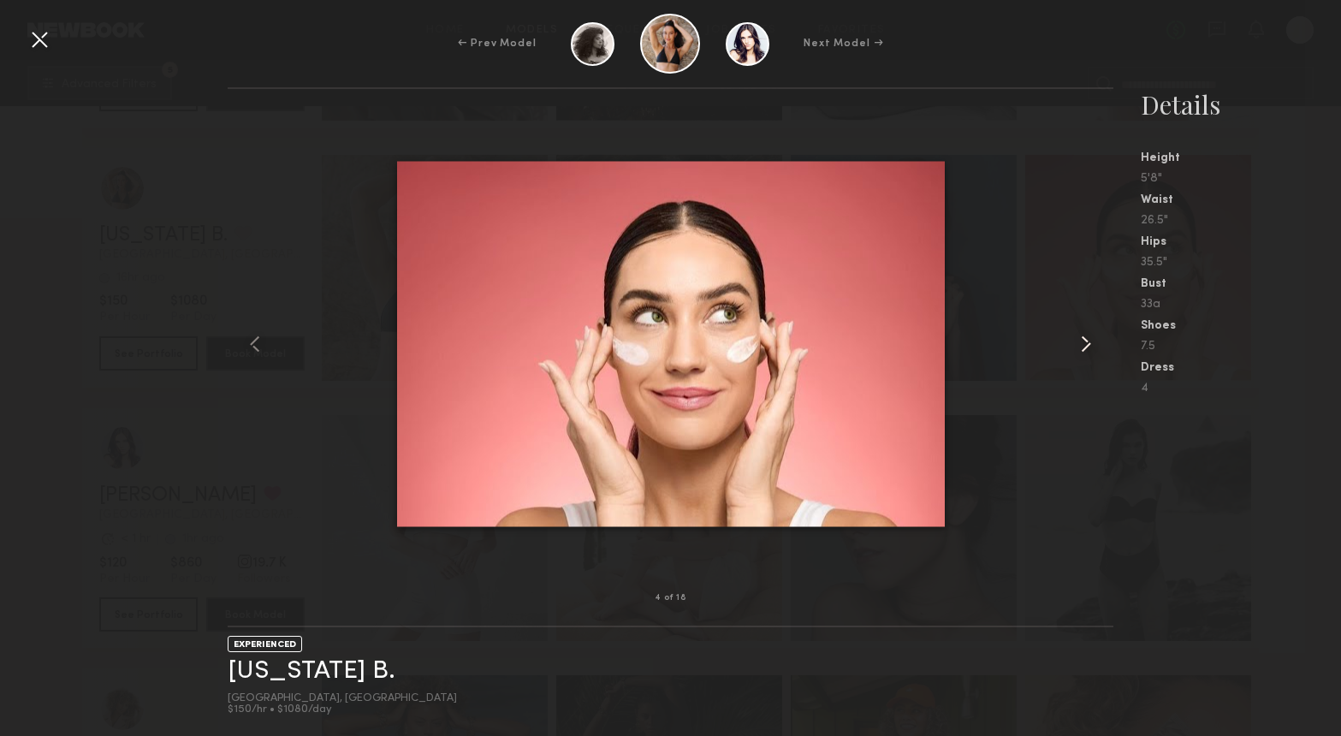
click at [1088, 336] on common-icon at bounding box center [1085, 343] width 27 height 27
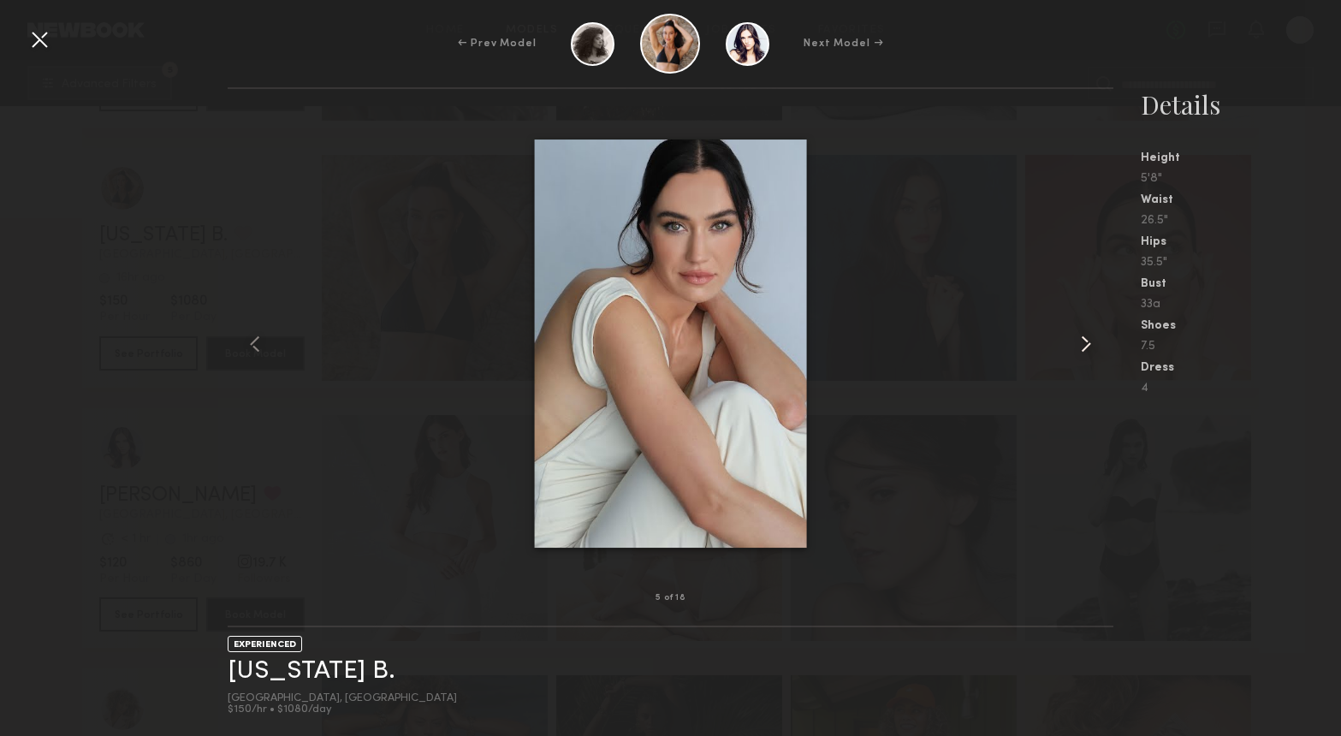
click at [1088, 336] on common-icon at bounding box center [1085, 343] width 27 height 27
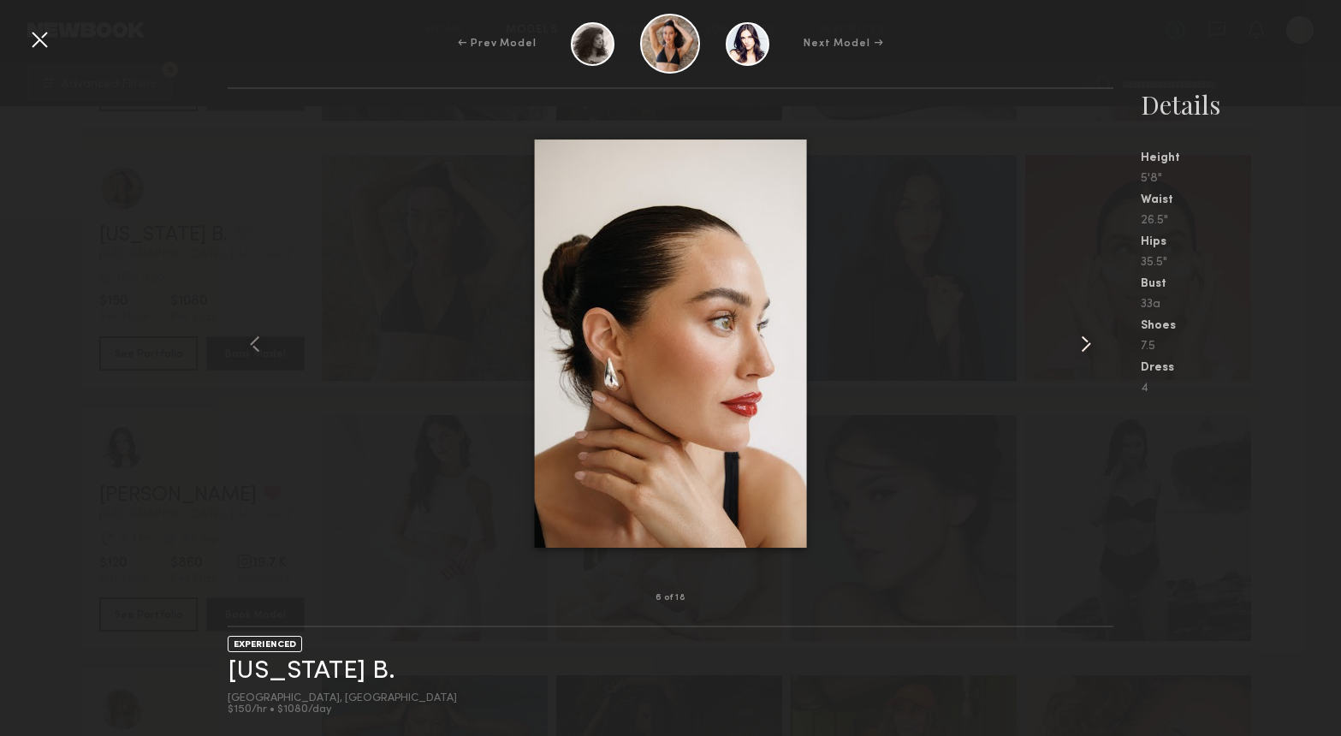
click at [1088, 336] on common-icon at bounding box center [1085, 343] width 27 height 27
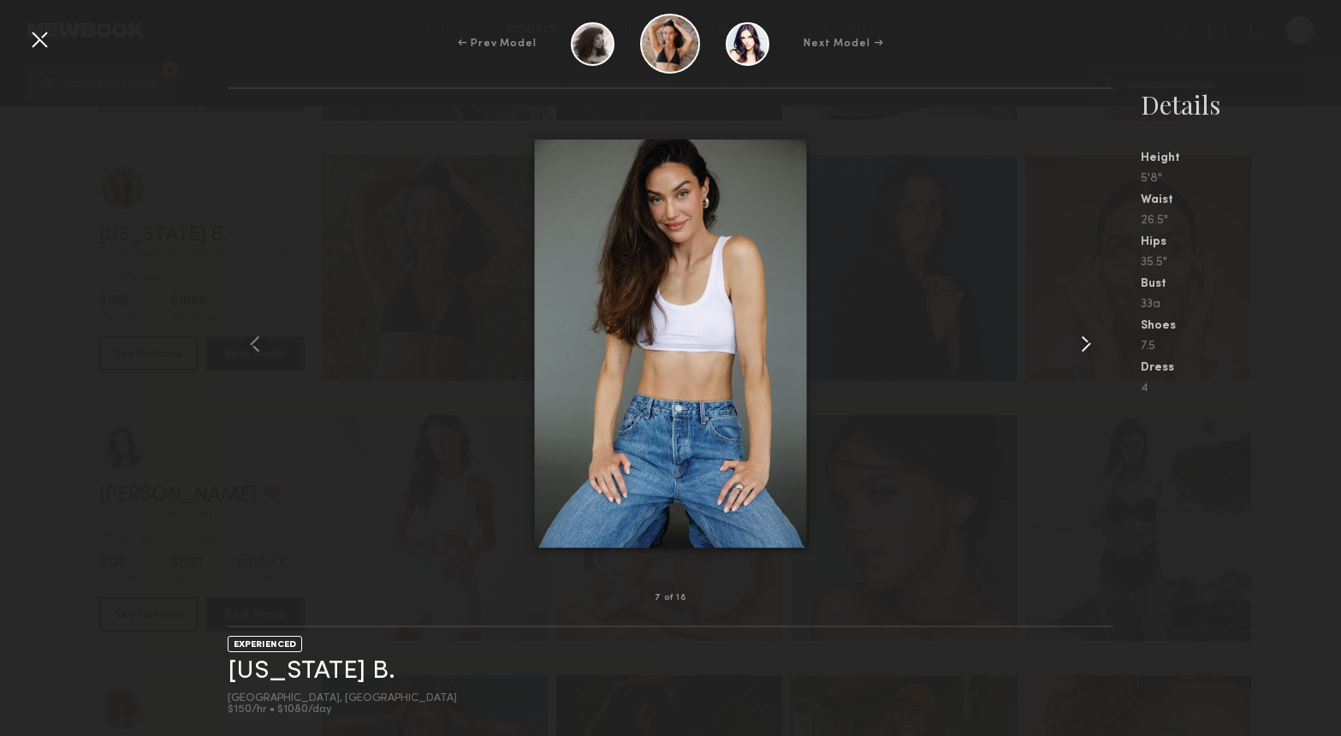
click at [1088, 336] on common-icon at bounding box center [1085, 343] width 27 height 27
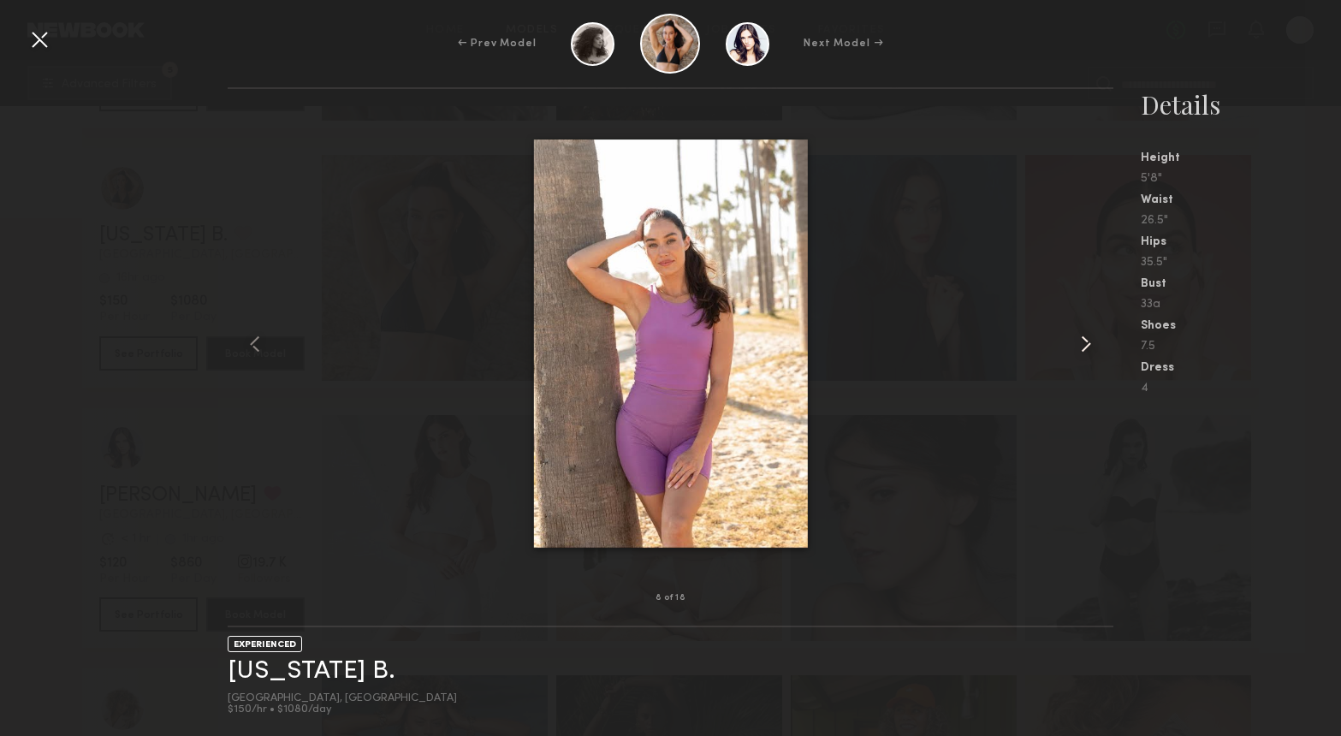
click at [1088, 336] on common-icon at bounding box center [1085, 343] width 27 height 27
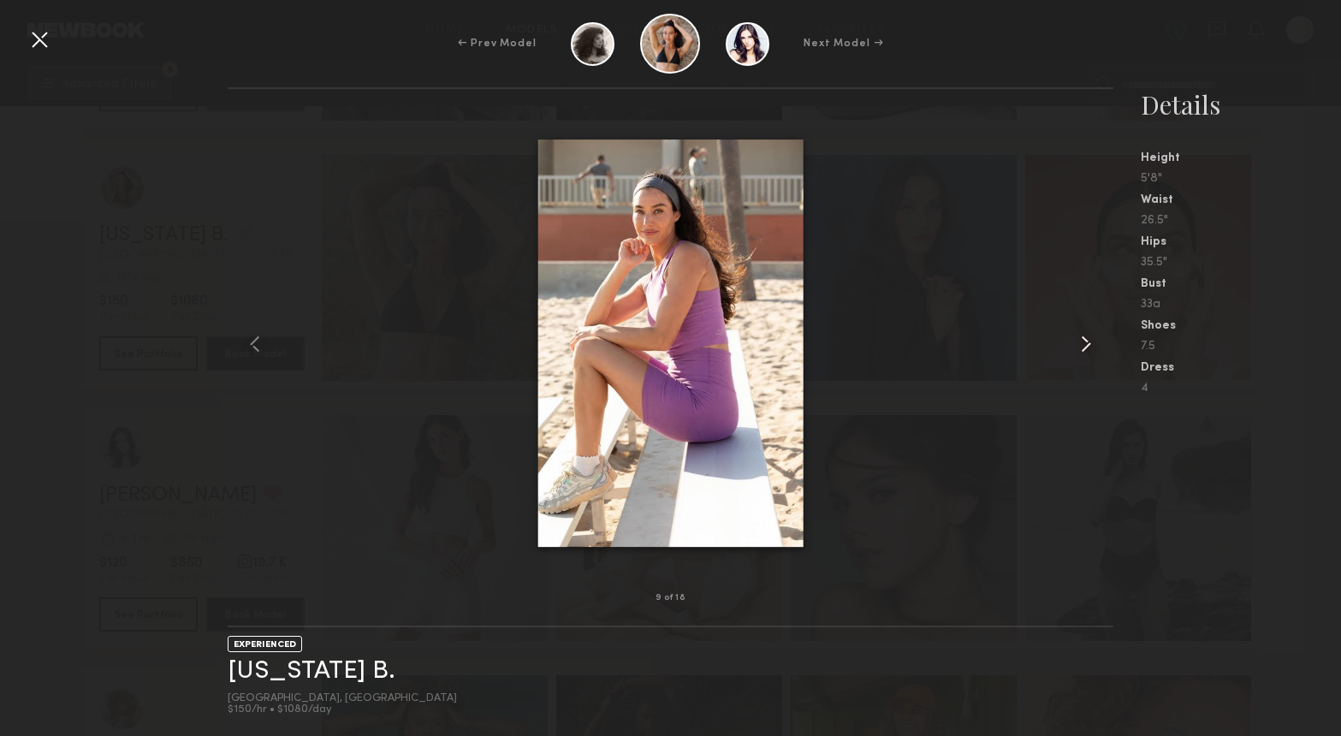
click at [1088, 336] on common-icon at bounding box center [1085, 343] width 27 height 27
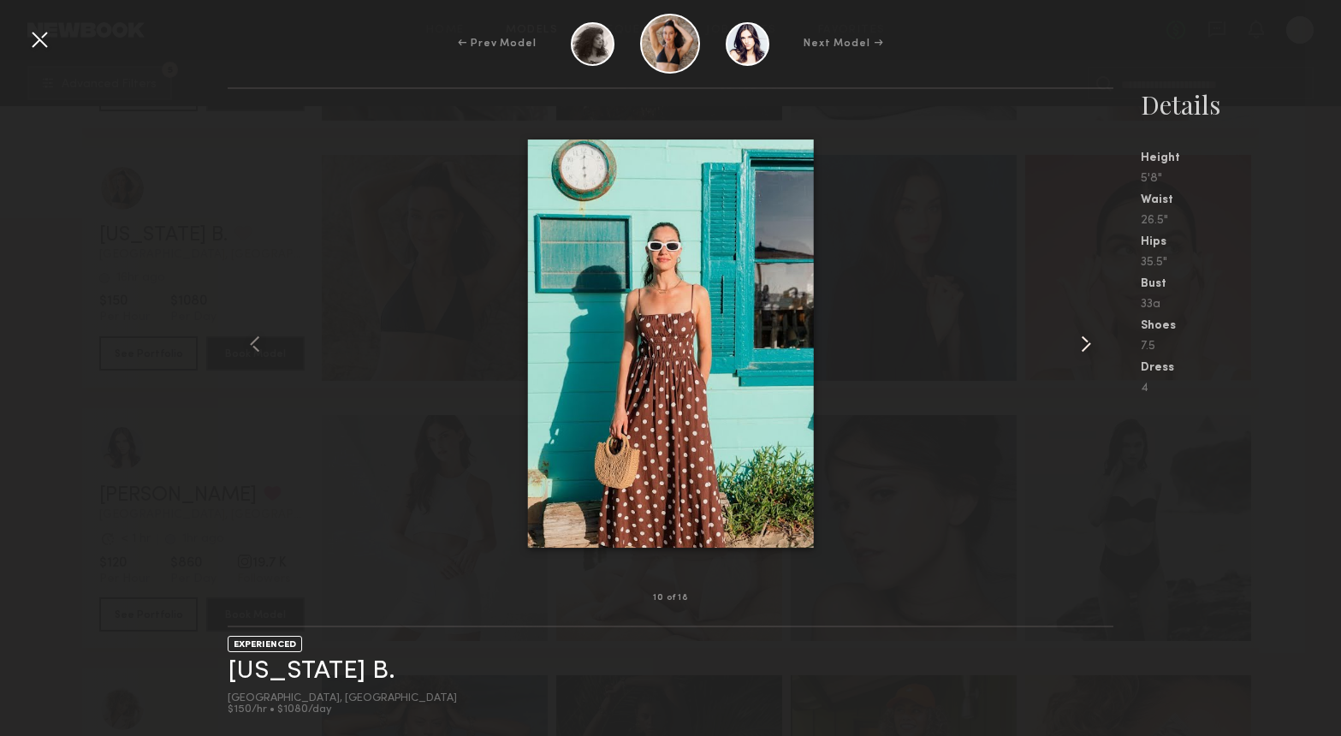
click at [1088, 336] on common-icon at bounding box center [1085, 343] width 27 height 27
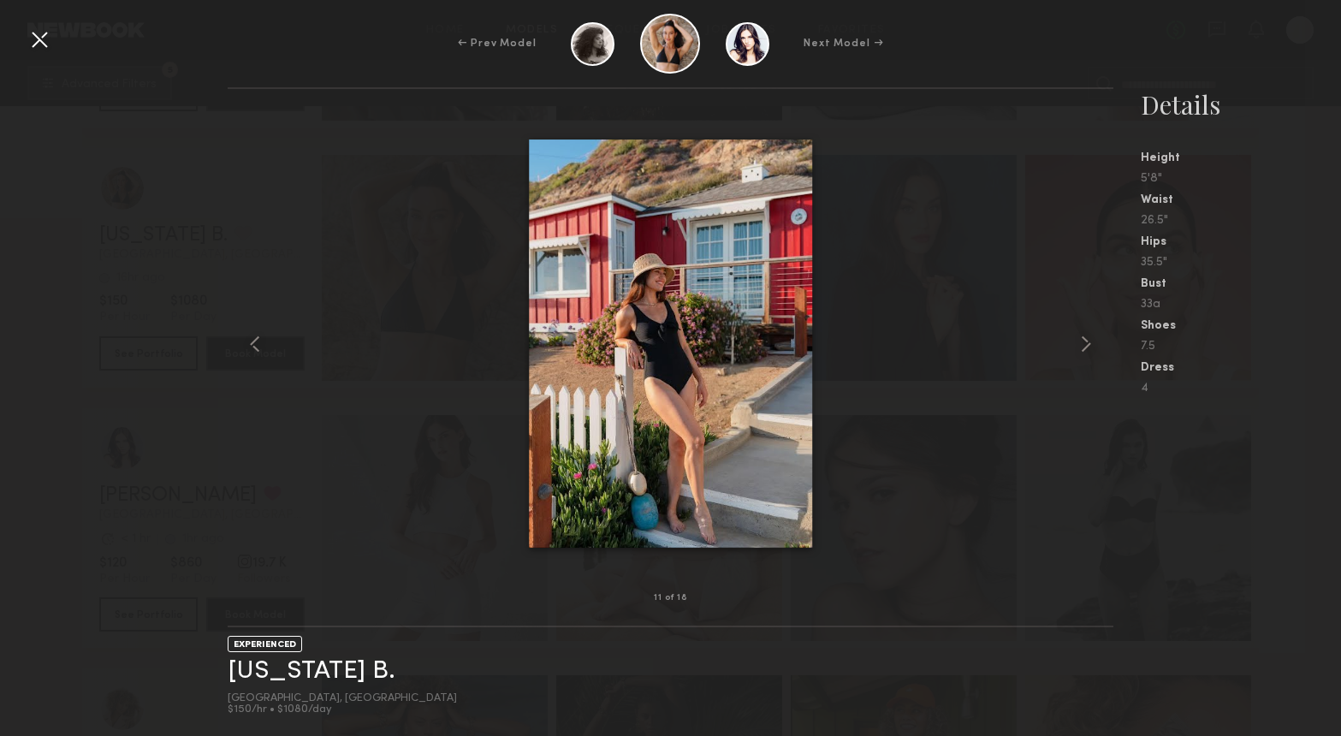
click at [39, 39] on div at bounding box center [39, 39] width 27 height 27
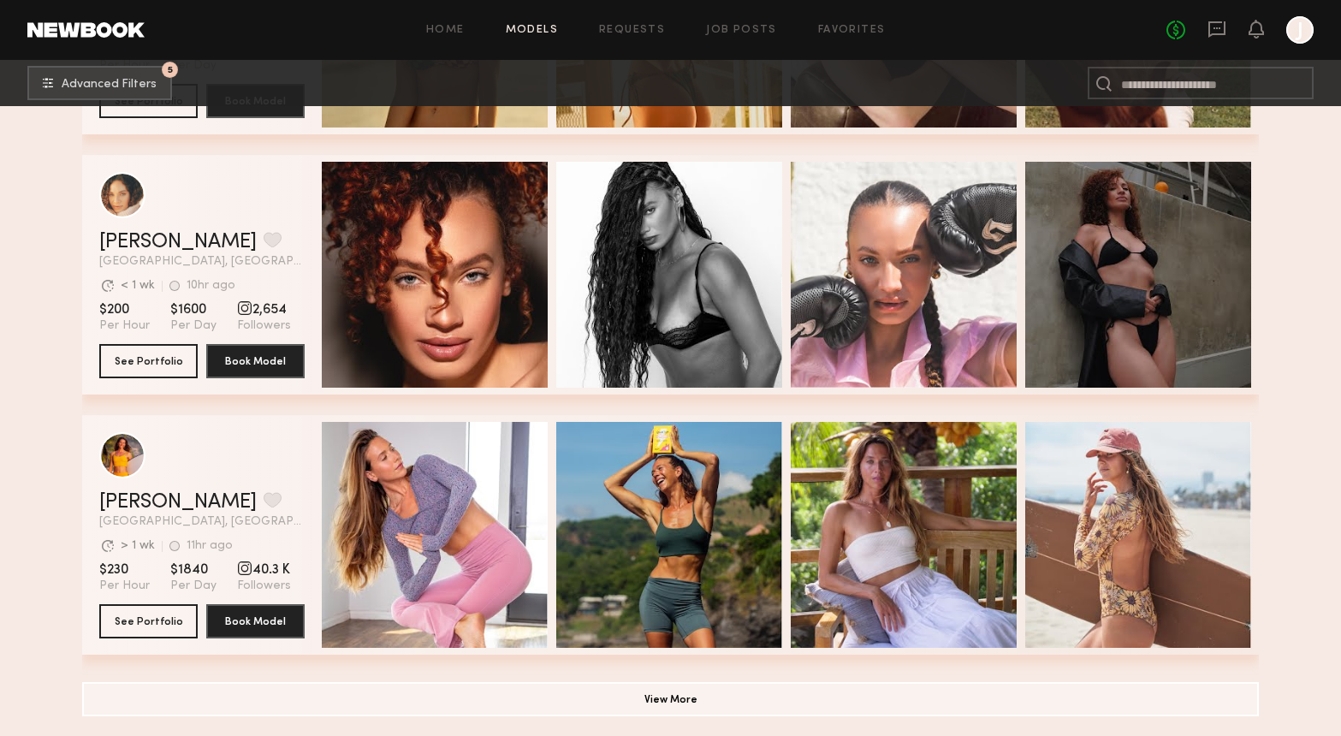
scroll to position [15331, 0]
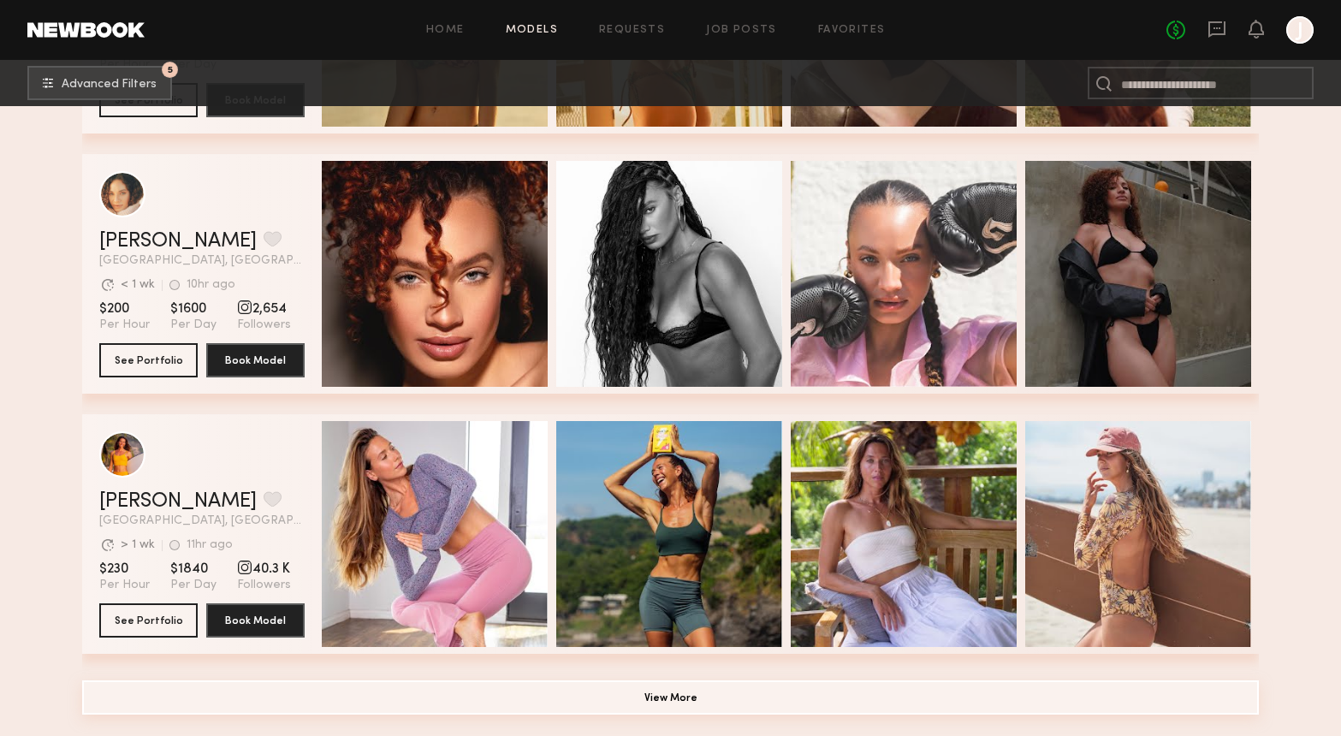
click at [672, 692] on button "View More" at bounding box center [670, 697] width 1176 height 34
